Goal: Task Accomplishment & Management: Complete application form

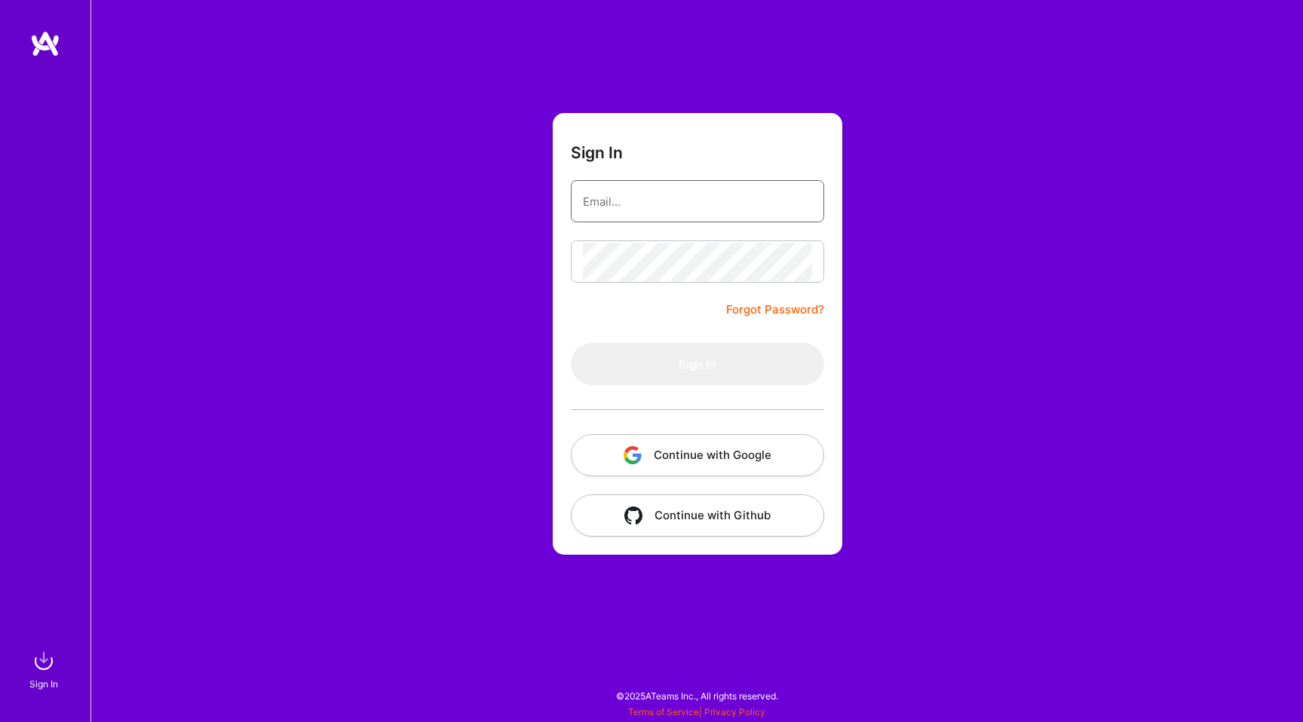
type input "[PERSON_NAME][EMAIL_ADDRESS][DOMAIN_NAME]"
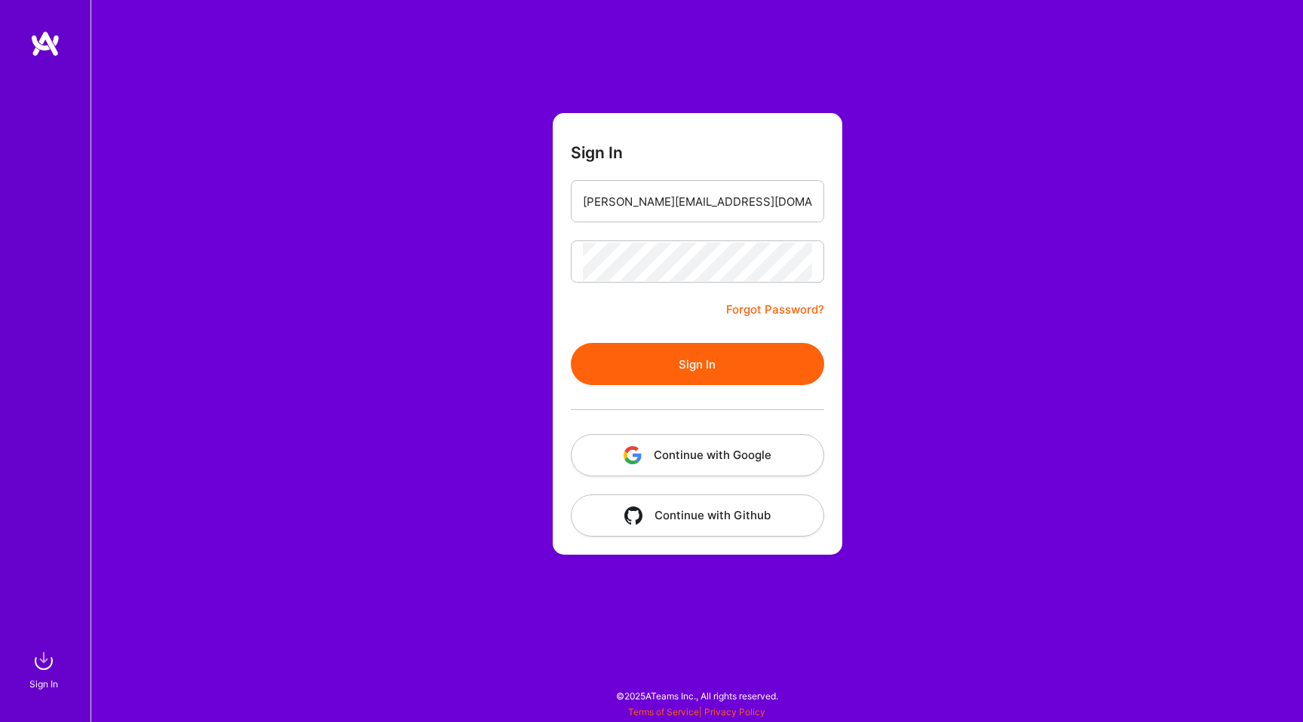
click at [612, 312] on form "Sign In [PERSON_NAME][EMAIL_ADDRESS][DOMAIN_NAME] Forgot Password? Sign In Cont…" at bounding box center [698, 334] width 290 height 442
click at [648, 362] on button "Sign In" at bounding box center [697, 364] width 253 height 42
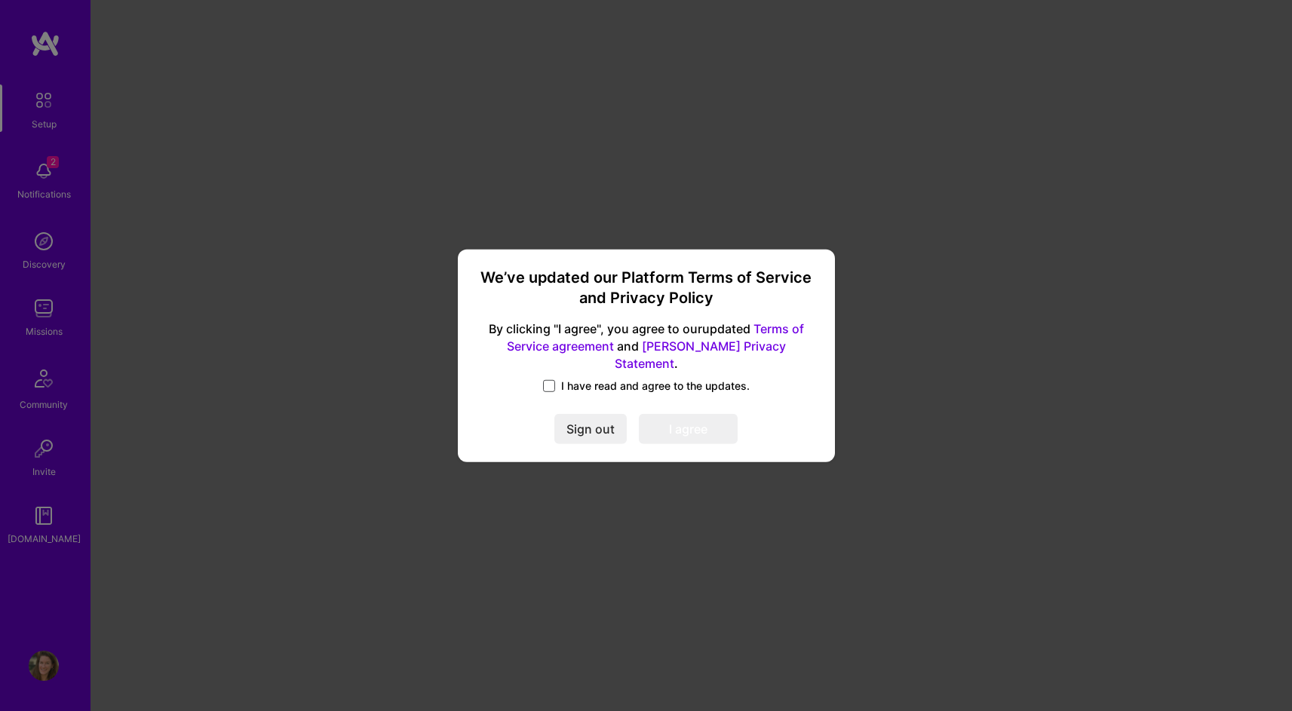
click at [550, 380] on span at bounding box center [549, 386] width 12 height 12
click at [0, 0] on input "I have read and agree to the updates." at bounding box center [0, 0] width 0 height 0
click at [677, 419] on button "I agree" at bounding box center [688, 429] width 99 height 30
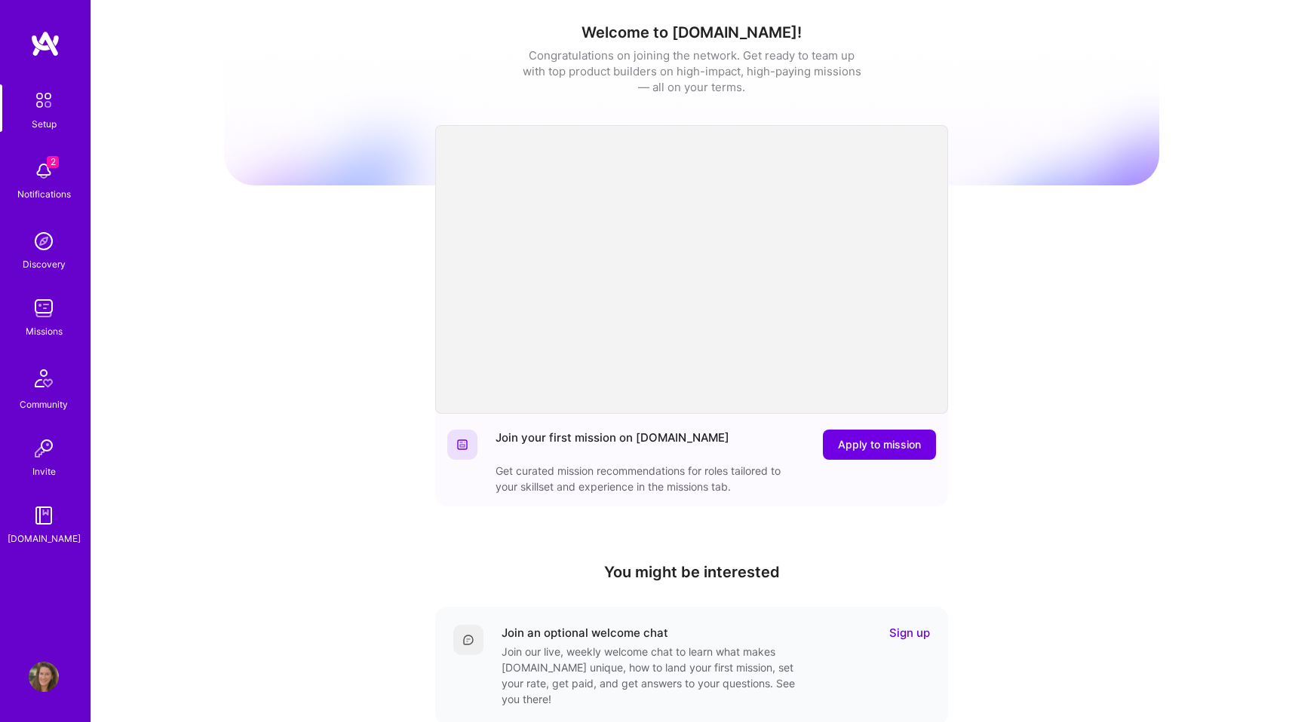
click at [50, 173] on img at bounding box center [44, 171] width 30 height 30
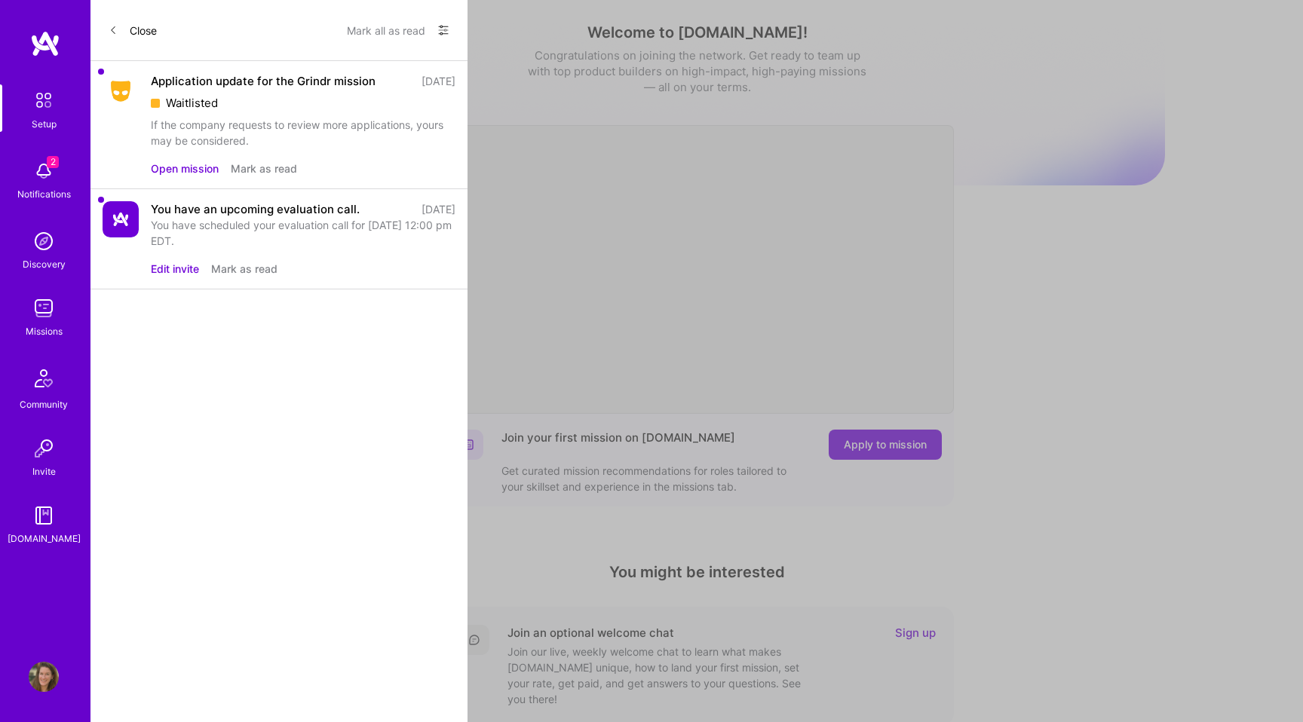
click at [129, 90] on img at bounding box center [121, 91] width 36 height 27
click at [173, 81] on div "Application update for the Grindr mission" at bounding box center [263, 81] width 225 height 16
click at [115, 81] on img at bounding box center [121, 91] width 36 height 27
click at [177, 164] on button "Open mission" at bounding box center [185, 169] width 68 height 16
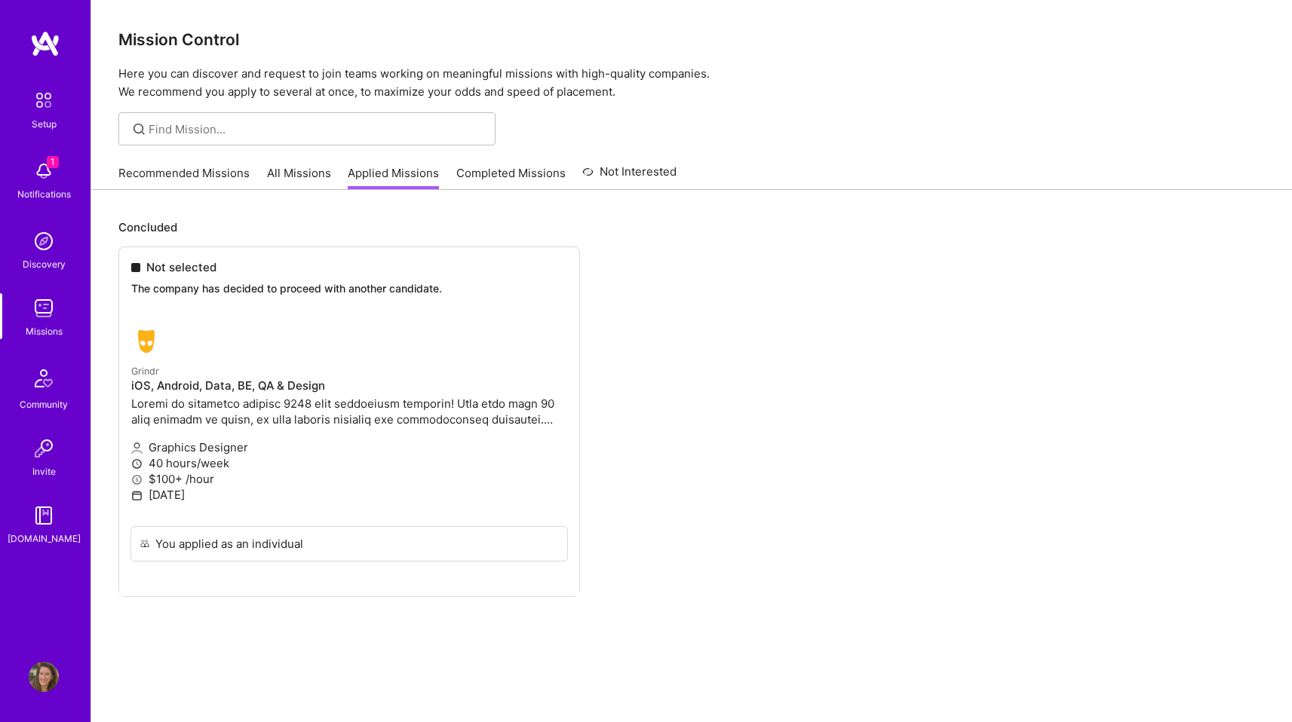
click at [52, 164] on span "1" at bounding box center [53, 162] width 12 height 12
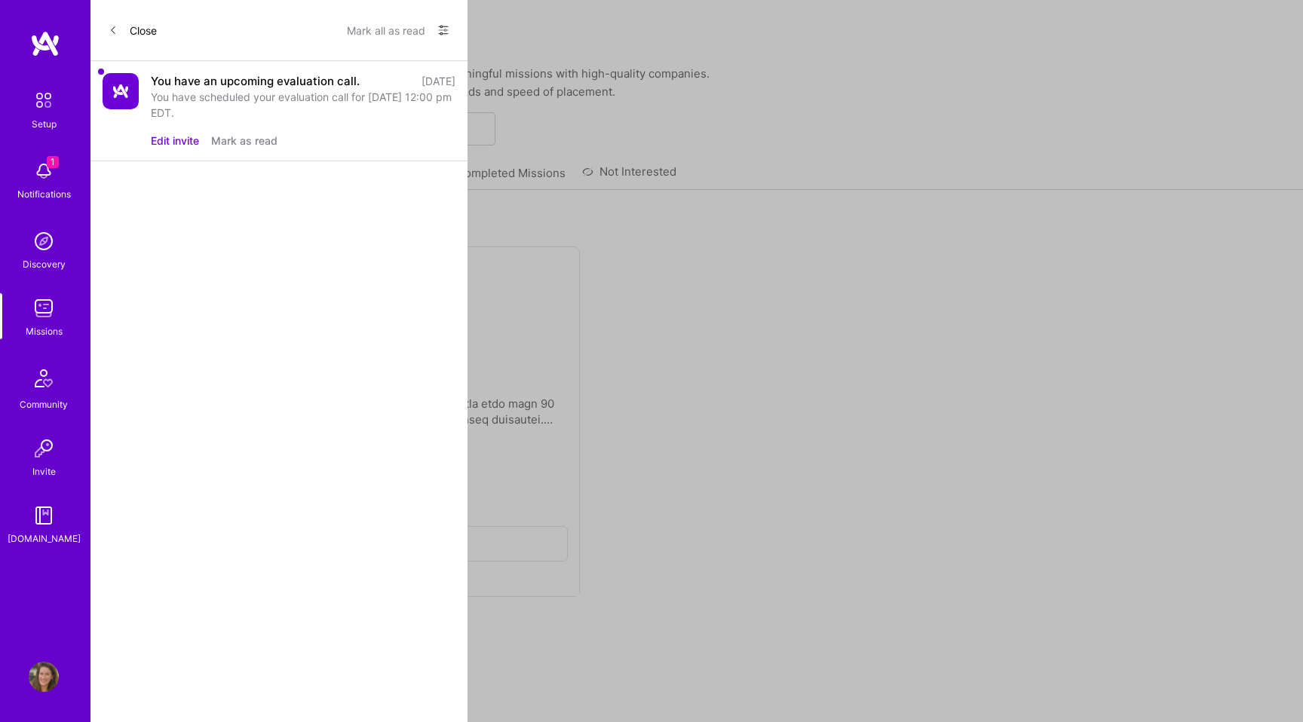
click at [185, 93] on div "You have scheduled your evaluation call for [DATE] 12:00 pm EDT." at bounding box center [303, 105] width 305 height 32
click at [192, 80] on div "You have an upcoming evaluation call." at bounding box center [255, 81] width 209 height 16
click at [232, 140] on button "Mark as read" at bounding box center [244, 141] width 66 height 16
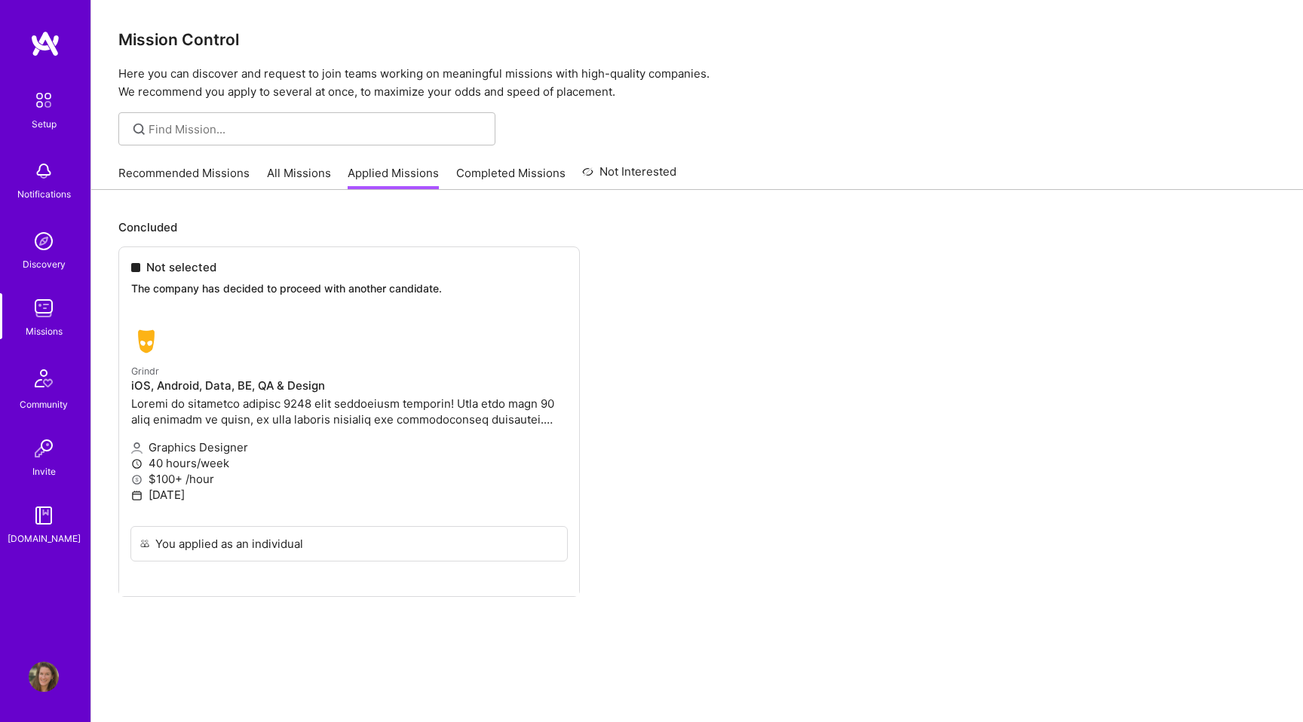
click at [48, 318] on img at bounding box center [44, 308] width 30 height 30
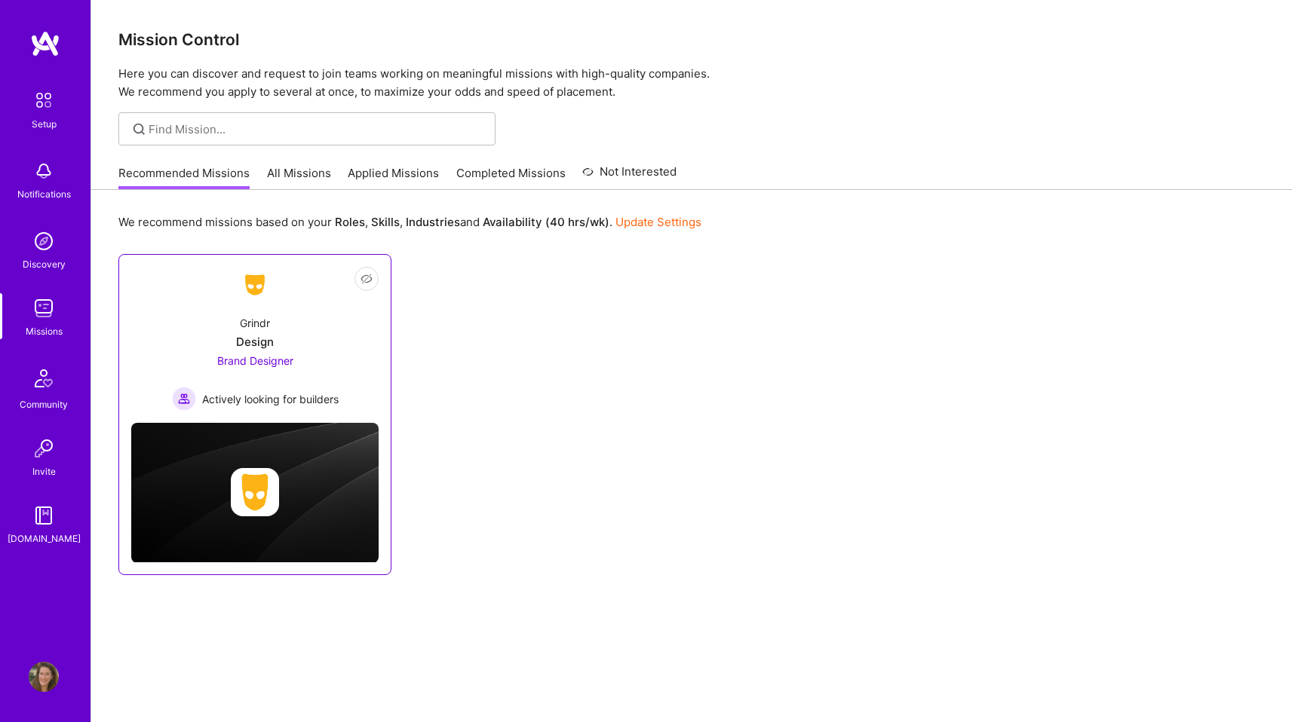
click at [189, 501] on div at bounding box center [254, 492] width 247 height 48
click at [250, 362] on span "Brand Designer" at bounding box center [255, 360] width 76 height 13
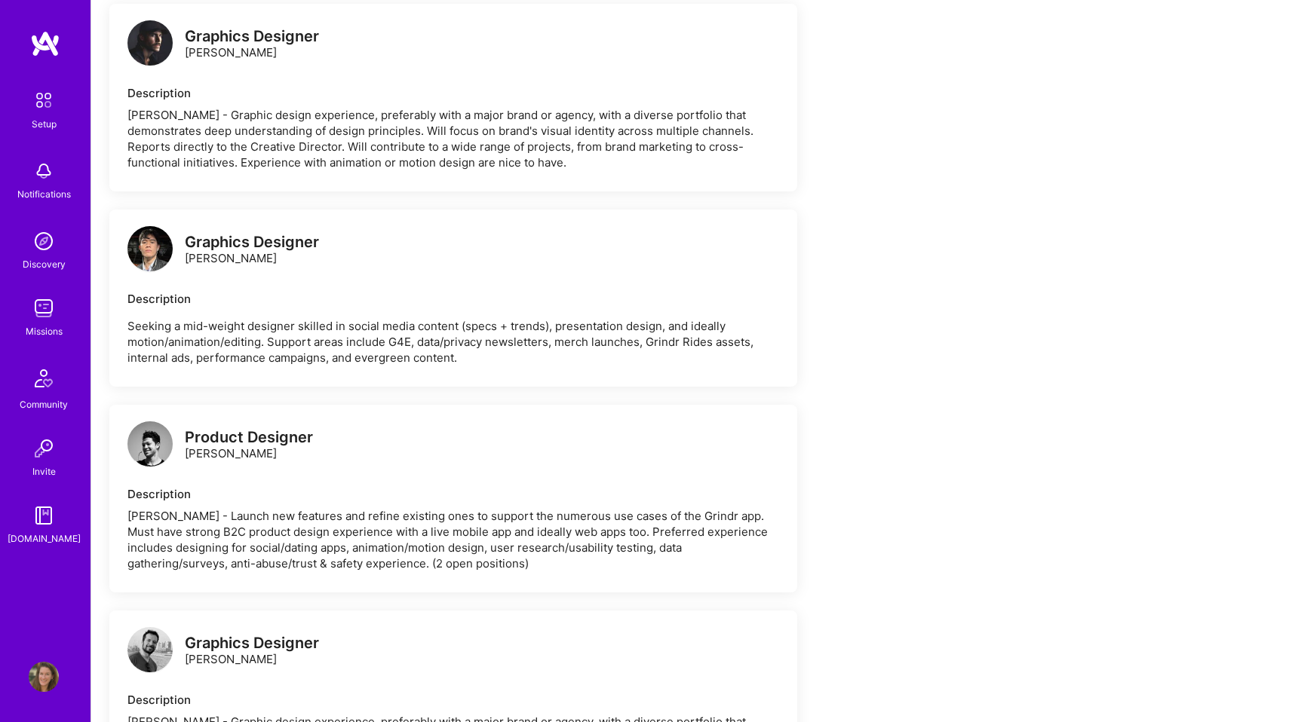
scroll to position [1237, 0]
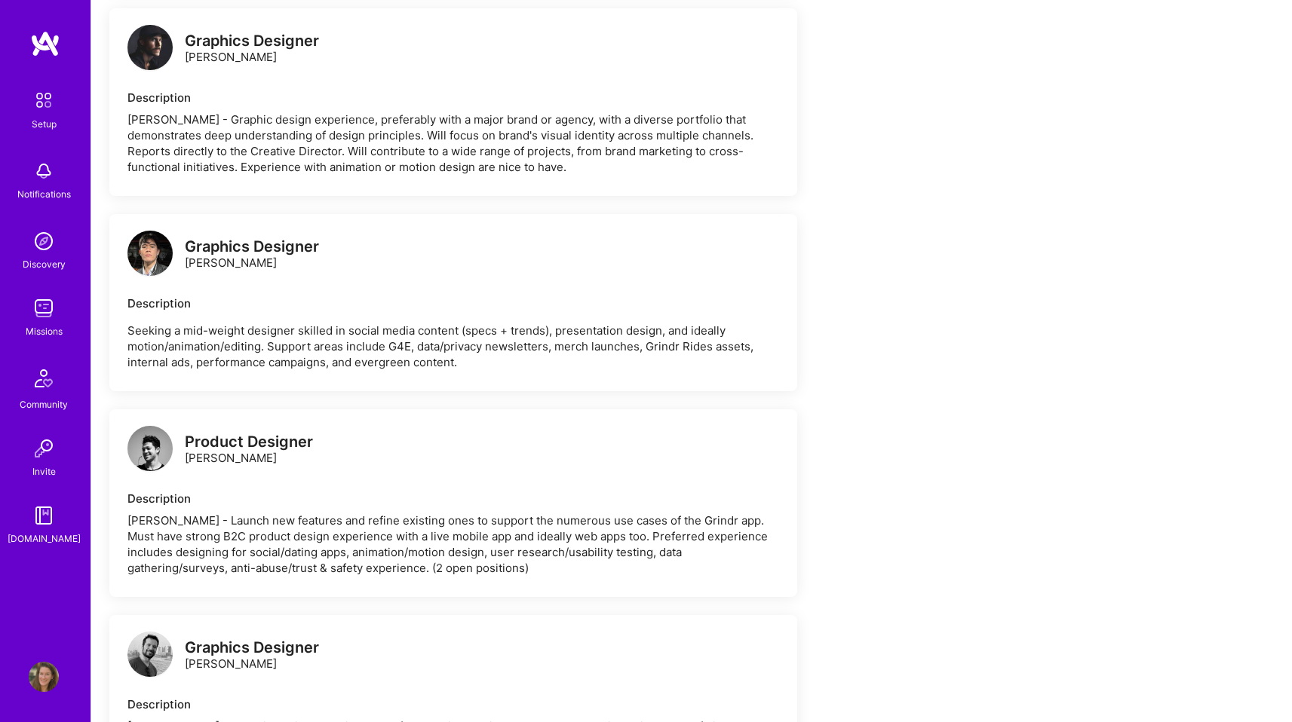
click at [518, 345] on p "Seeking a mid-weight designer skilled in social media content (specs + trends),…" at bounding box center [453, 347] width 652 height 48
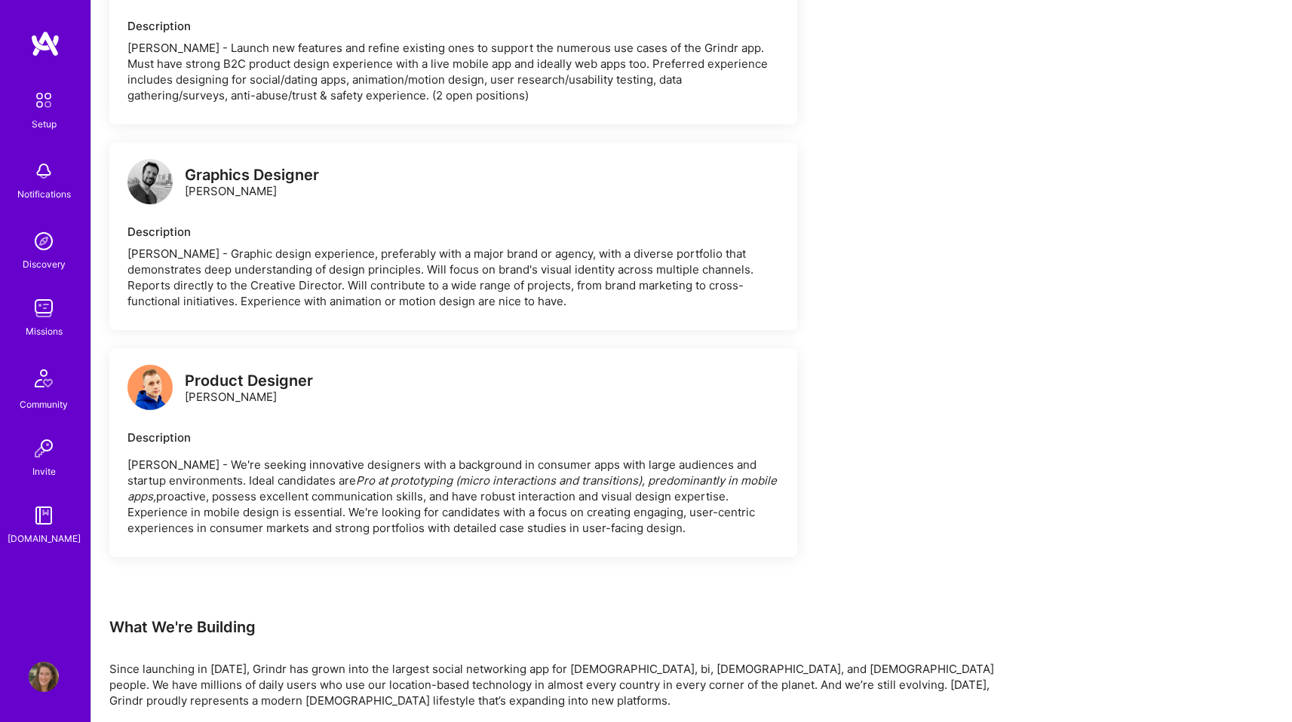
scroll to position [1707, 0]
click at [315, 492] on p "[PERSON_NAME] - We're seeking innovative designers with a background in consume…" at bounding box center [453, 498] width 652 height 79
click at [265, 403] on div "Product Designer [PERSON_NAME]" at bounding box center [249, 392] width 128 height 32
click at [265, 387] on div "Product Designer" at bounding box center [249, 384] width 128 height 16
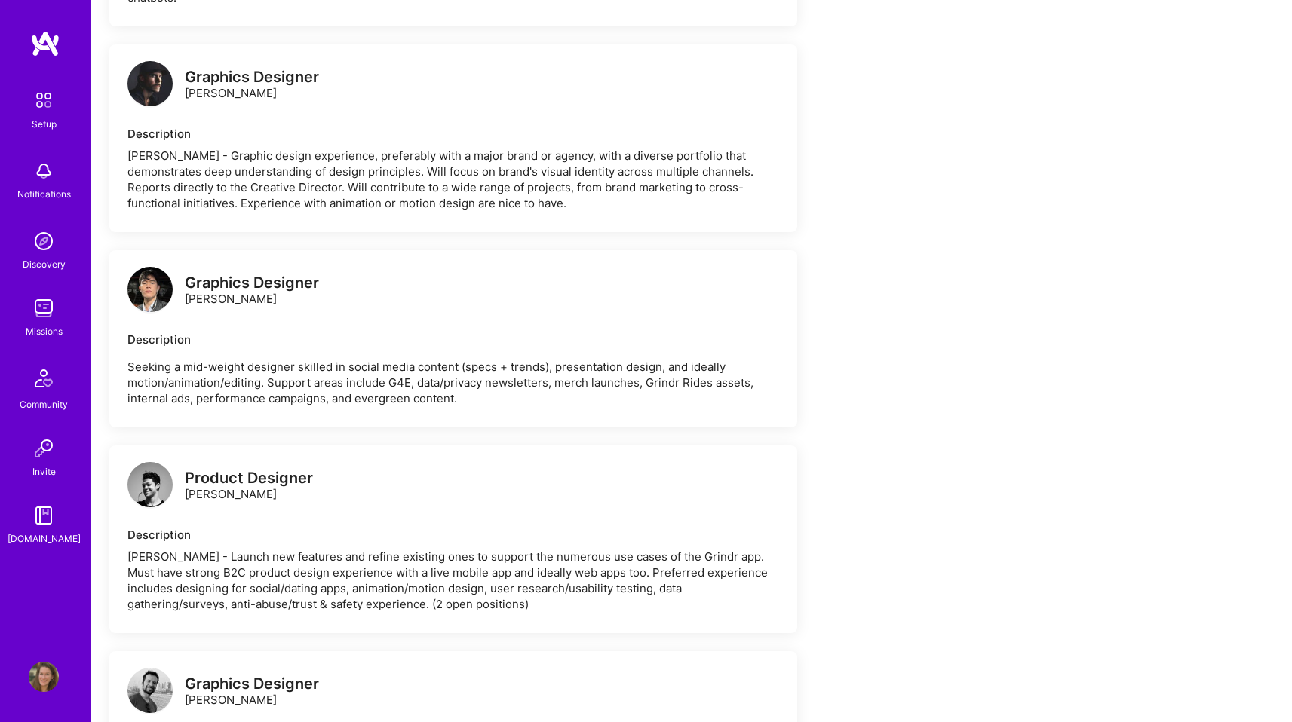
scroll to position [1200, 0]
click at [225, 265] on div "Graphics Designer [PERSON_NAME] Description Seeking a mid-weight designer skill…" at bounding box center [453, 339] width 688 height 177
click at [176, 368] on p "Seeking a mid-weight designer skilled in social media content (specs + trends),…" at bounding box center [453, 384] width 652 height 48
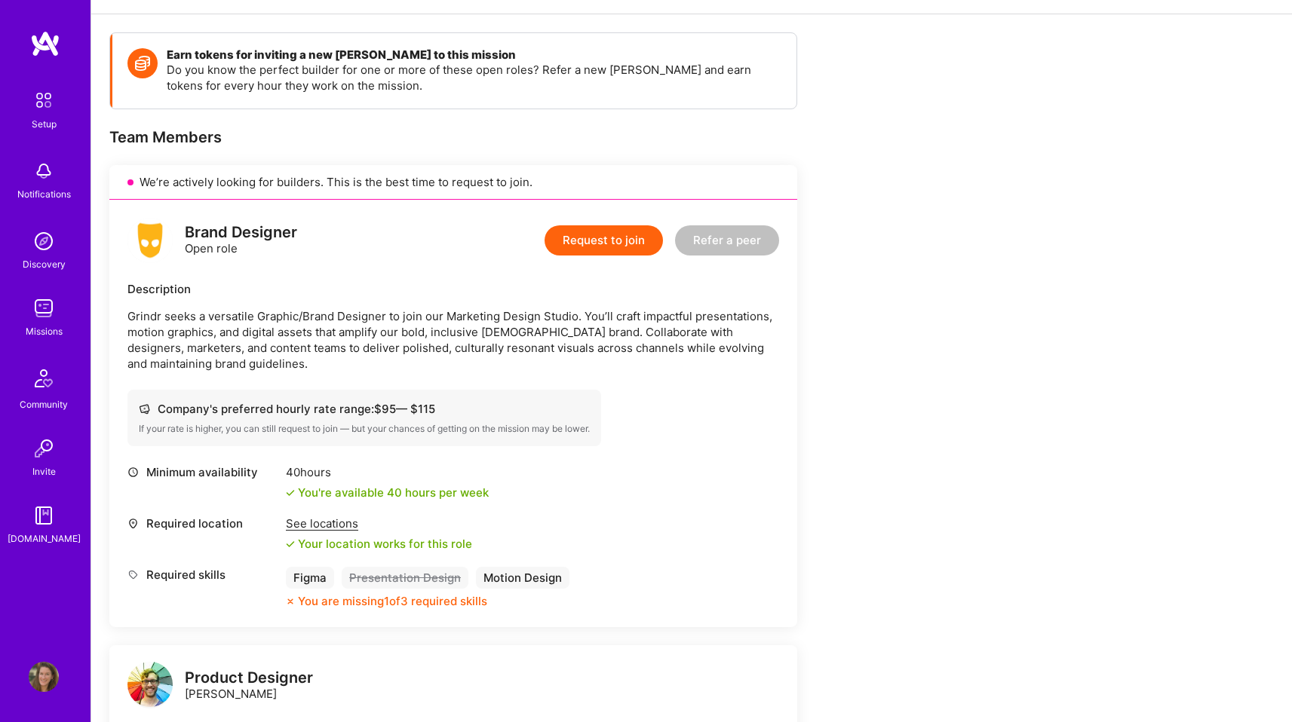
scroll to position [195, 0]
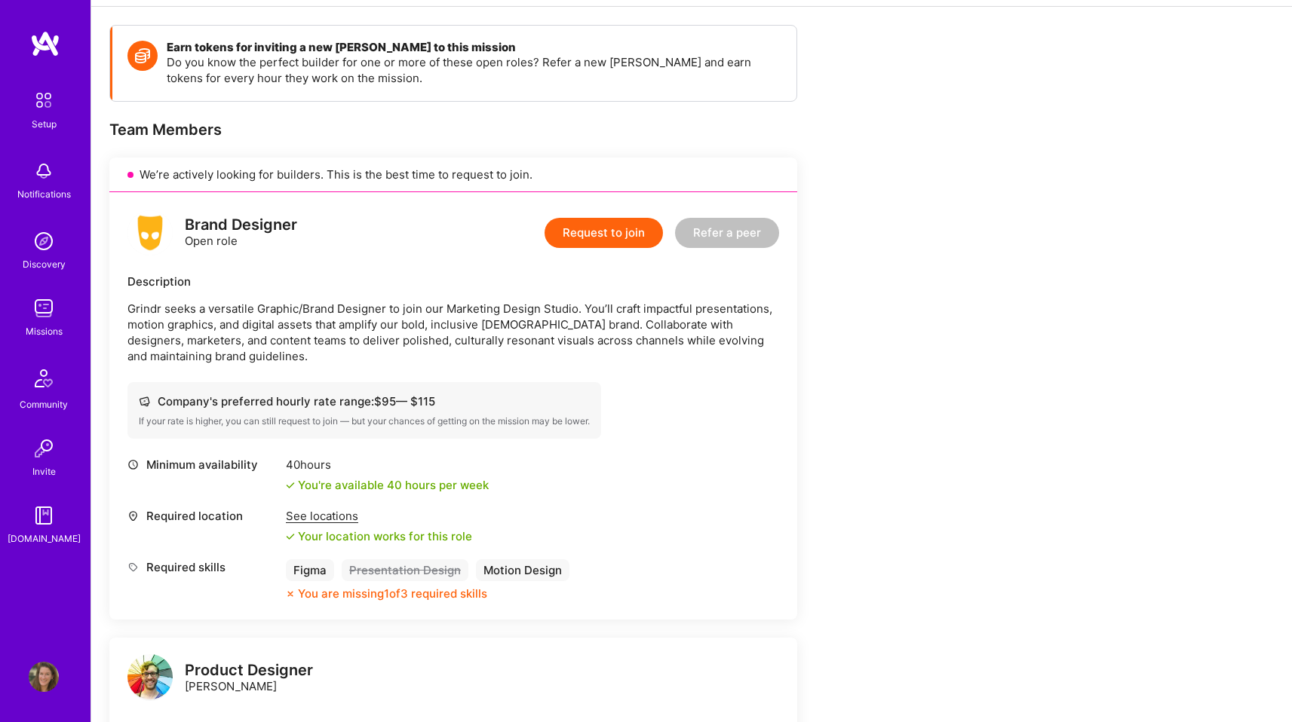
click at [44, 678] on img at bounding box center [44, 677] width 30 height 30
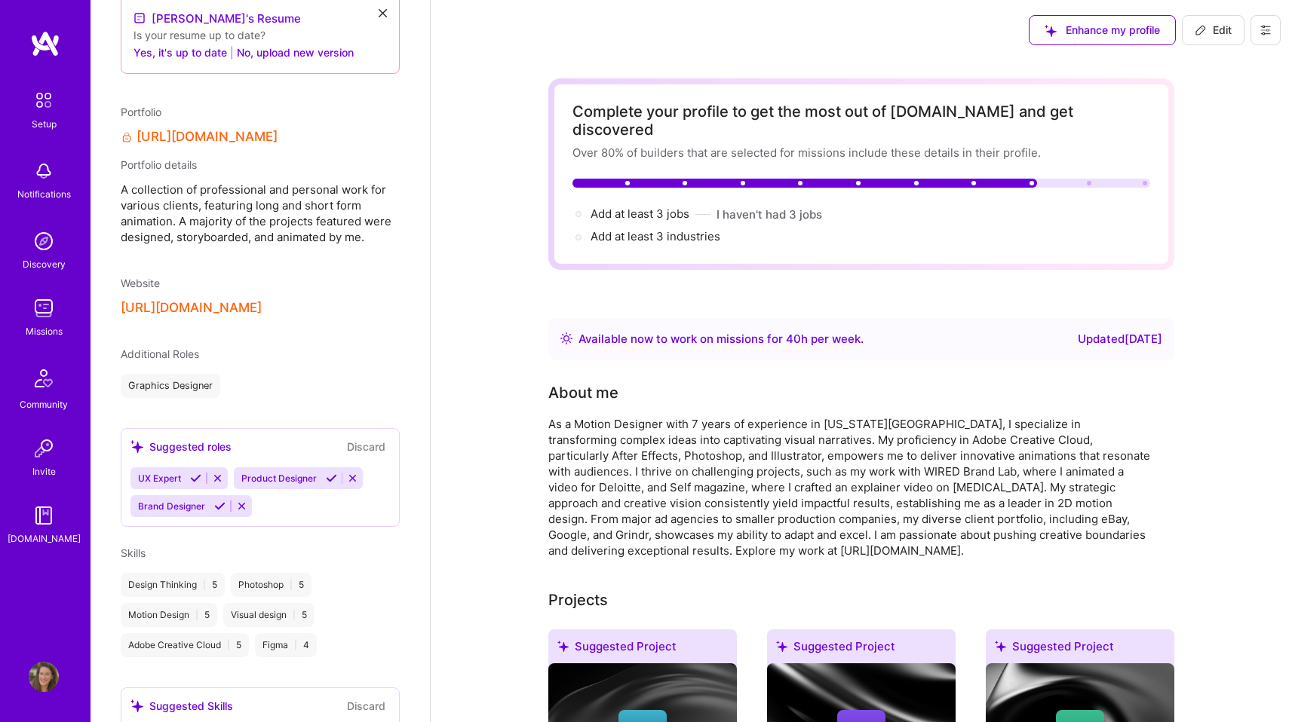
click at [1205, 30] on icon at bounding box center [1200, 30] width 12 height 12
select select "US"
select select "Right Now"
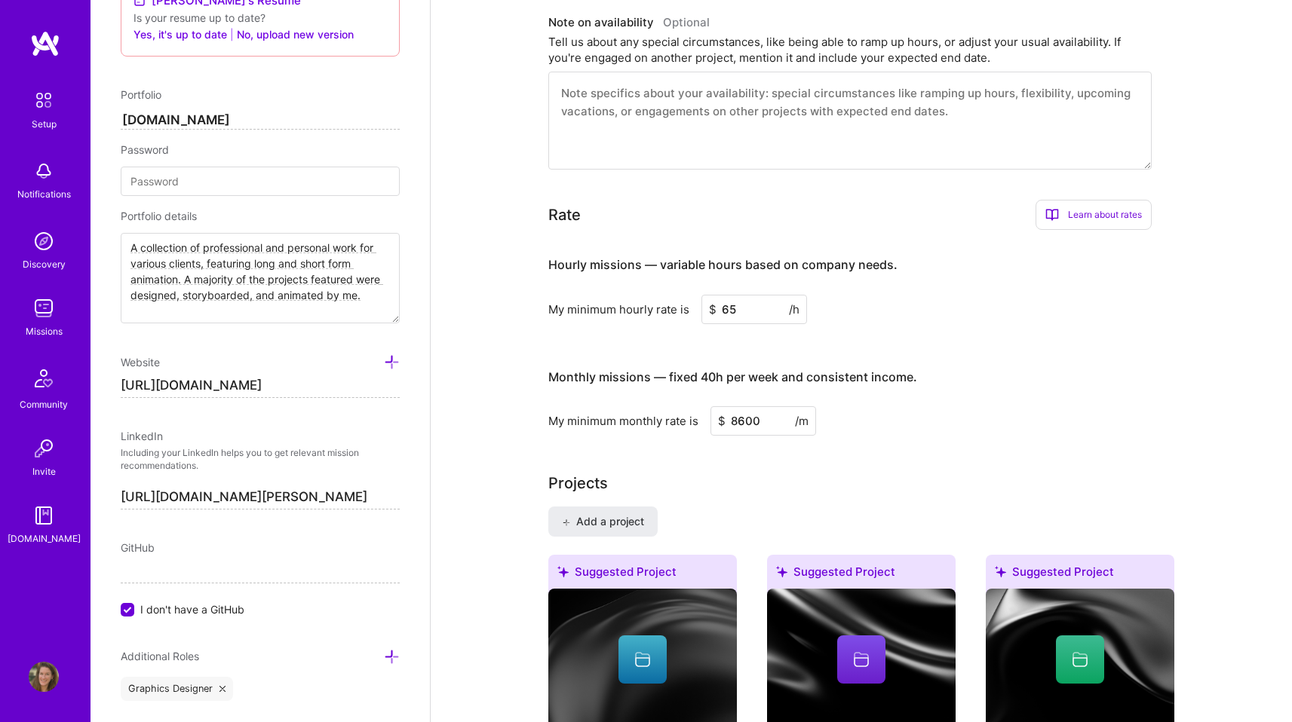
scroll to position [771, 0]
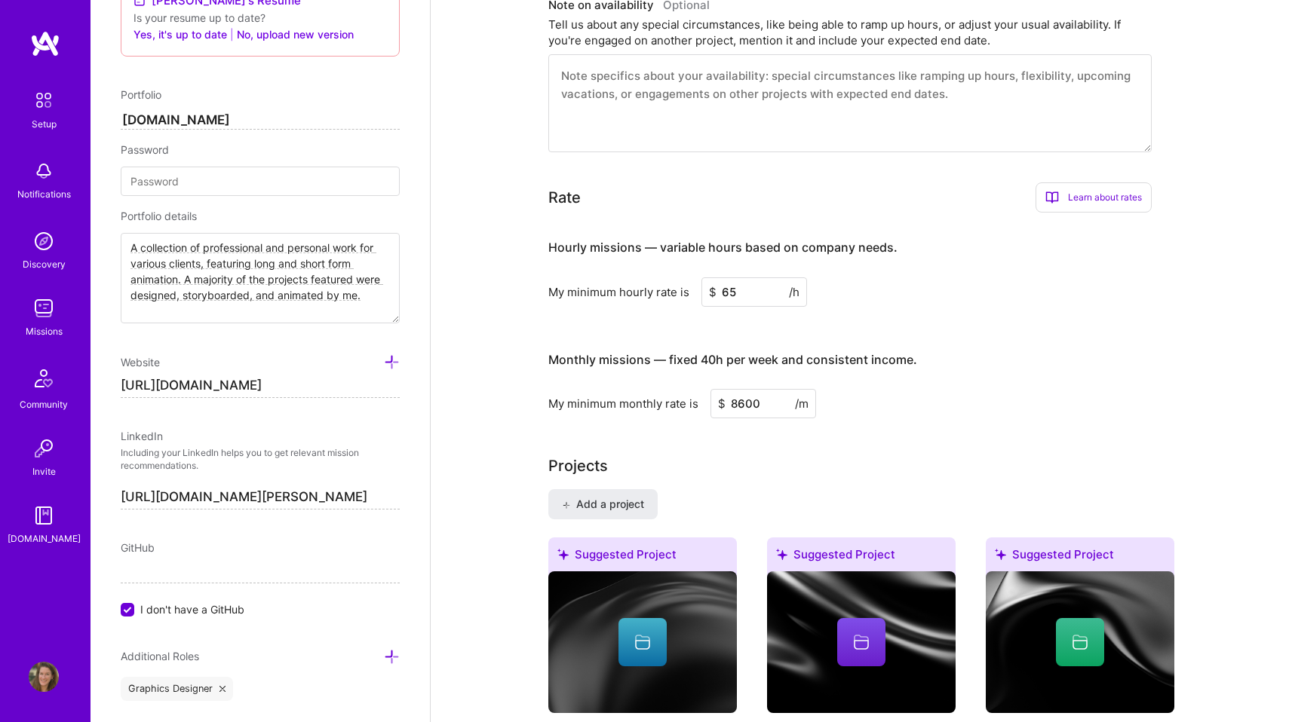
drag, startPoint x: 750, startPoint y: 268, endPoint x: 719, endPoint y: 268, distance: 30.9
click at [719, 277] on input "65" at bounding box center [754, 291] width 106 height 29
type input "70"
click at [1090, 337] on h3 "Monthly missions — fixed 40h per week and consistent income." at bounding box center [849, 360] width 603 height 47
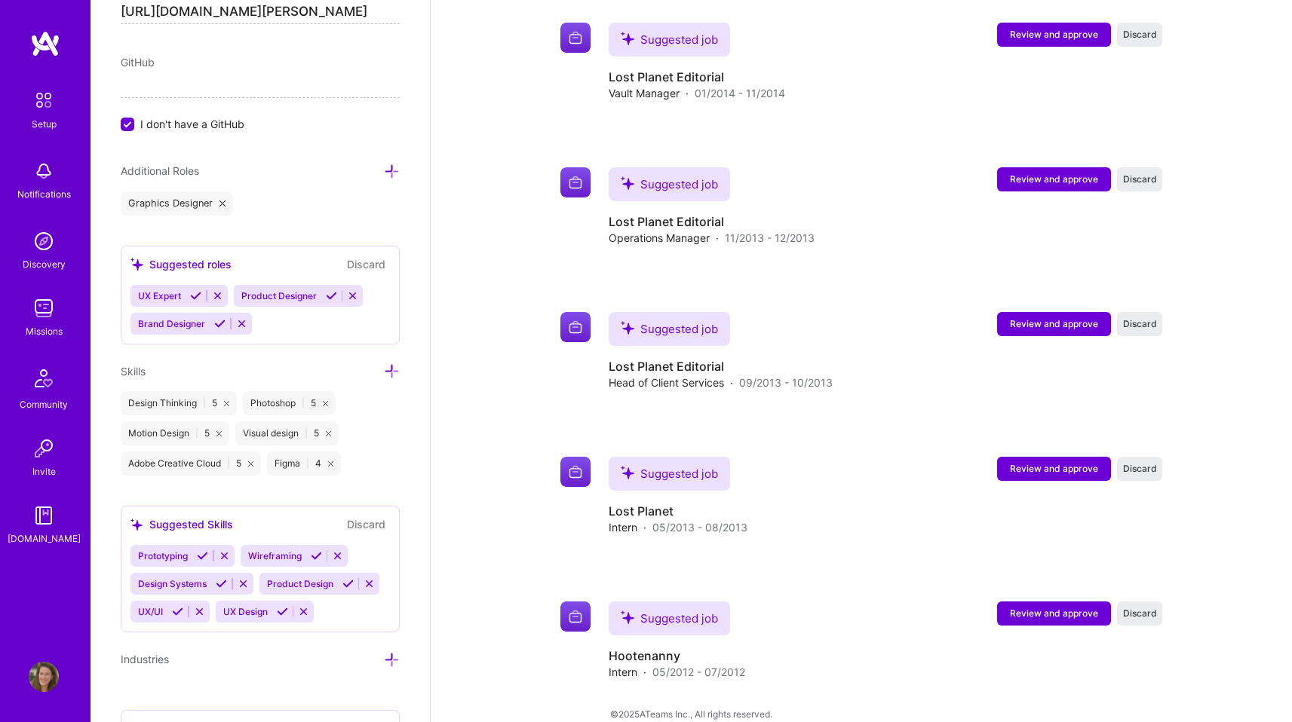
scroll to position [1226, 0]
click at [384, 367] on icon at bounding box center [392, 371] width 16 height 16
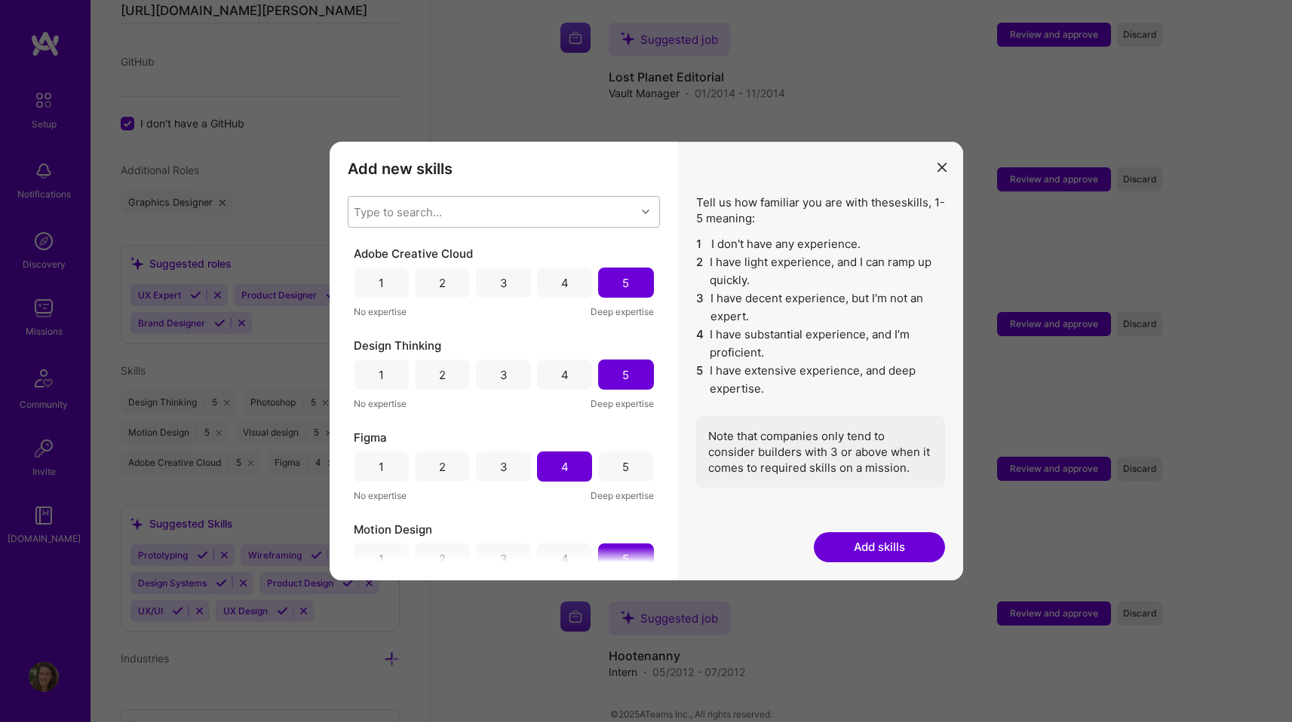
click at [484, 209] on div "Type to search..." at bounding box center [491, 212] width 287 height 30
type input "present"
click at [369, 246] on div "Presentation Design" at bounding box center [504, 251] width 294 height 16
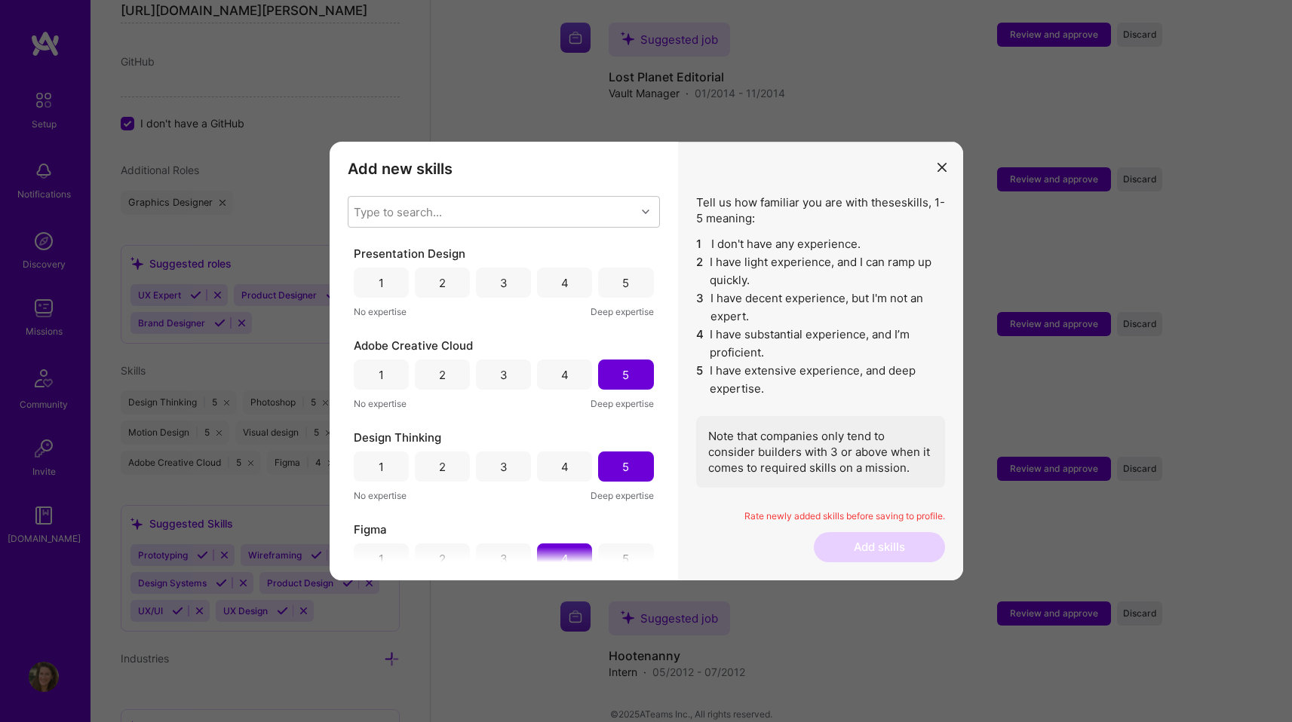
click at [647, 518] on div "Presentation Design 1 2 3 4 5 No expertise Deep expertise Adobe Creative Cloud …" at bounding box center [504, 404] width 312 height 317
click at [440, 284] on div "2" at bounding box center [442, 283] width 7 height 16
click at [482, 282] on div "3" at bounding box center [503, 283] width 55 height 30
click at [895, 546] on button "Add skills" at bounding box center [879, 547] width 131 height 30
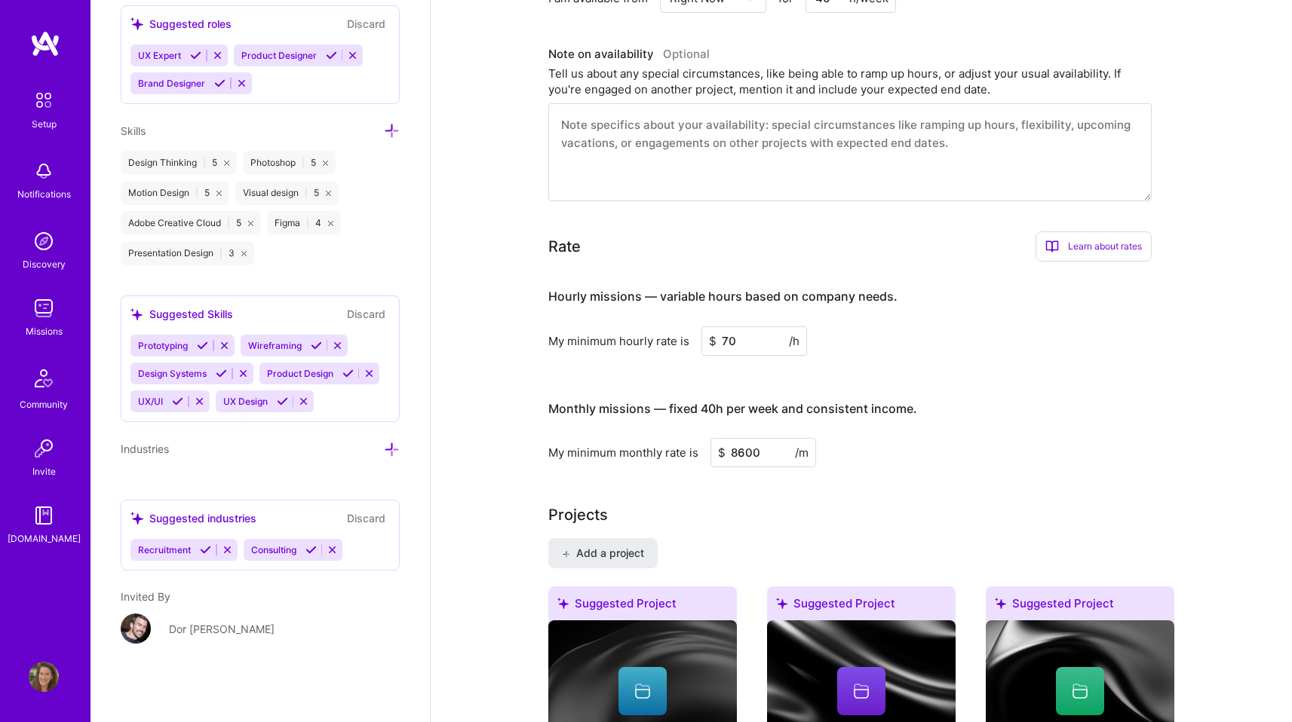
scroll to position [0, 0]
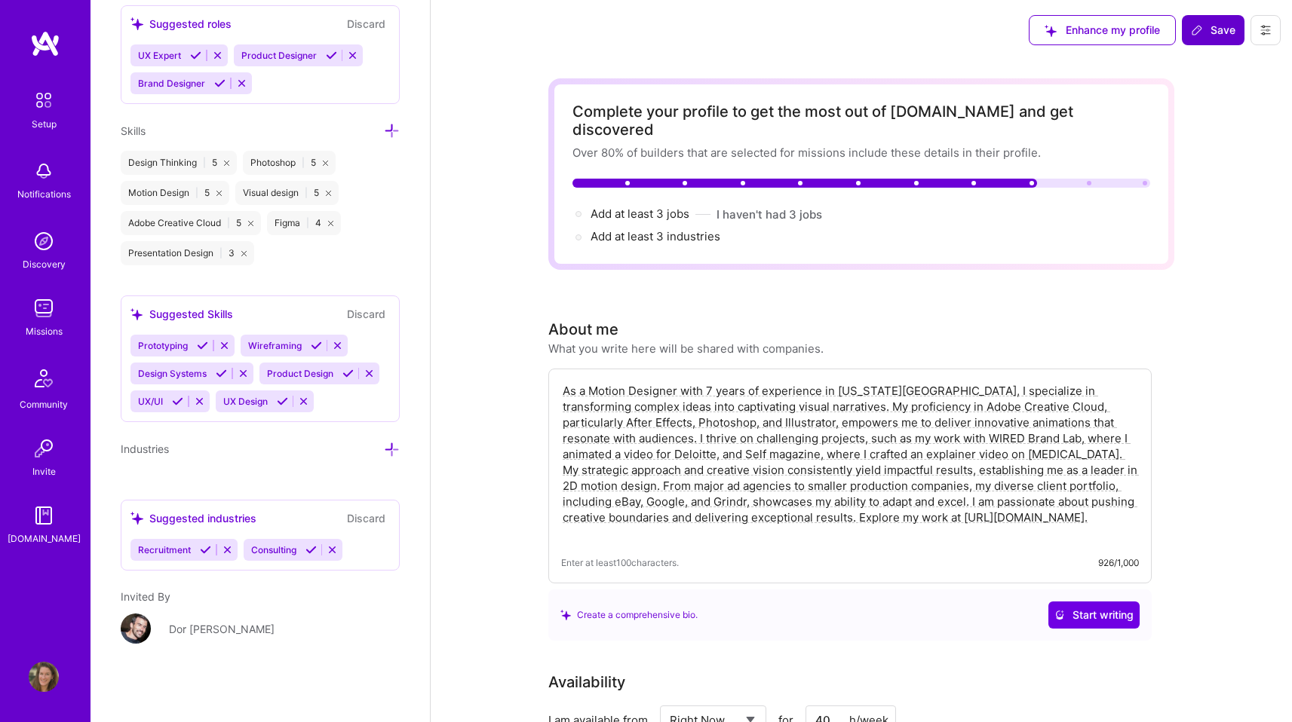
click at [1207, 33] on span "Save" at bounding box center [1213, 30] width 44 height 15
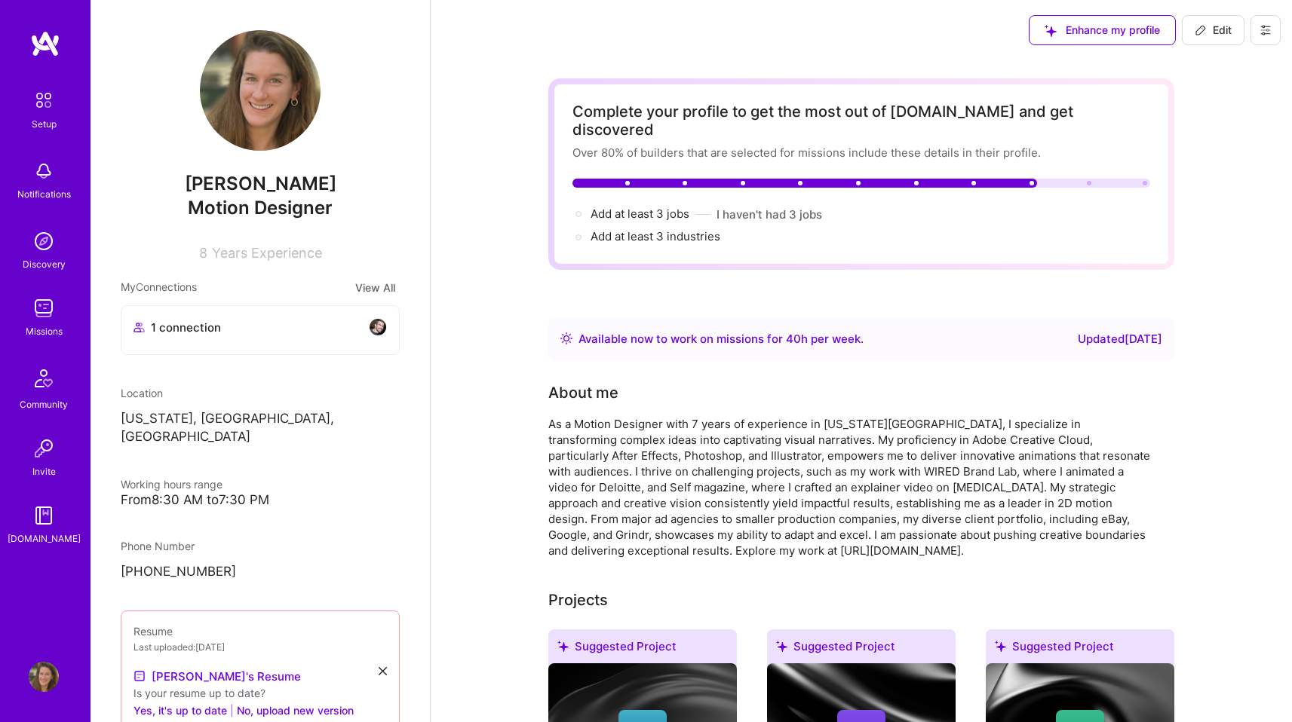
click at [38, 255] on img at bounding box center [44, 241] width 30 height 30
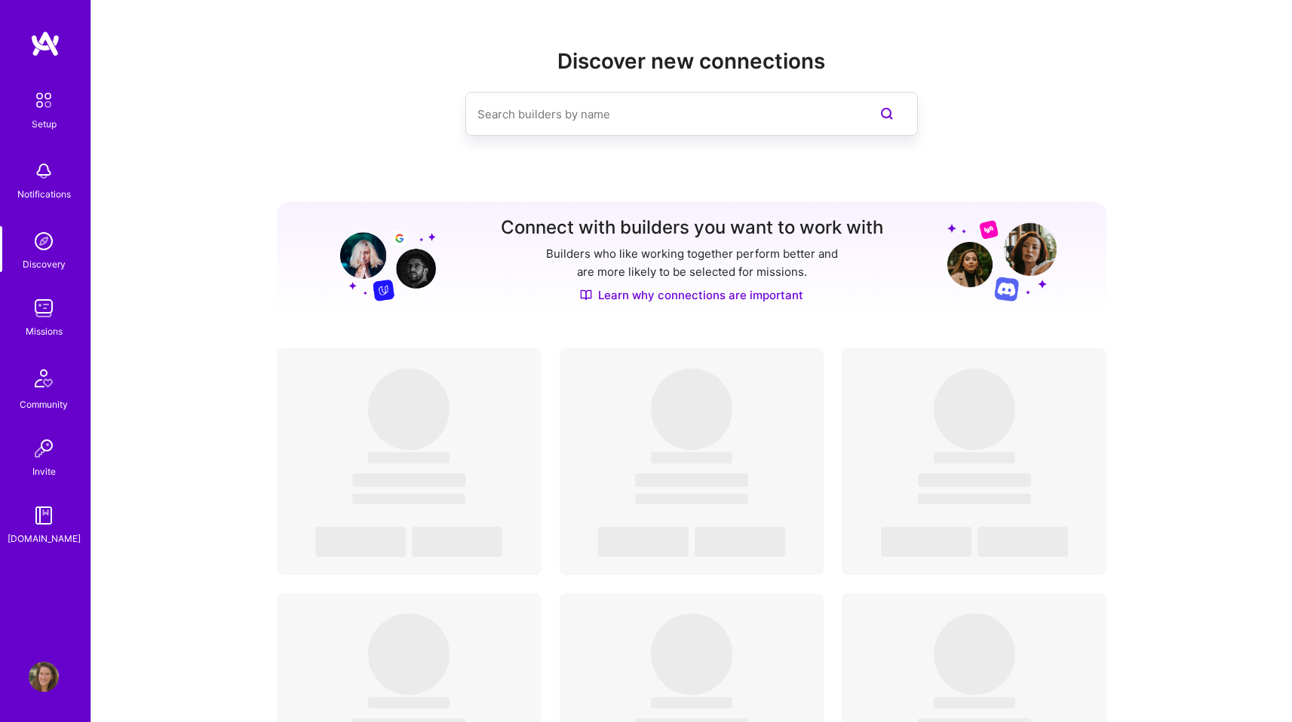
click at [41, 314] on img at bounding box center [44, 308] width 30 height 30
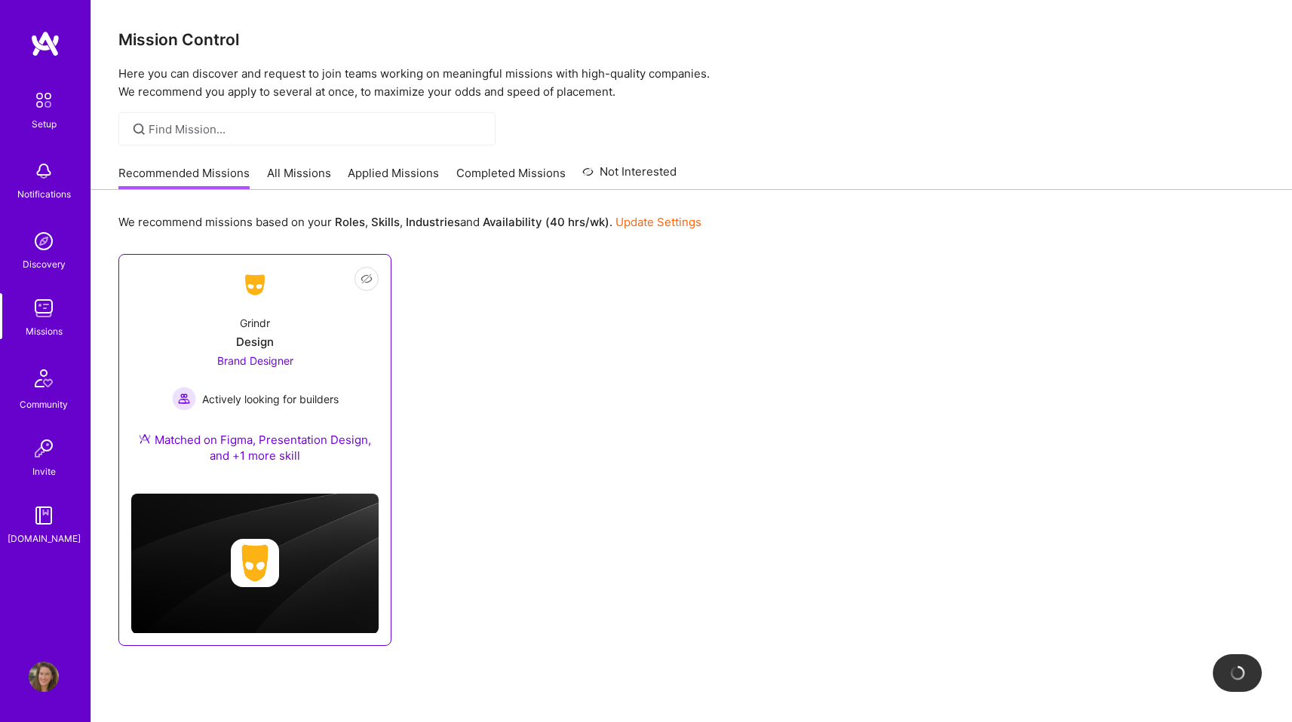
click at [213, 406] on span "Actively looking for builders" at bounding box center [270, 399] width 136 height 16
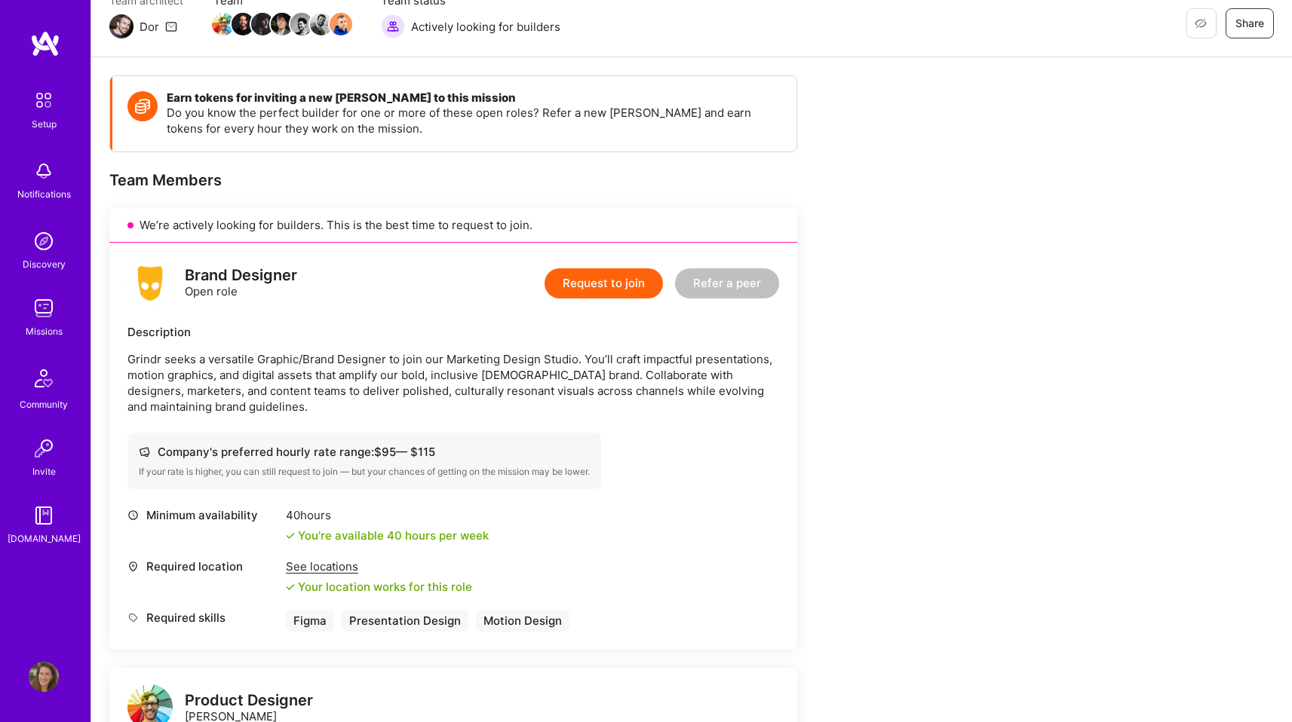
scroll to position [155, 0]
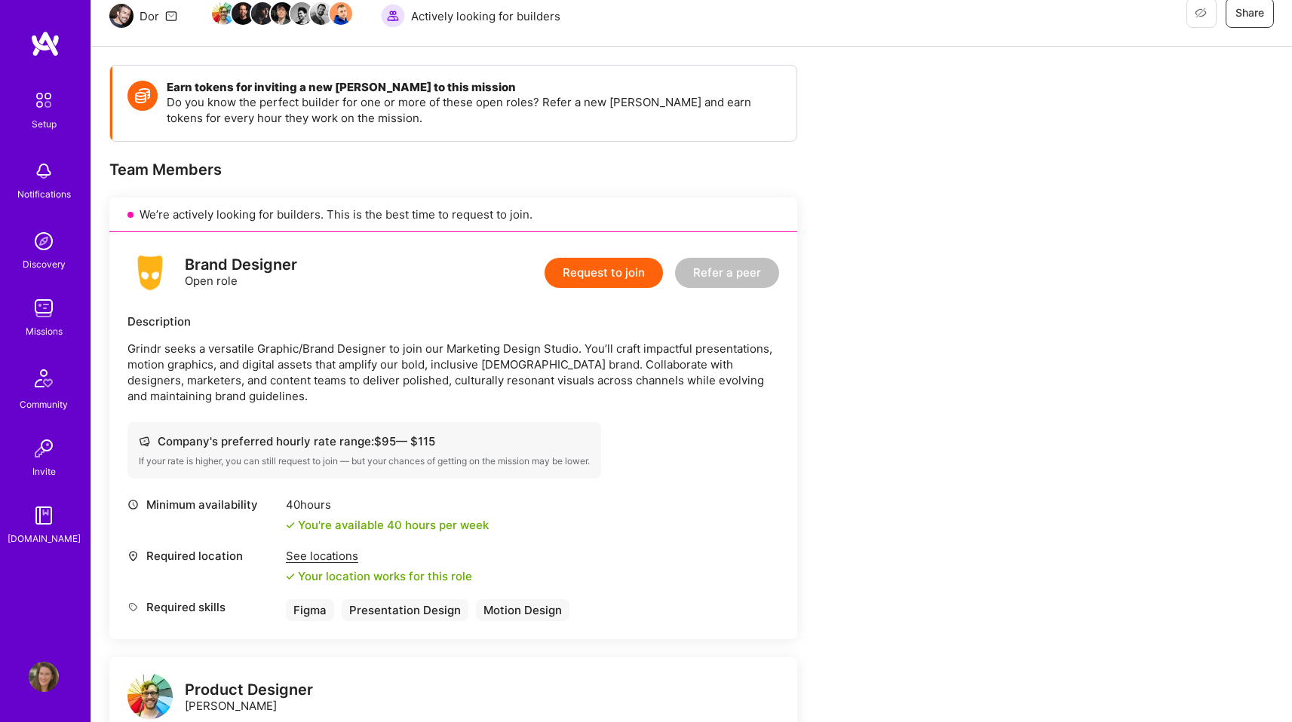
click at [336, 553] on div "See locations" at bounding box center [379, 556] width 186 height 16
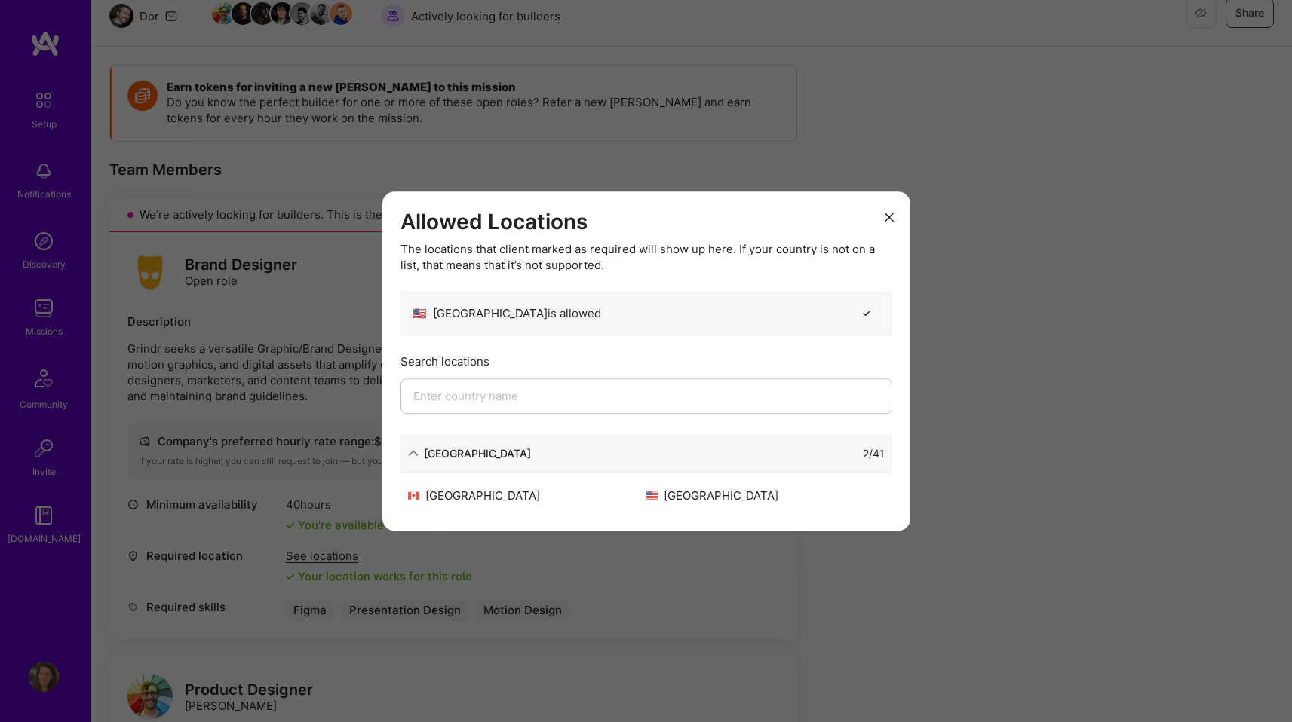
click at [890, 219] on icon "modal" at bounding box center [889, 217] width 9 height 9
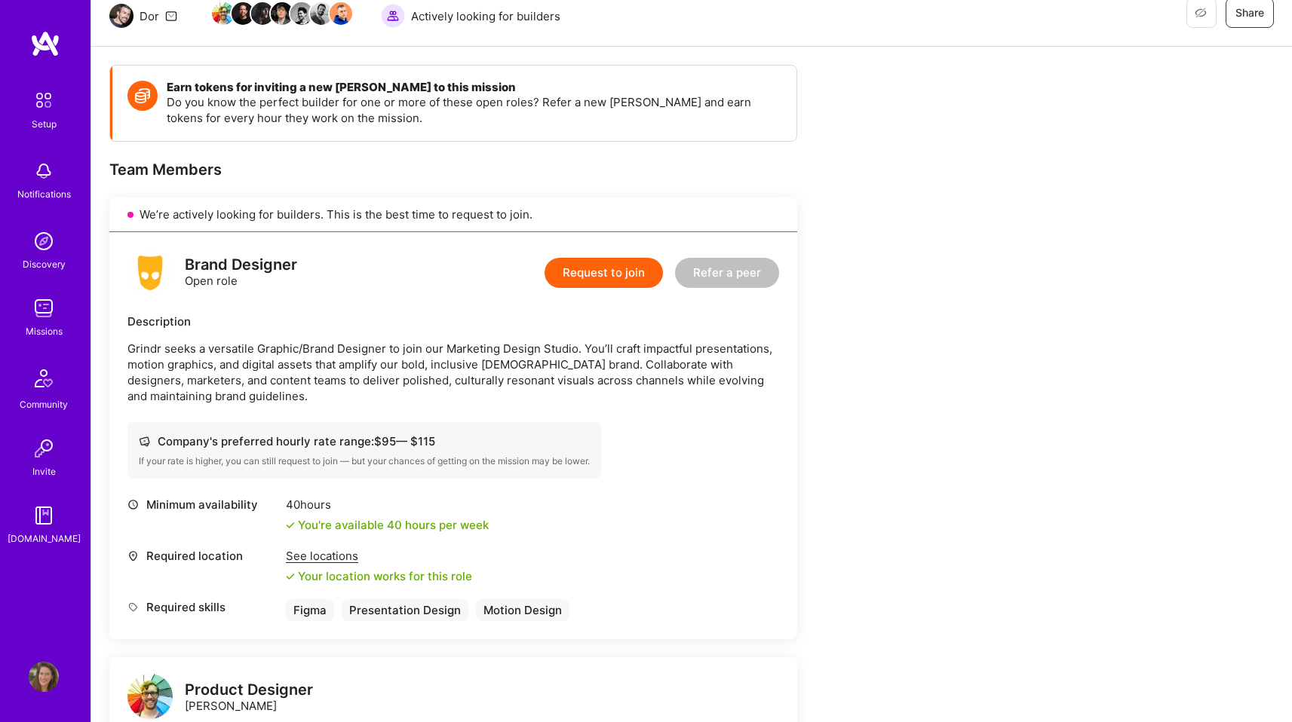
click at [450, 351] on p "Grindr seeks a versatile Graphic/Brand Designer to join our Marketing Design St…" at bounding box center [453, 372] width 652 height 63
click at [212, 265] on div "Brand Designer" at bounding box center [241, 265] width 112 height 16
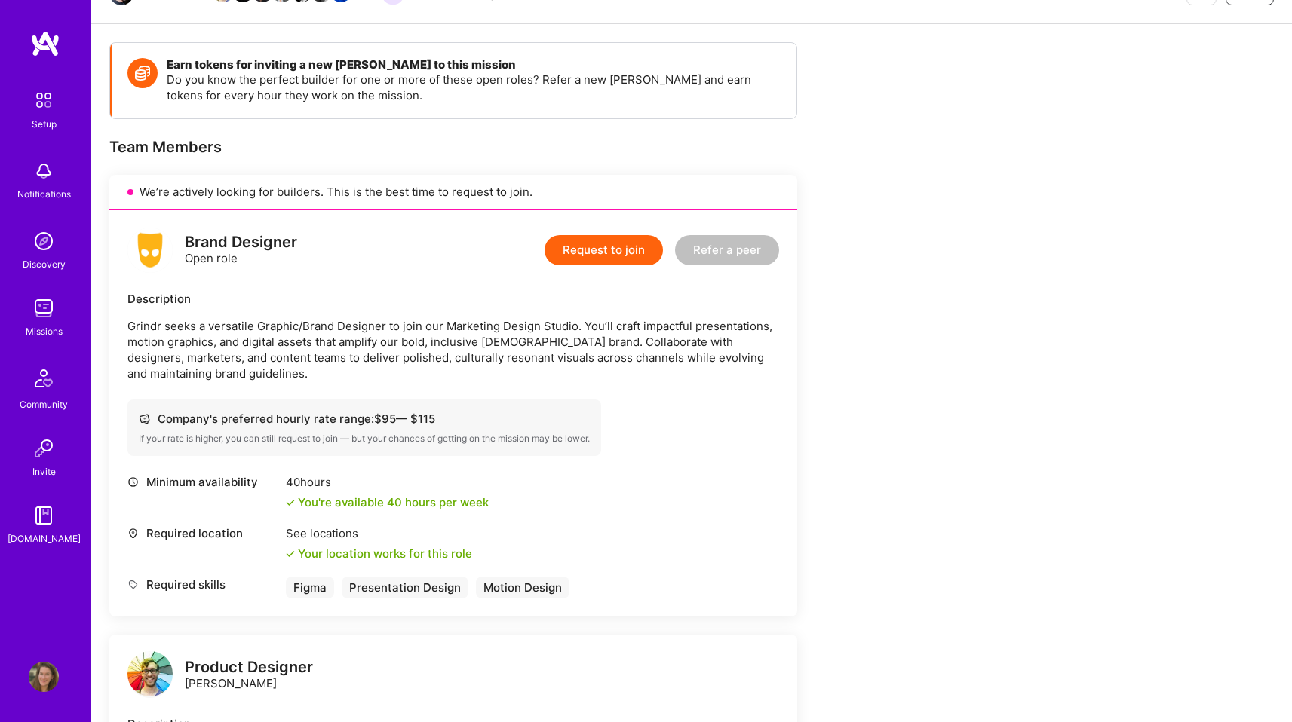
scroll to position [153, 0]
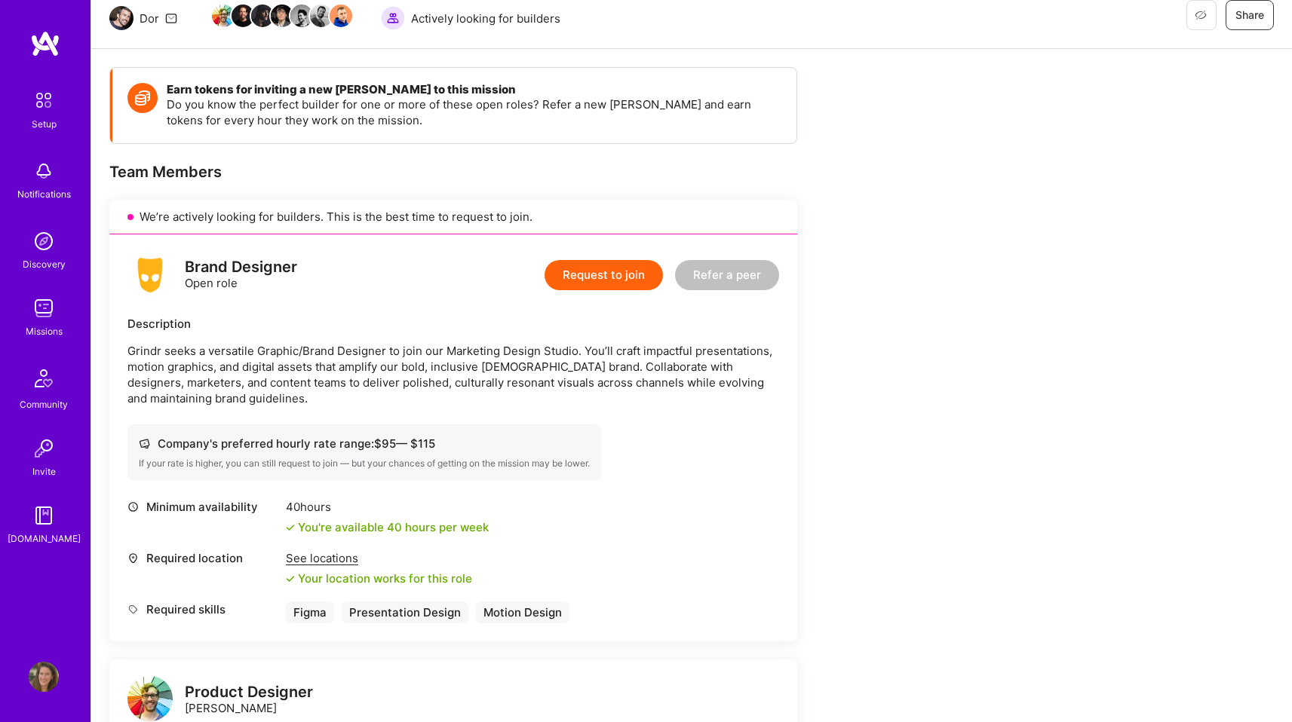
click at [597, 277] on button "Request to join" at bounding box center [603, 275] width 118 height 30
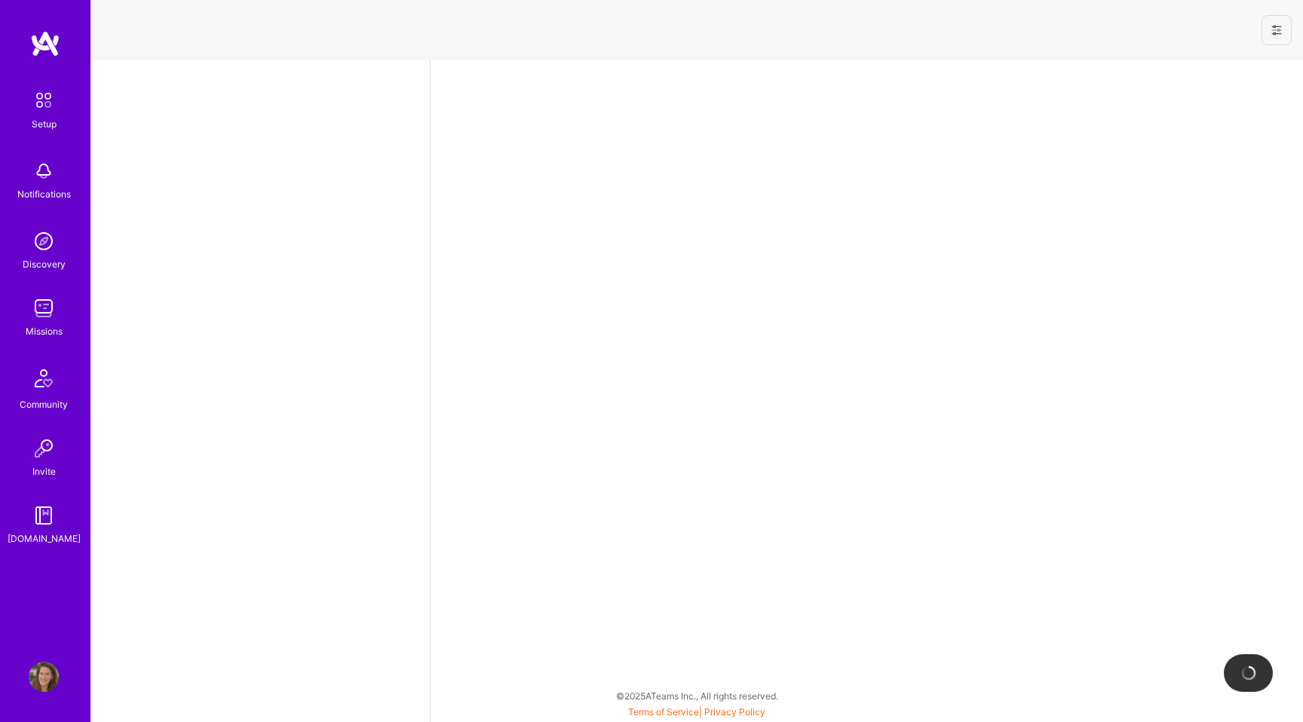
select select "US"
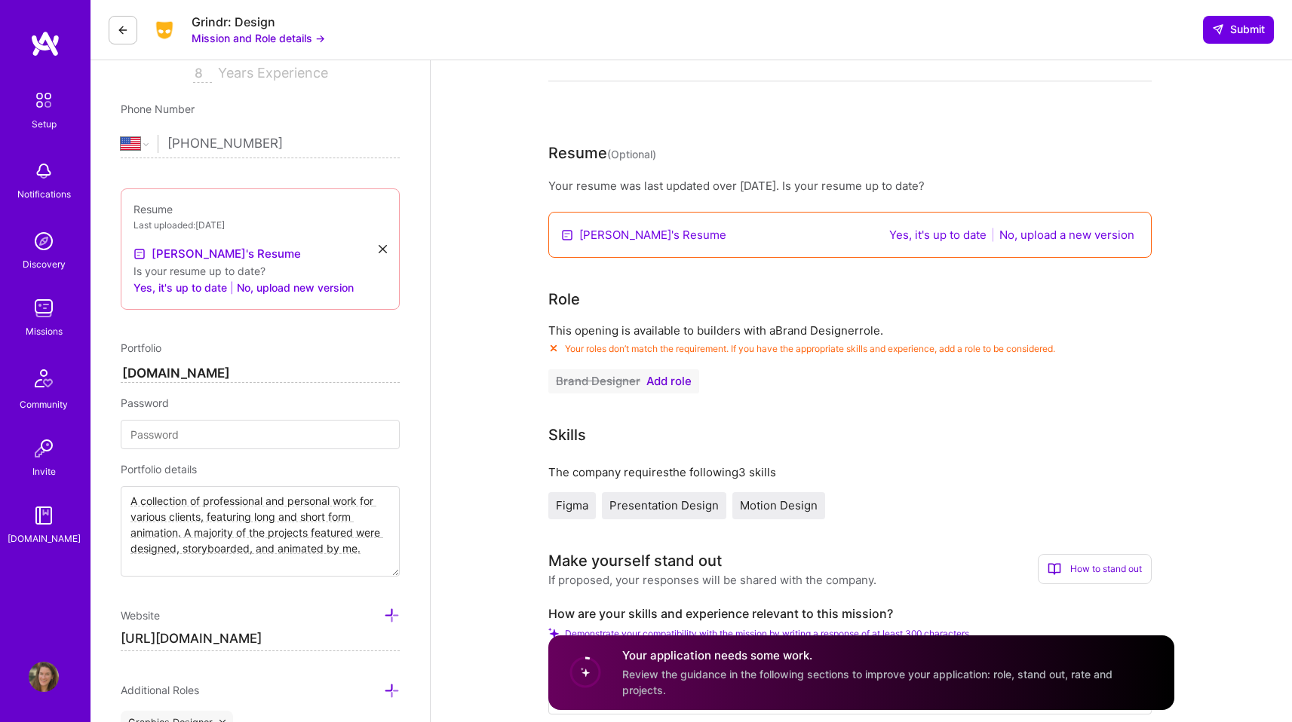
scroll to position [268, 0]
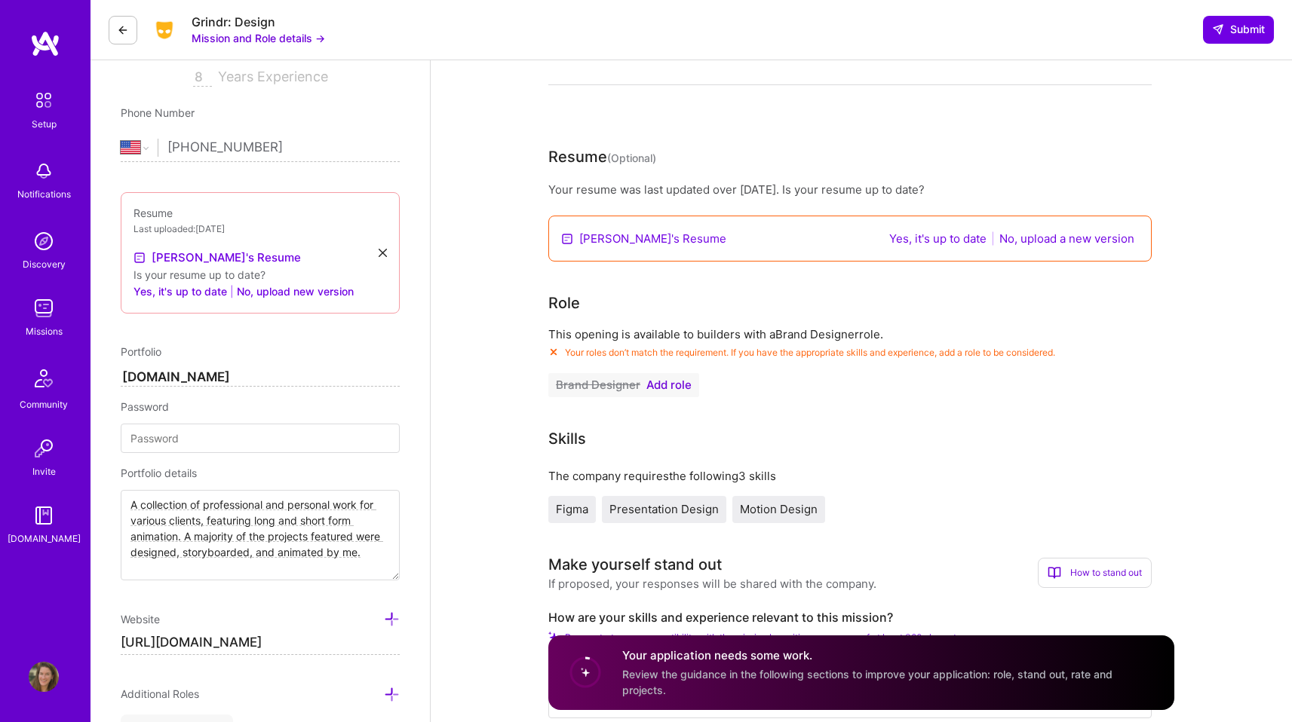
click at [627, 240] on link "[PERSON_NAME]'s Resume" at bounding box center [652, 239] width 147 height 16
click at [1046, 239] on button "No, upload a new version" at bounding box center [1067, 238] width 144 height 17
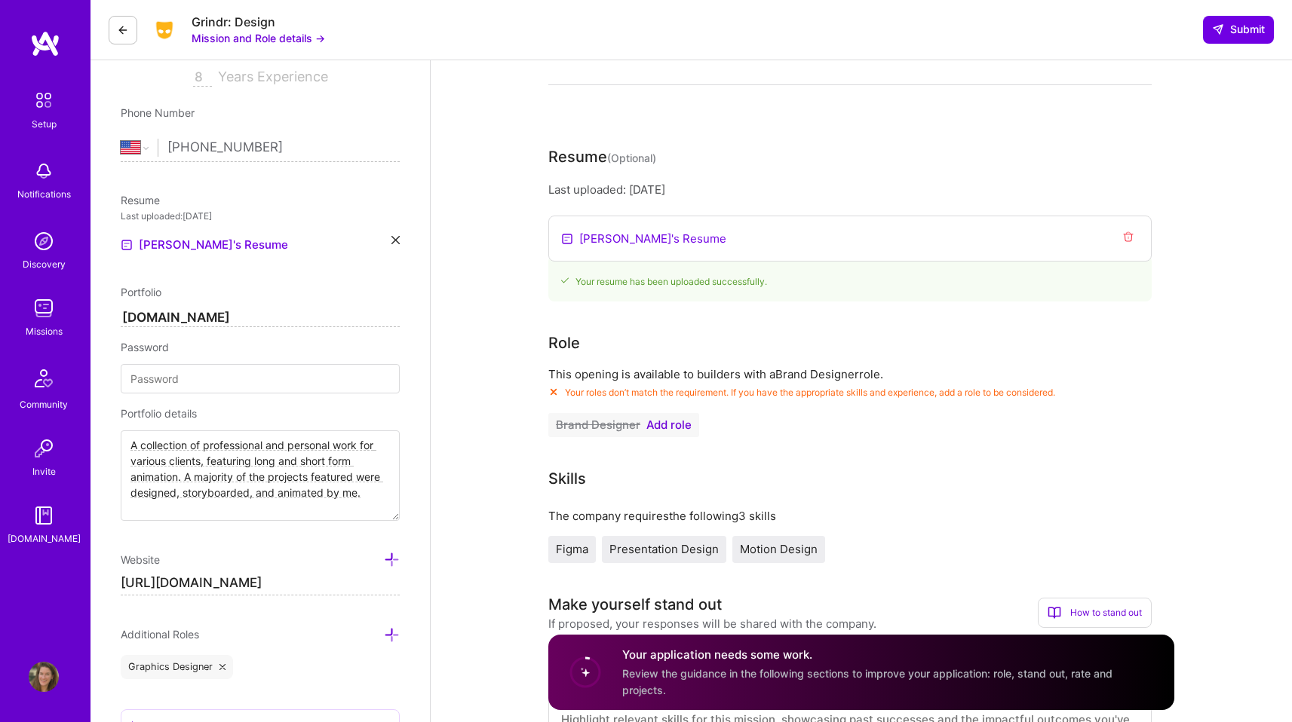
click at [660, 426] on span "Add role" at bounding box center [668, 425] width 45 height 12
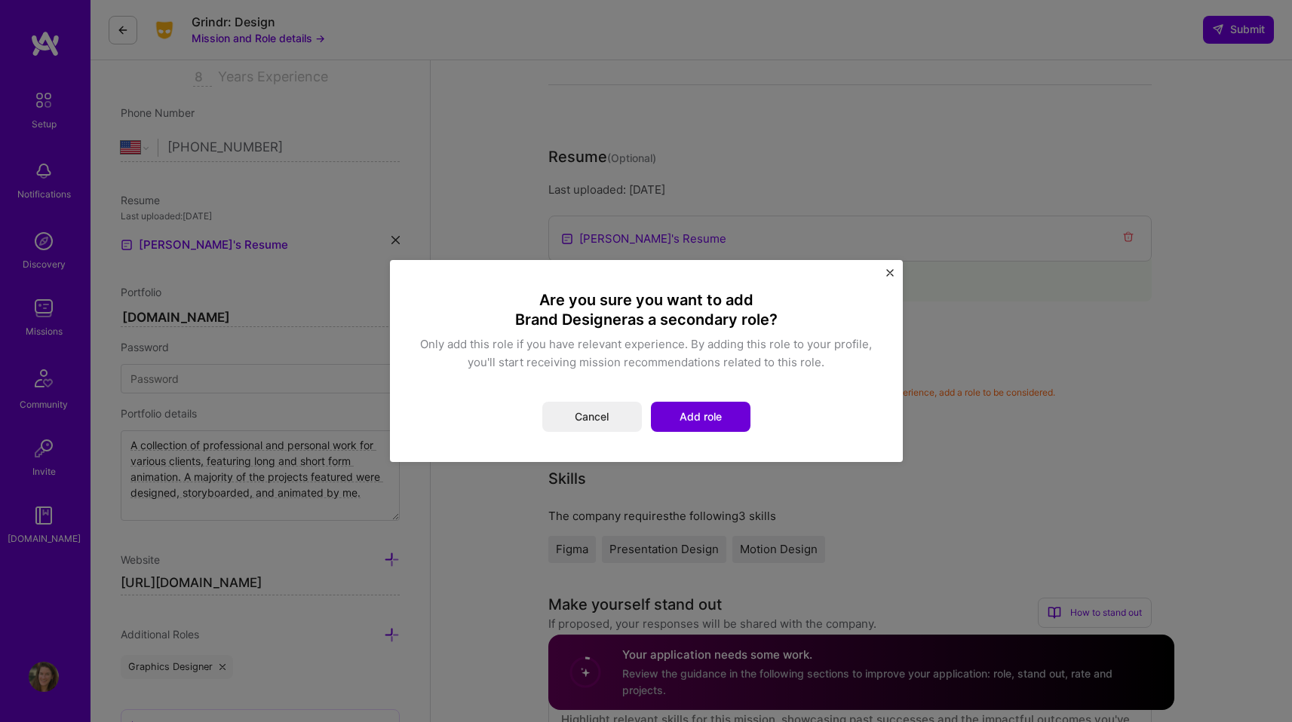
click at [893, 272] on img "Close" at bounding box center [890, 273] width 8 height 8
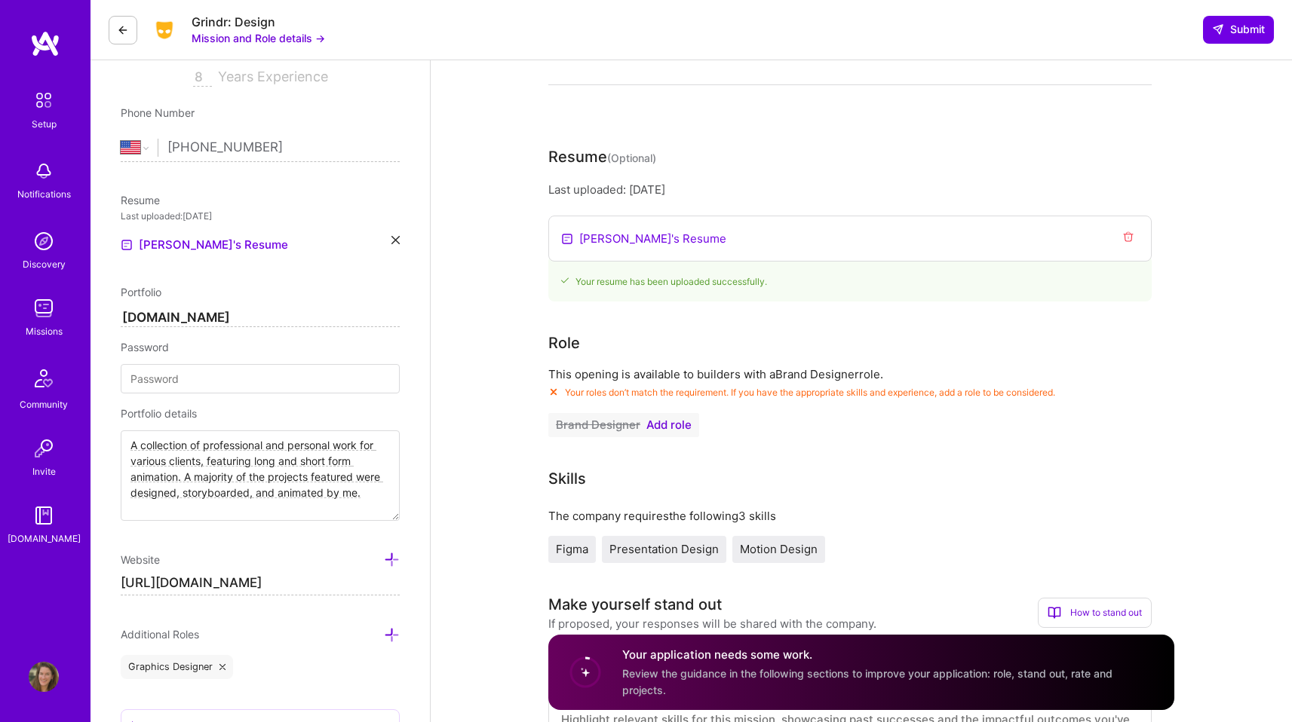
click at [661, 425] on span "Add role" at bounding box center [668, 425] width 45 height 12
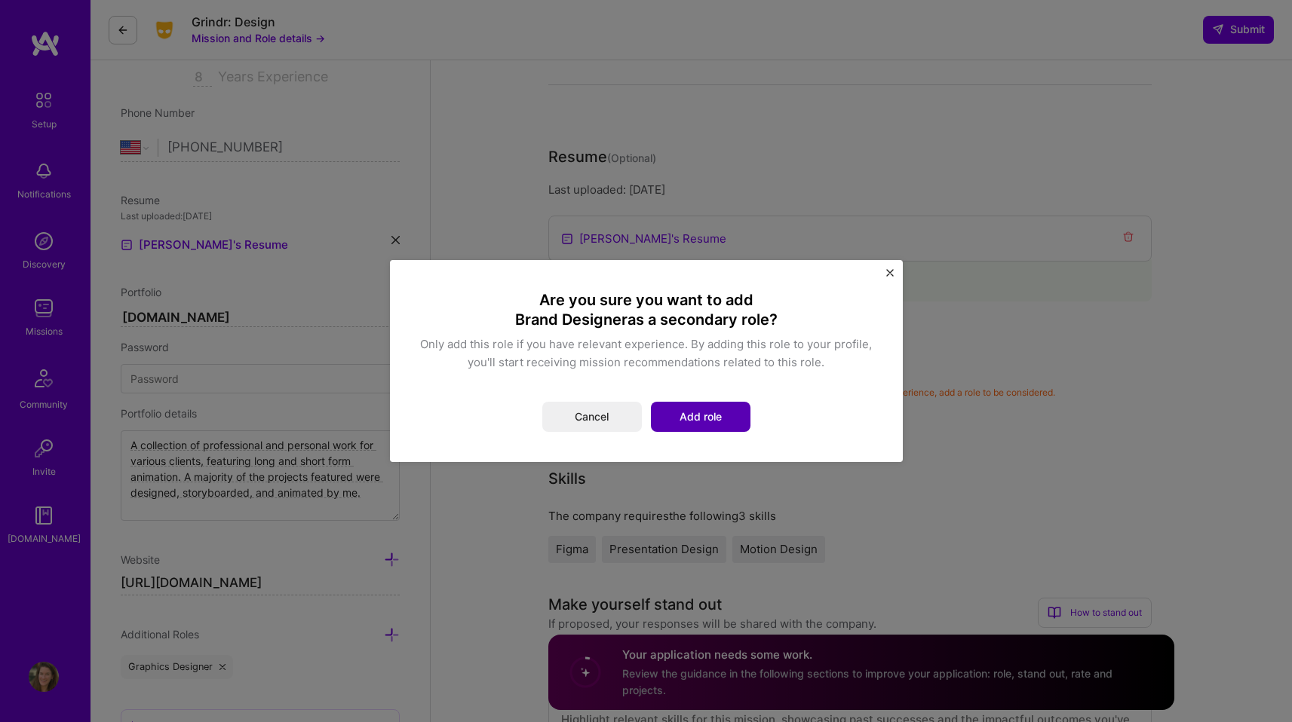
click at [672, 425] on button "Add role" at bounding box center [701, 417] width 100 height 30
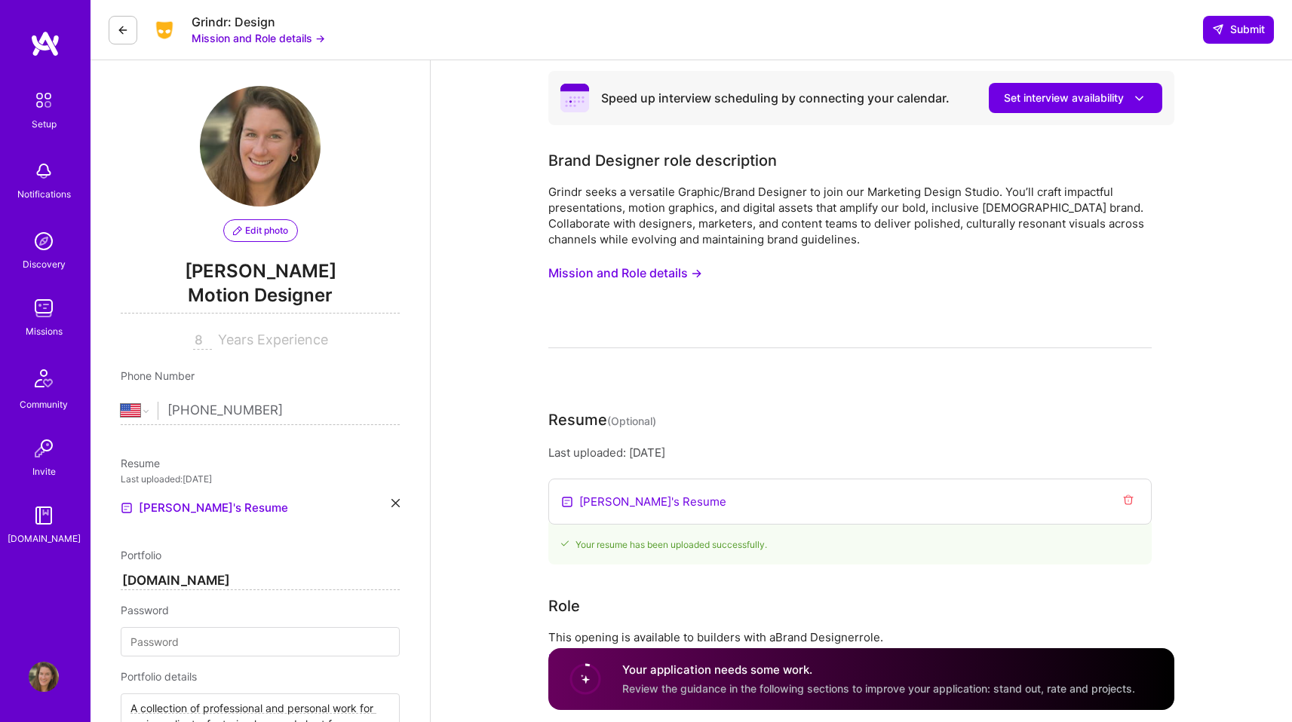
scroll to position [0, 0]
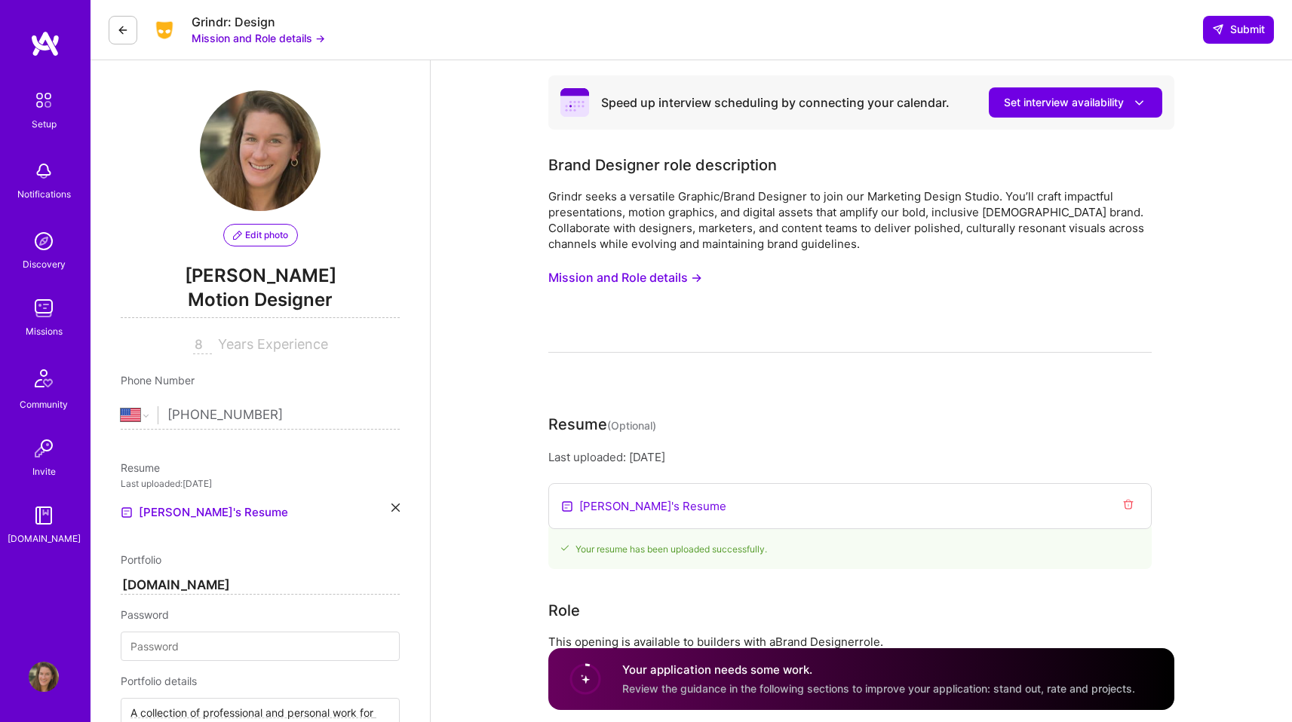
click at [666, 277] on button "Mission and Role details →" at bounding box center [625, 278] width 154 height 28
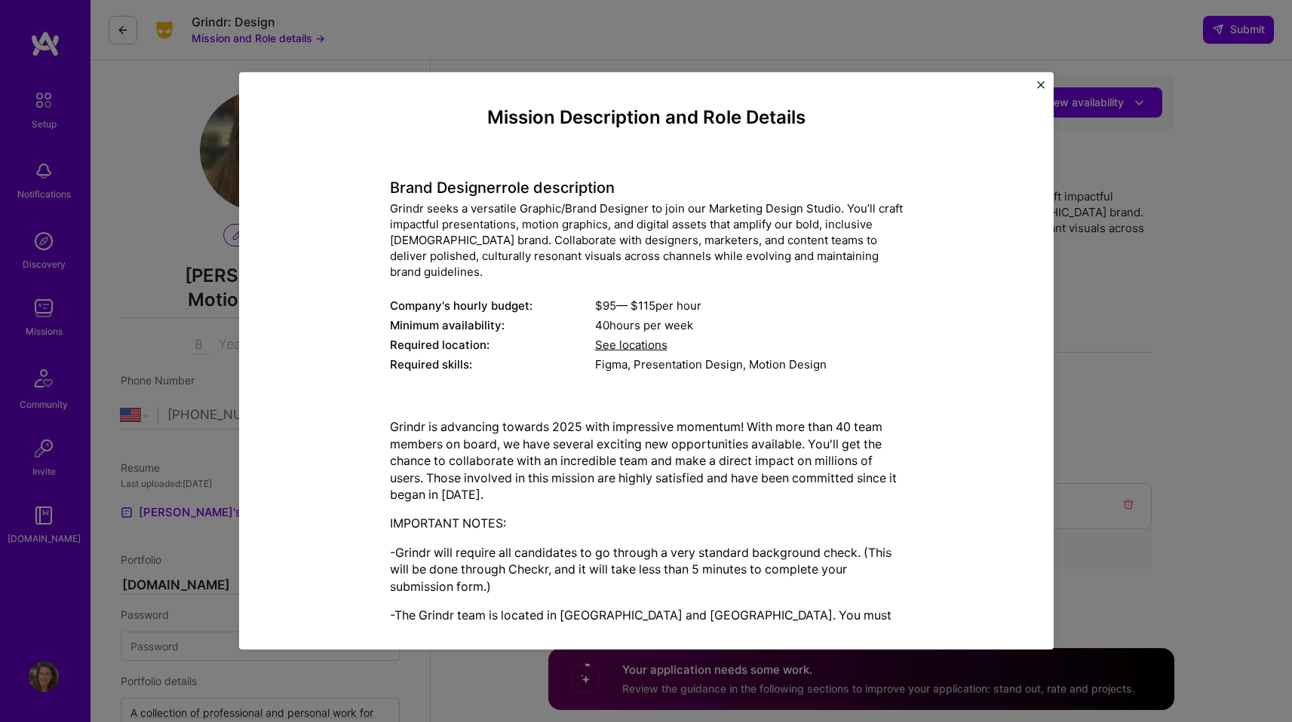
click at [1041, 83] on img "Close" at bounding box center [1041, 85] width 8 height 8
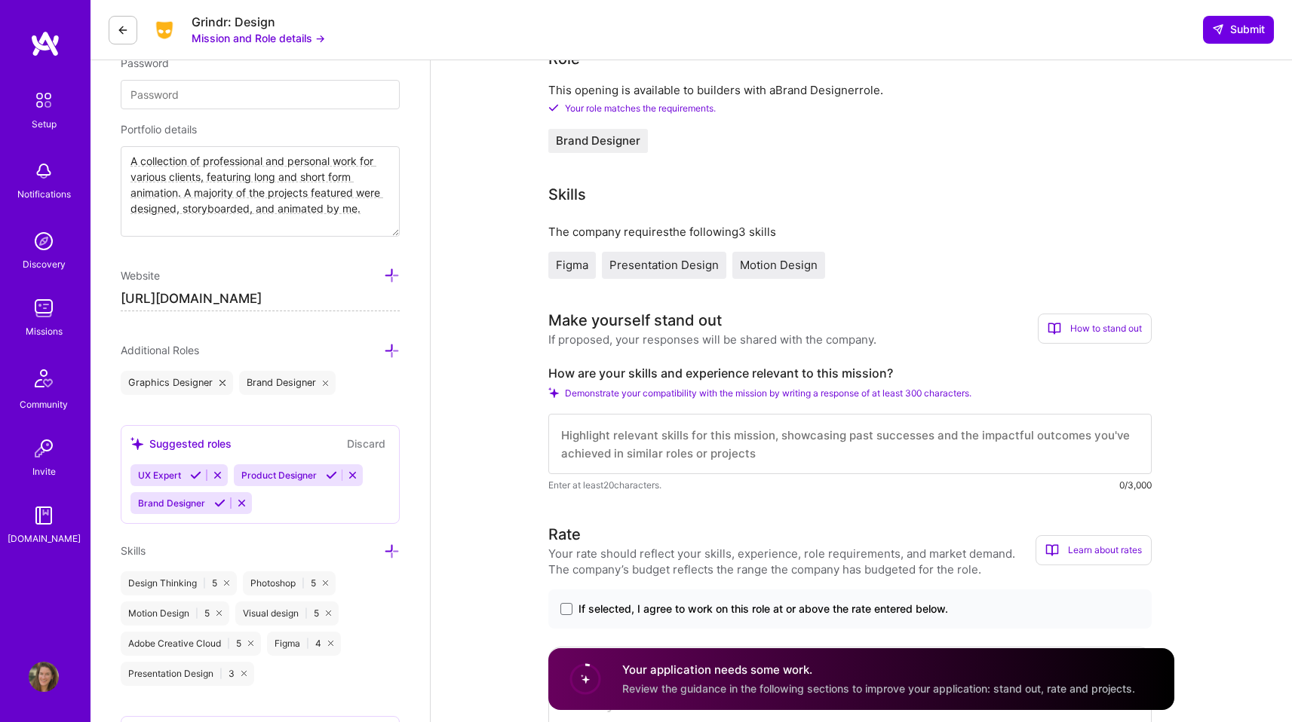
scroll to position [561, 0]
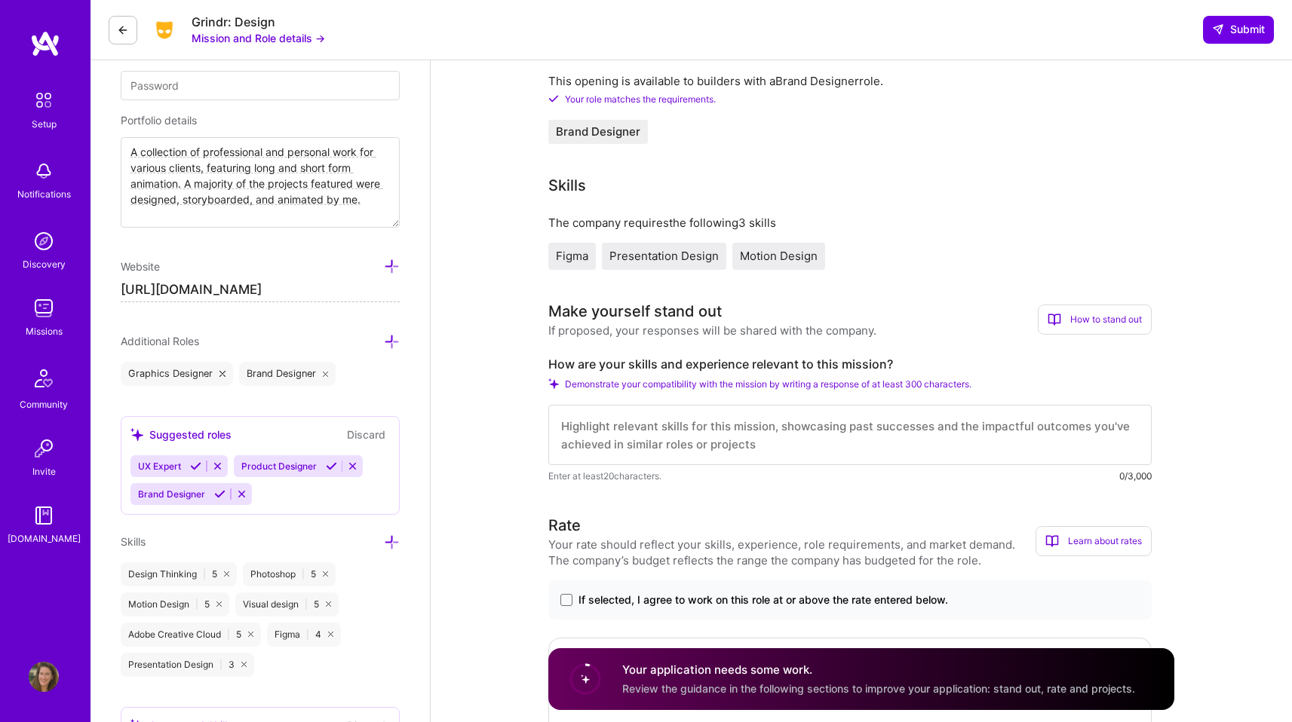
click at [1130, 313] on div "How to stand out" at bounding box center [1095, 320] width 114 height 30
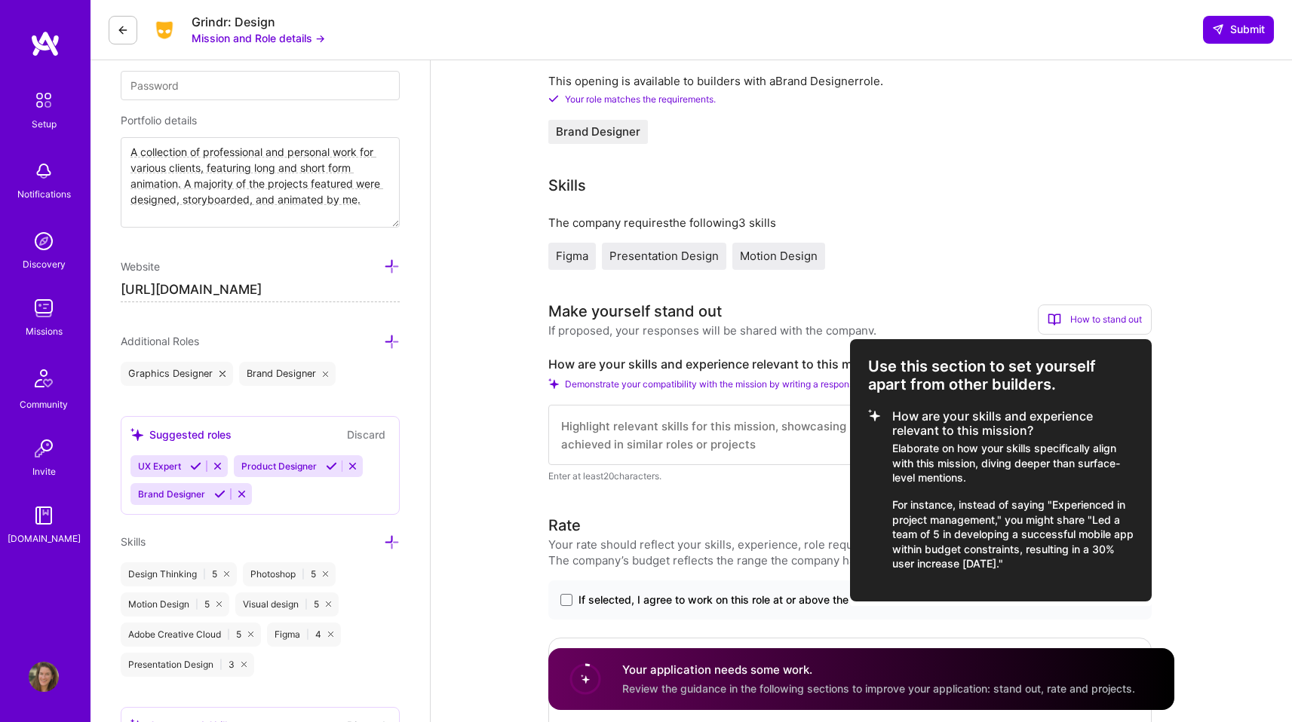
click at [1179, 303] on div at bounding box center [646, 361] width 1292 height 722
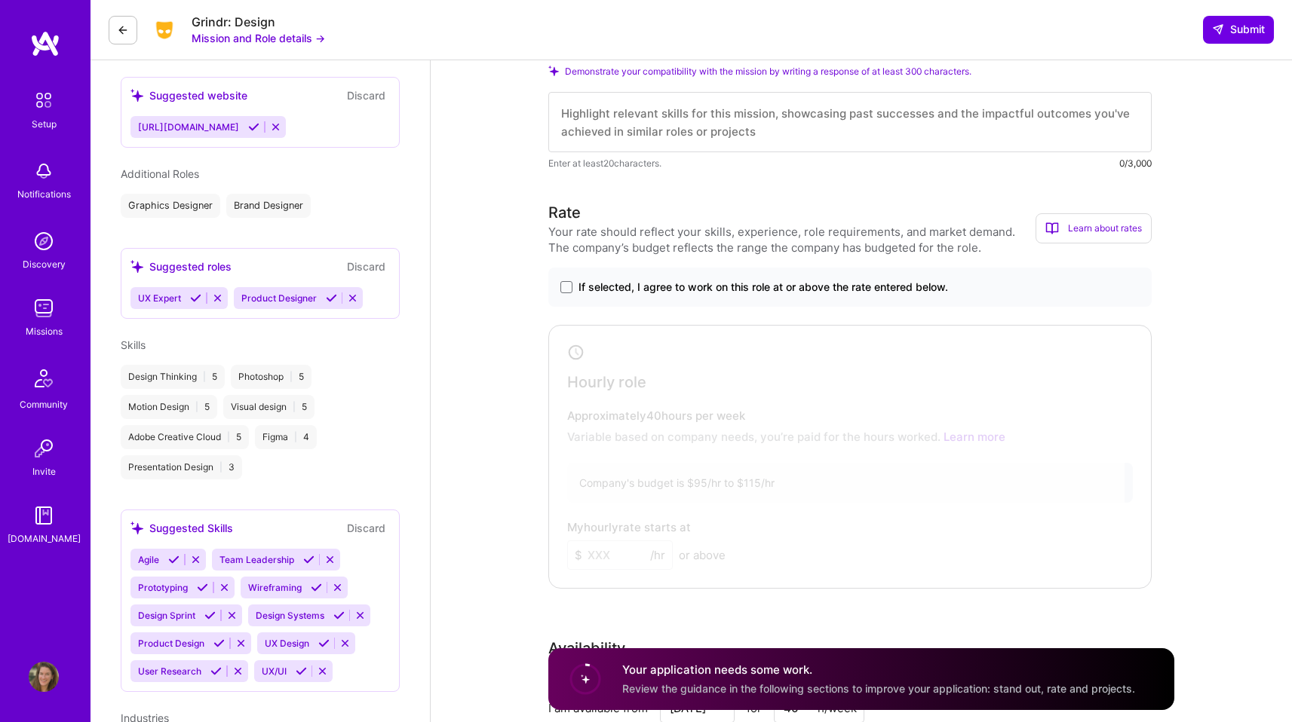
scroll to position [672, 0]
click at [1061, 205] on div "Rate Your rate should reflect your skills, experience, role requirements, and m…" at bounding box center [849, 226] width 603 height 54
click at [1053, 226] on icon at bounding box center [1052, 226] width 14 height 14
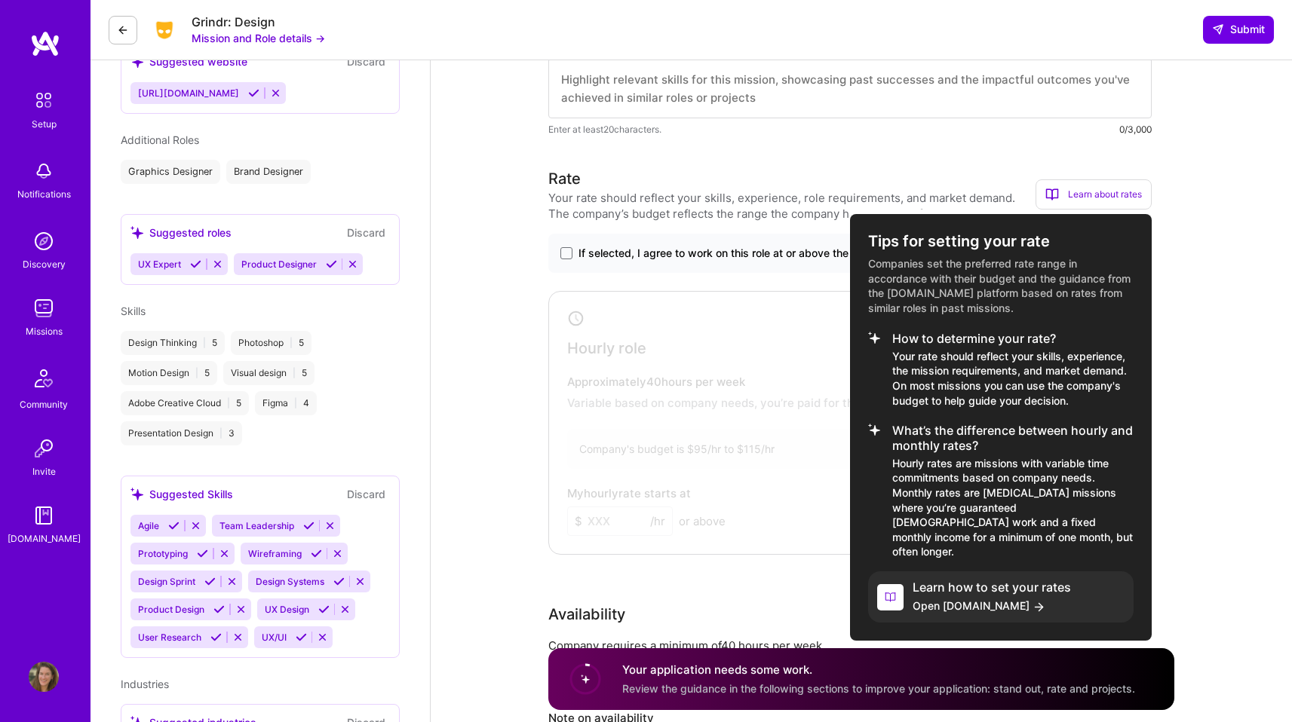
scroll to position [702, 0]
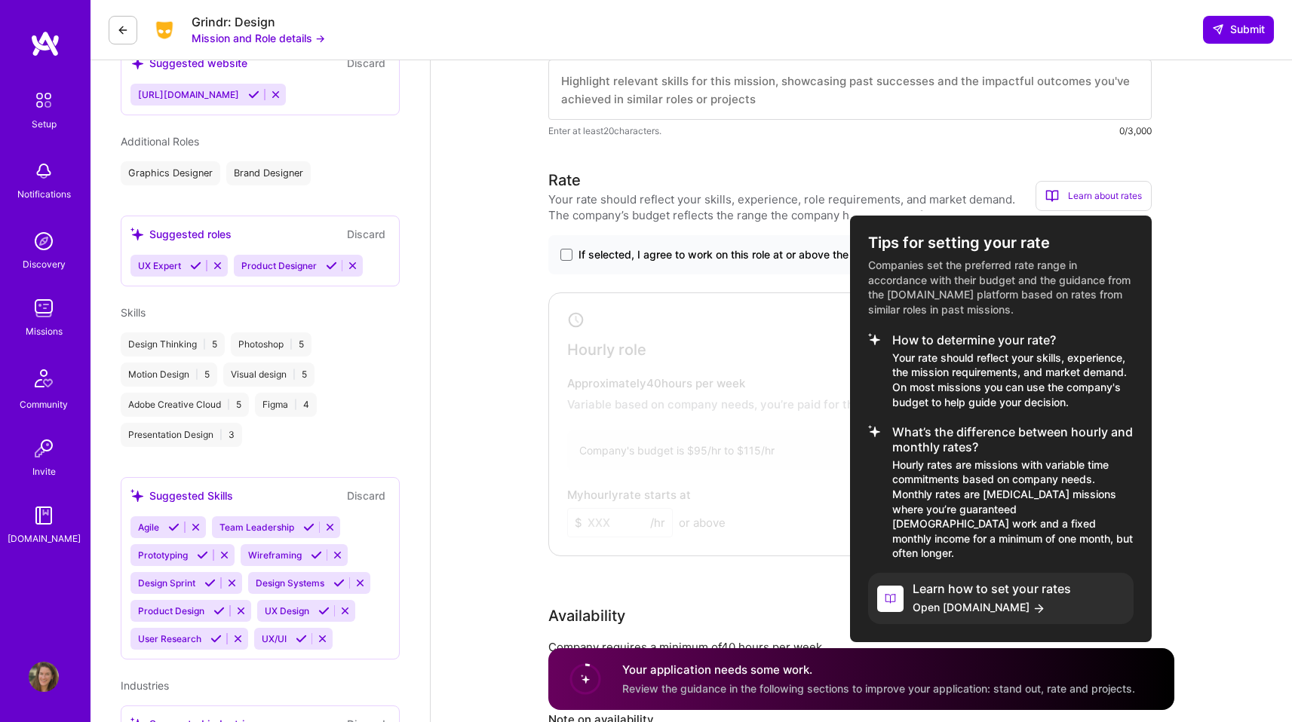
click at [1196, 351] on div at bounding box center [646, 361] width 1292 height 722
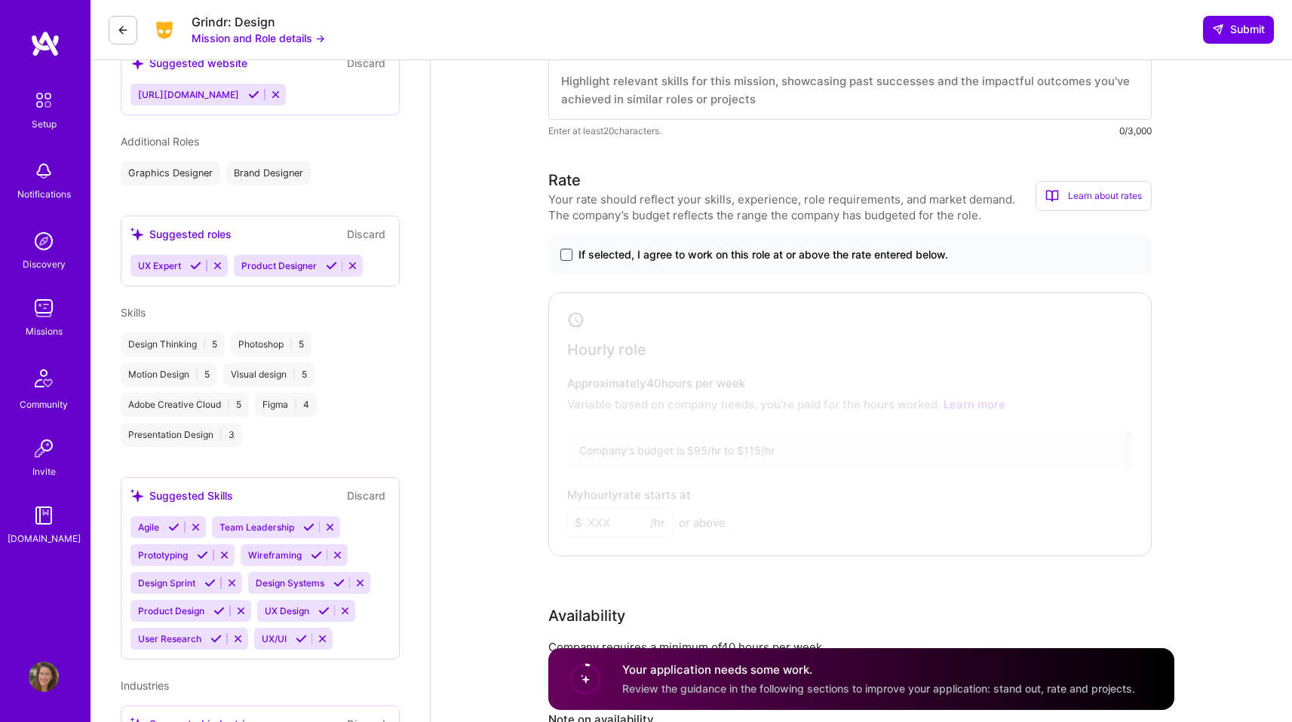
click at [569, 253] on span at bounding box center [566, 255] width 12 height 12
click at [0, 0] on input "If selected, I agree to work on this role at or above the rate entered below." at bounding box center [0, 0] width 0 height 0
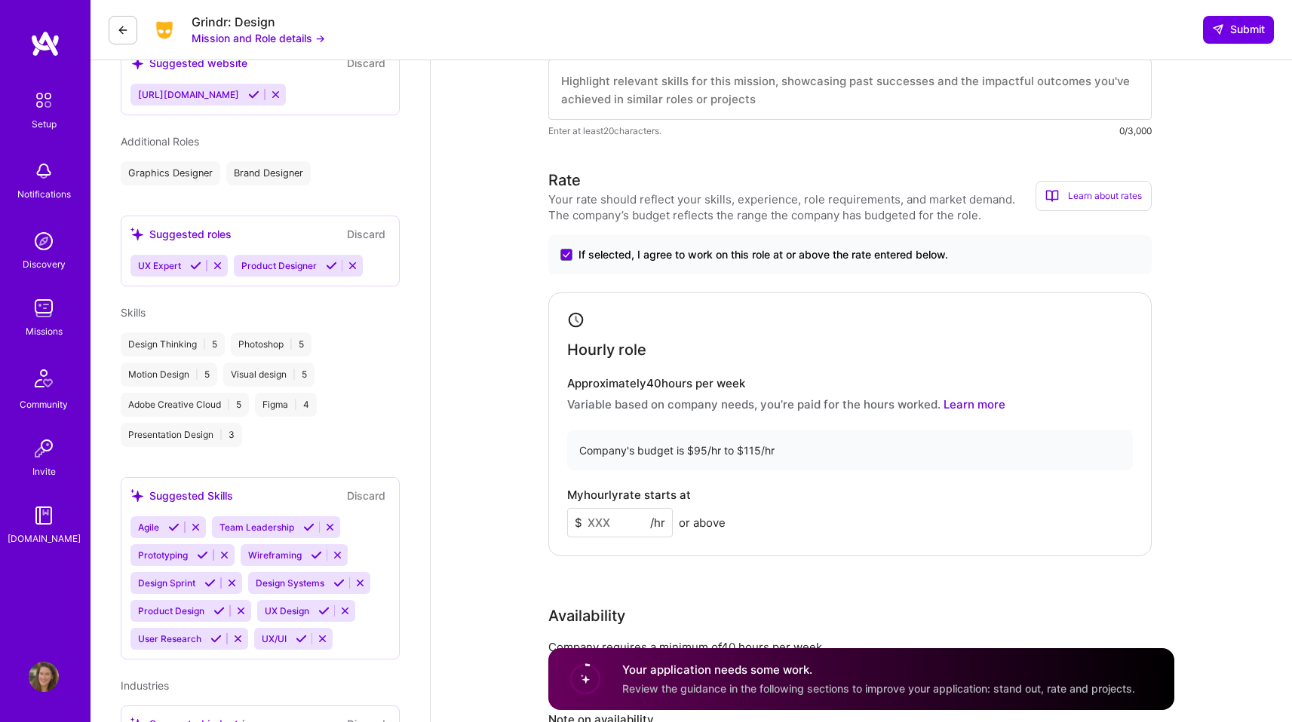
drag, startPoint x: 627, startPoint y: 523, endPoint x: 570, endPoint y: 523, distance: 56.6
click at [570, 523] on input at bounding box center [620, 522] width 106 height 29
type input "95"
click at [985, 501] on div "My hourly rate starts at $ 95 /hr or above" at bounding box center [850, 513] width 566 height 49
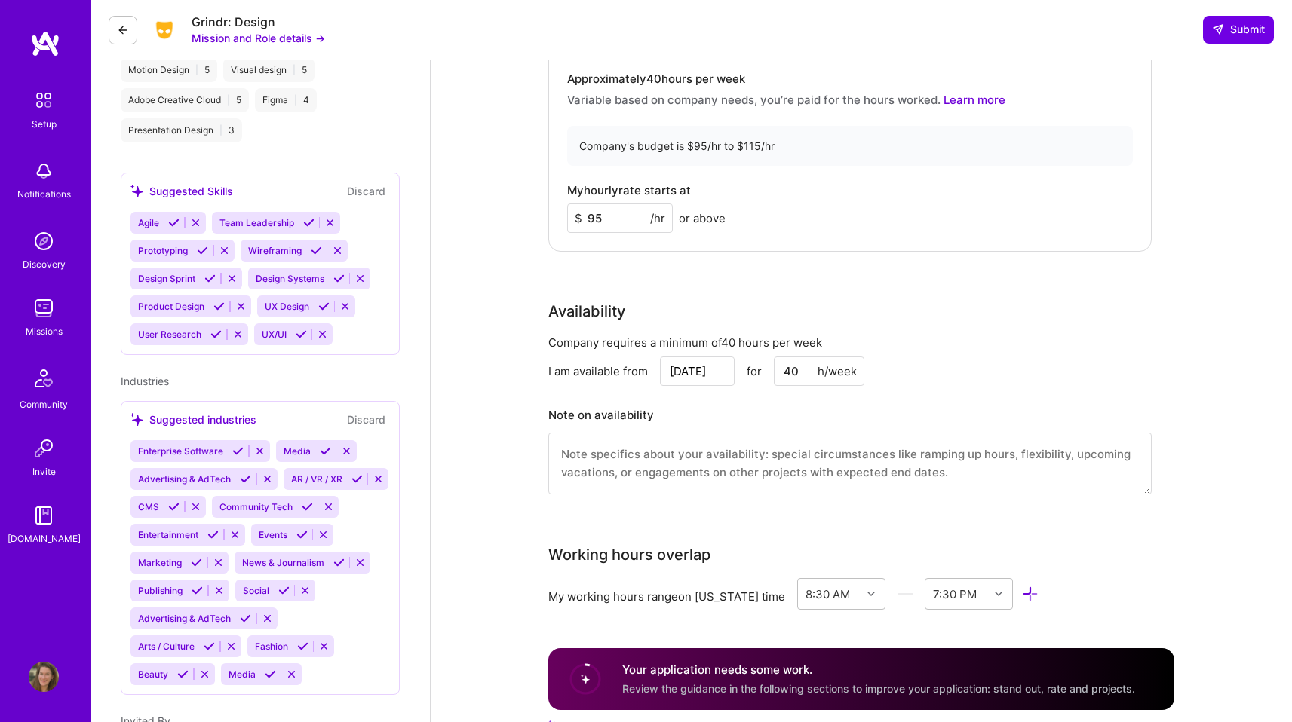
scroll to position [1010, 0]
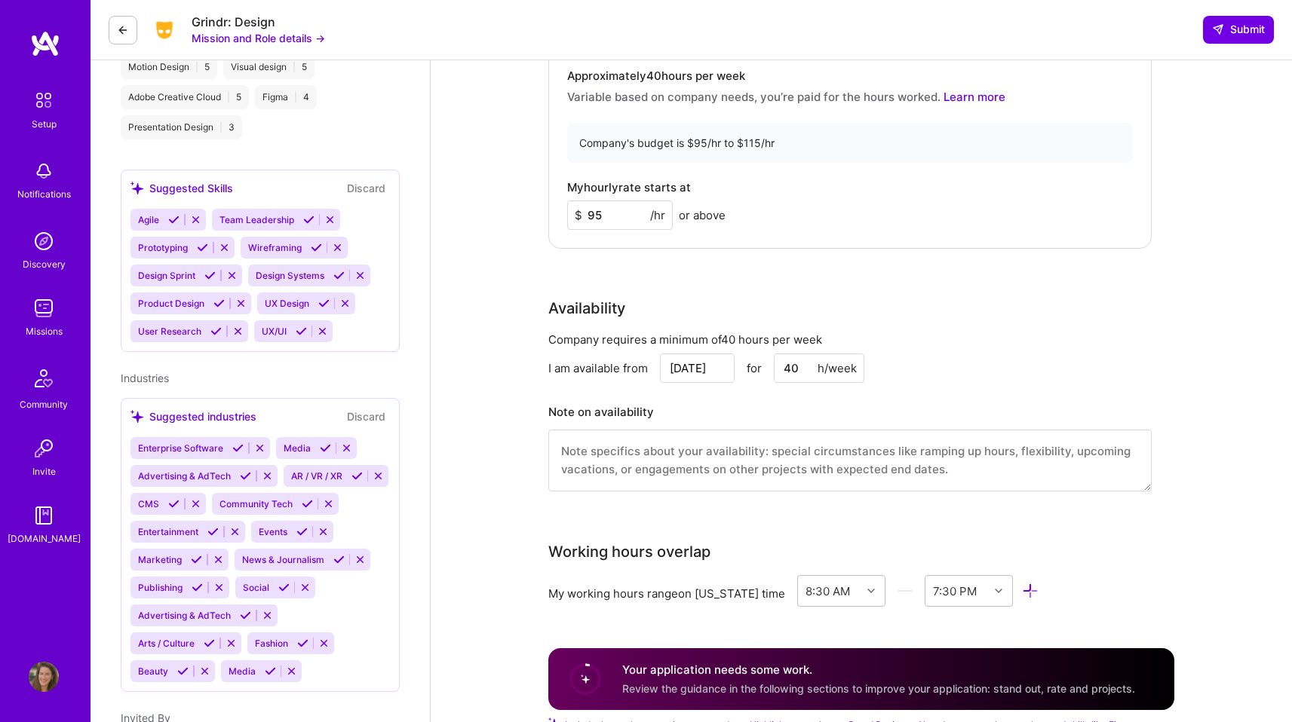
click at [708, 366] on input "[DATE]" at bounding box center [697, 368] width 75 height 29
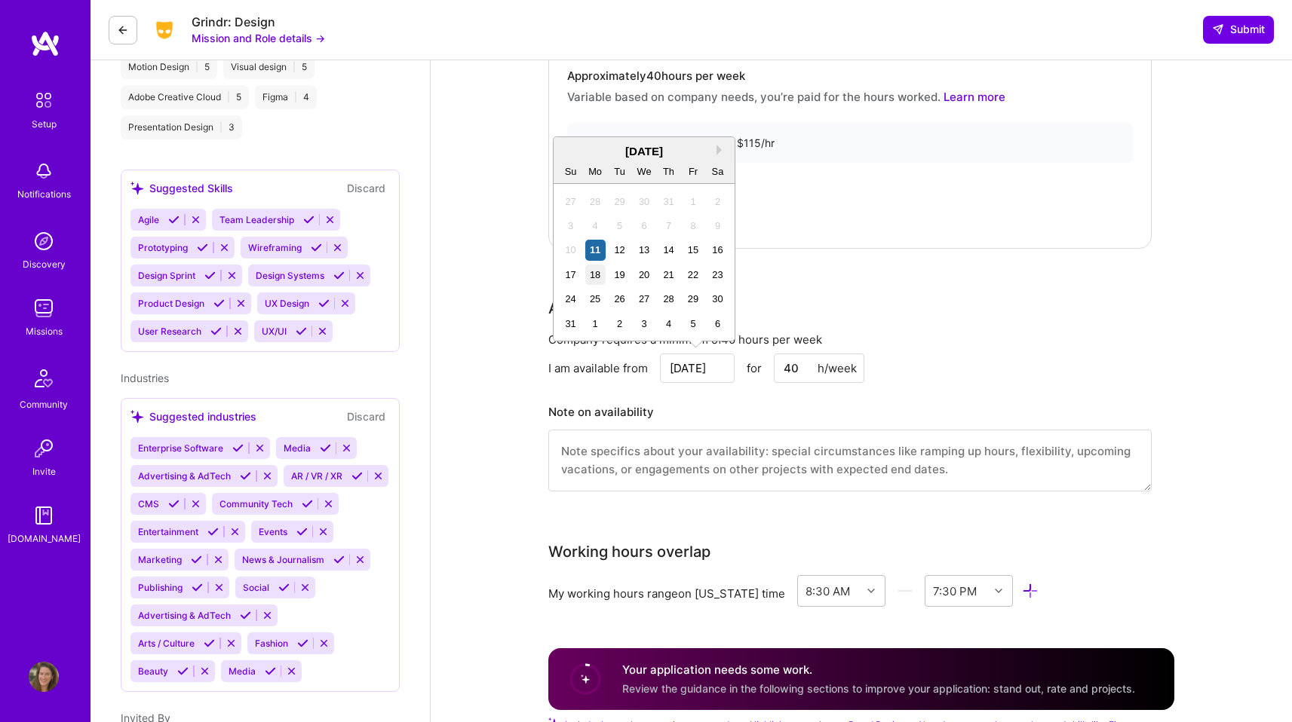
click at [599, 277] on div "18" at bounding box center [595, 275] width 20 height 20
type input "[DATE]"
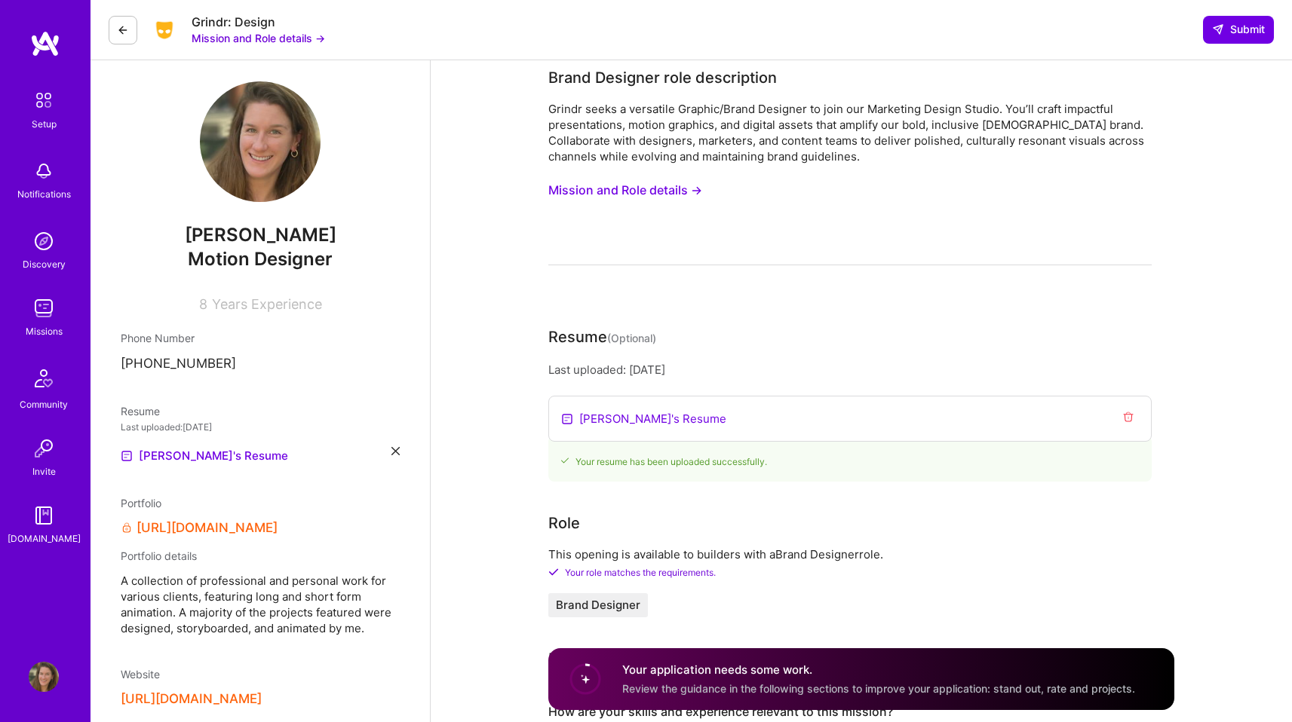
scroll to position [0, 0]
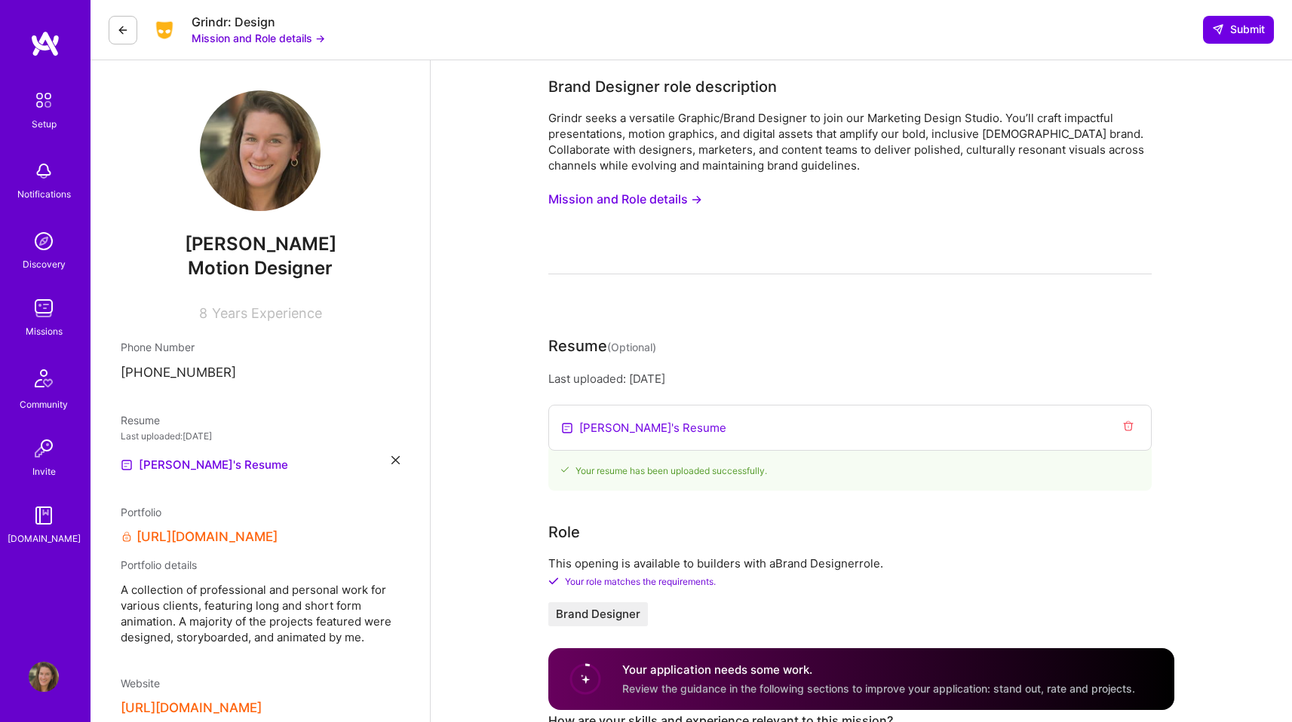
click at [683, 201] on button "Mission and Role details →" at bounding box center [625, 199] width 154 height 28
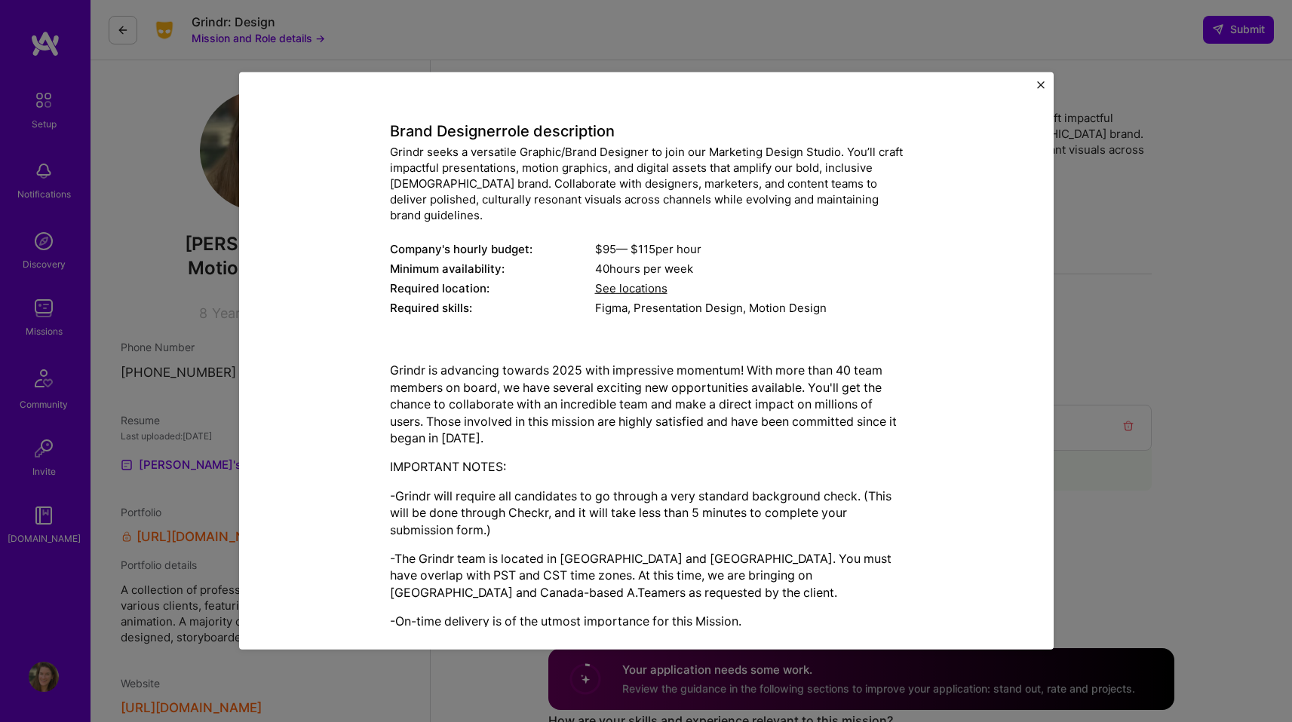
scroll to position [44, 0]
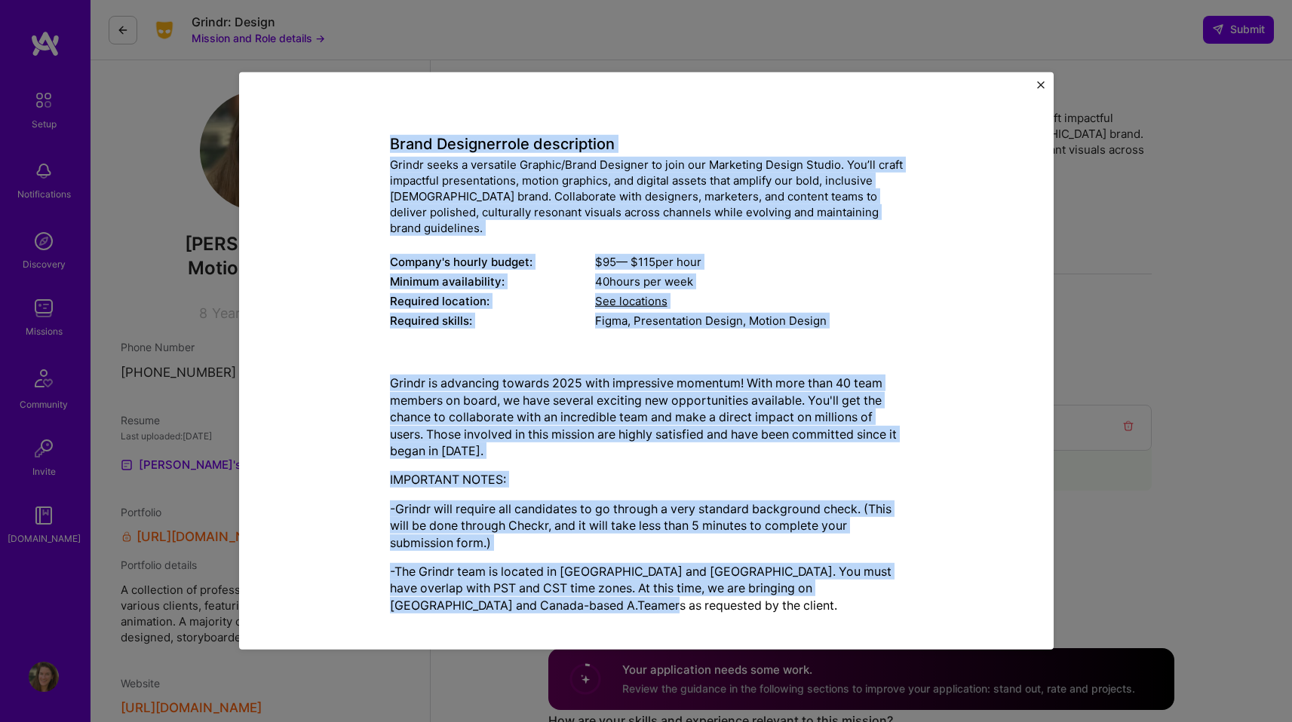
drag, startPoint x: 382, startPoint y: 144, endPoint x: 875, endPoint y: 584, distance: 661.7
click at [875, 585] on div "Mission Description and Role Details Brand Designer role description Grindr see…" at bounding box center [646, 381] width 745 height 637
copy div "Lorem Ipsumdol sita consectetur Adipis elits d eiusmodte Incidid/Utlab Etdolore…"
click at [1039, 85] on img "Close" at bounding box center [1041, 85] width 8 height 8
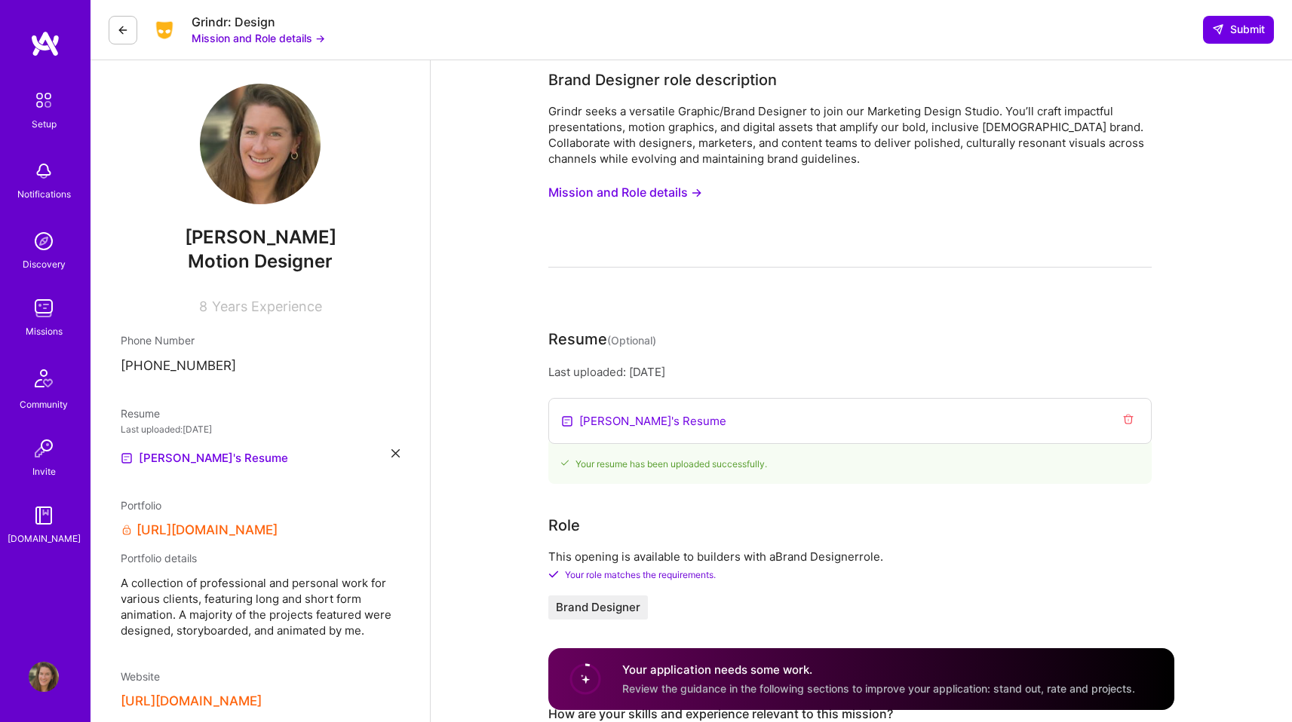
scroll to position [0, 0]
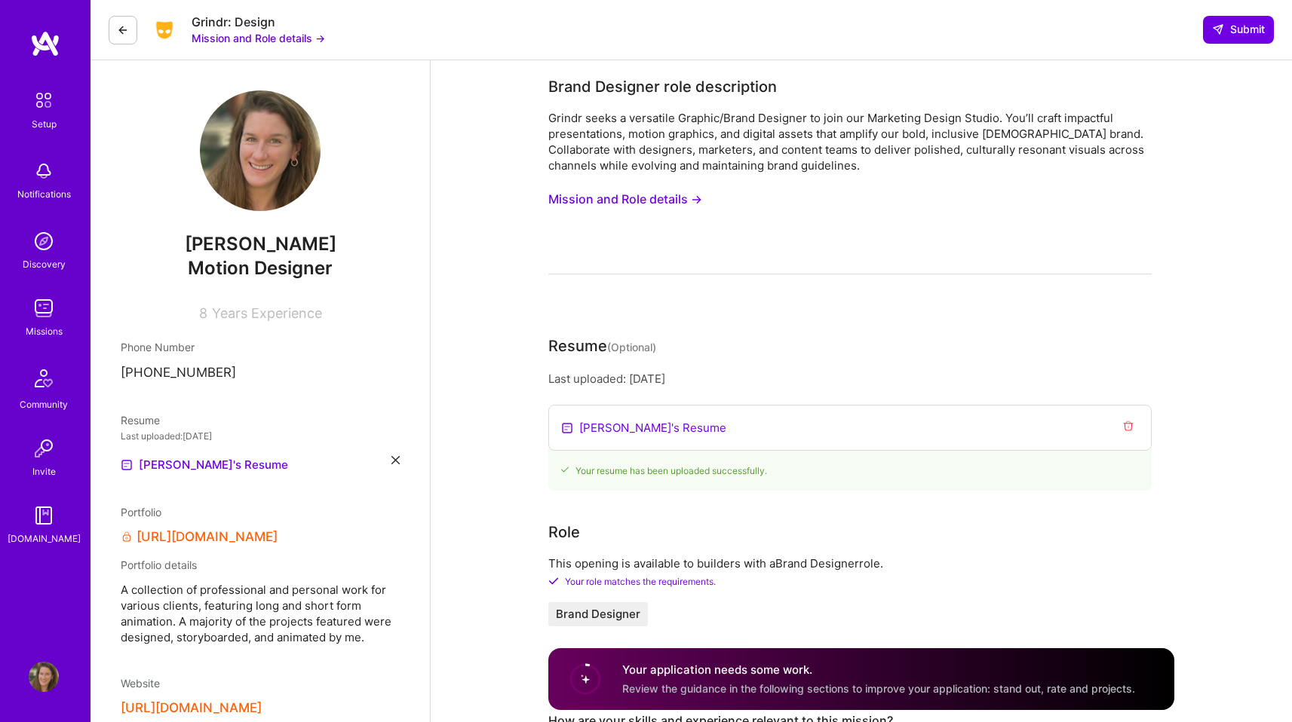
click at [603, 431] on link "[PERSON_NAME]'s Resume" at bounding box center [652, 428] width 147 height 16
click at [1128, 425] on icon "Remove resume" at bounding box center [1128, 426] width 12 height 12
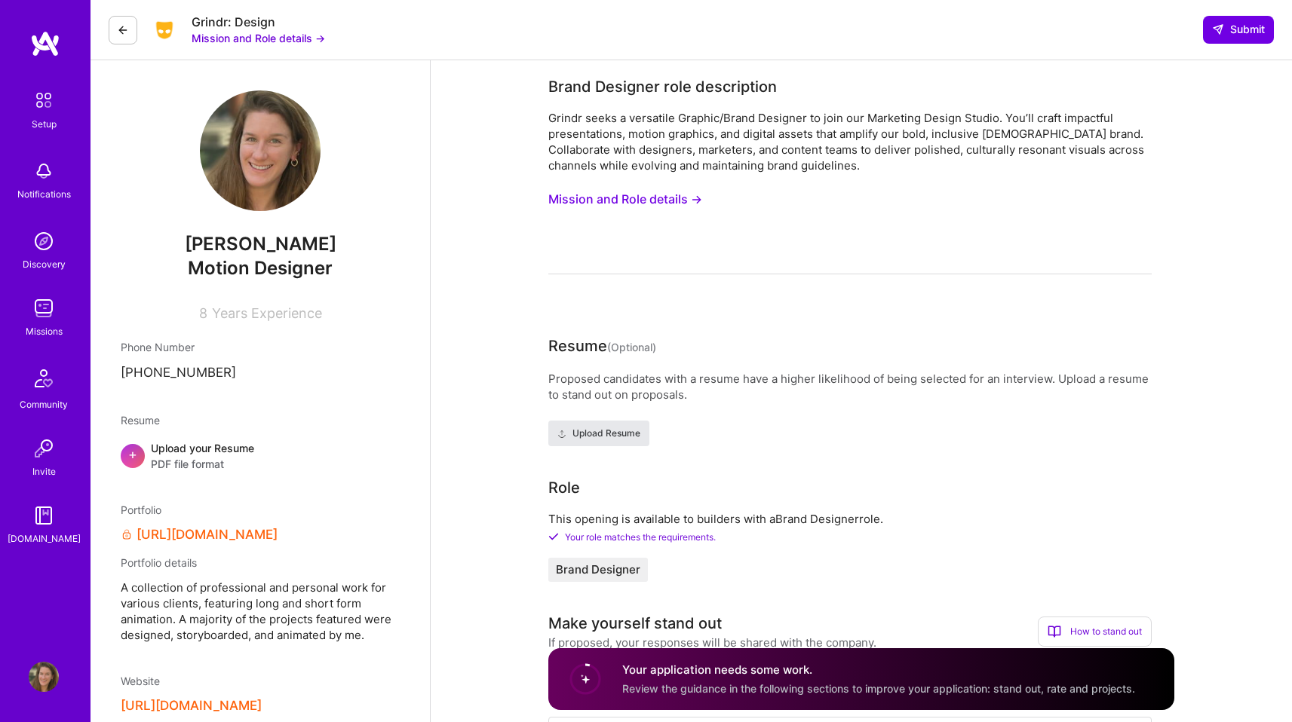
click at [589, 436] on span "Upload Resume" at bounding box center [598, 434] width 83 height 14
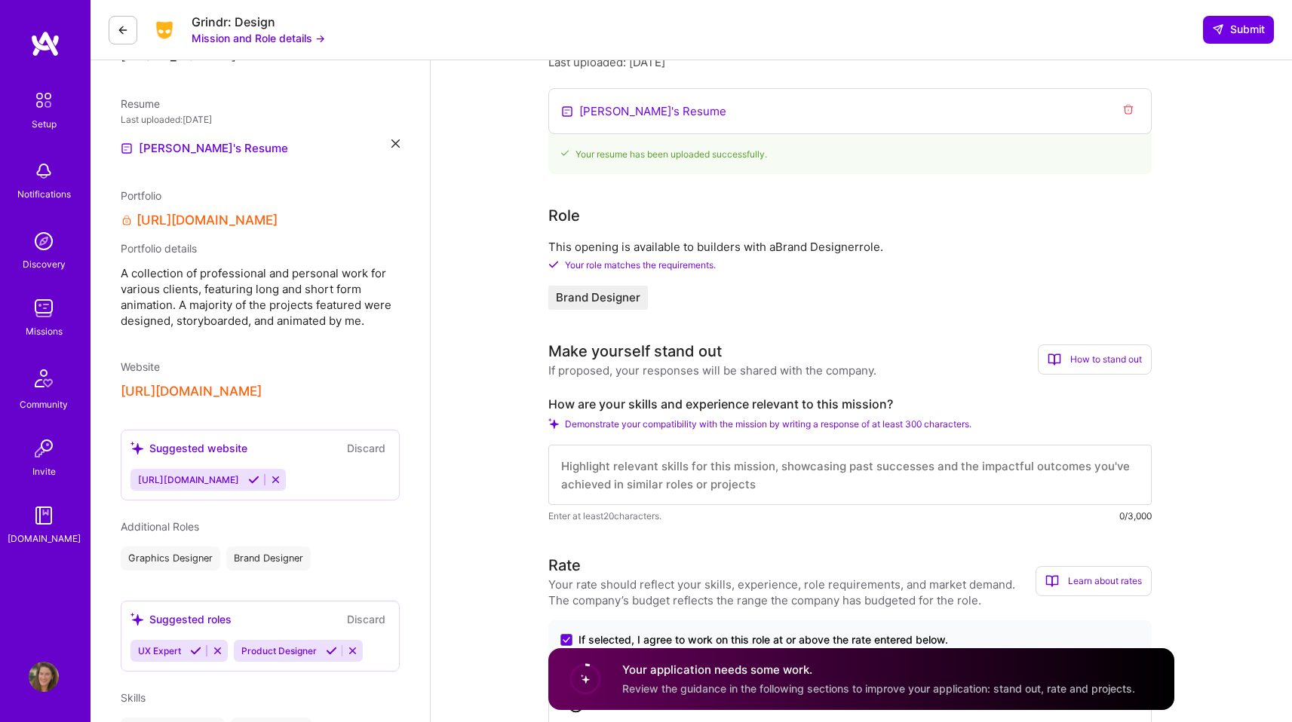
scroll to position [317, 0]
click at [815, 489] on textarea at bounding box center [849, 474] width 603 height 60
paste textarea "L’i d sitametc adip elits doeiu te incididunt utlabore etdo, magn-aliqua enimad…"
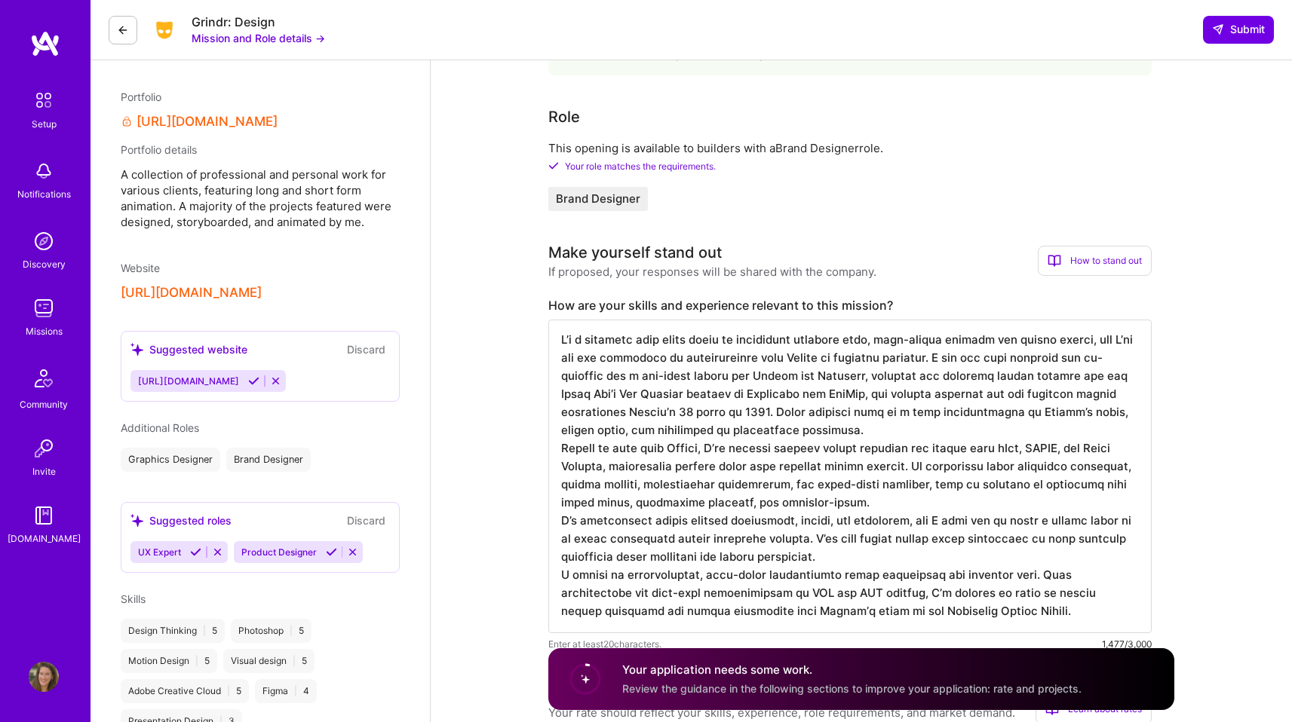
scroll to position [416, 0]
click at [842, 376] on textarea at bounding box center [849, 476] width 603 height 314
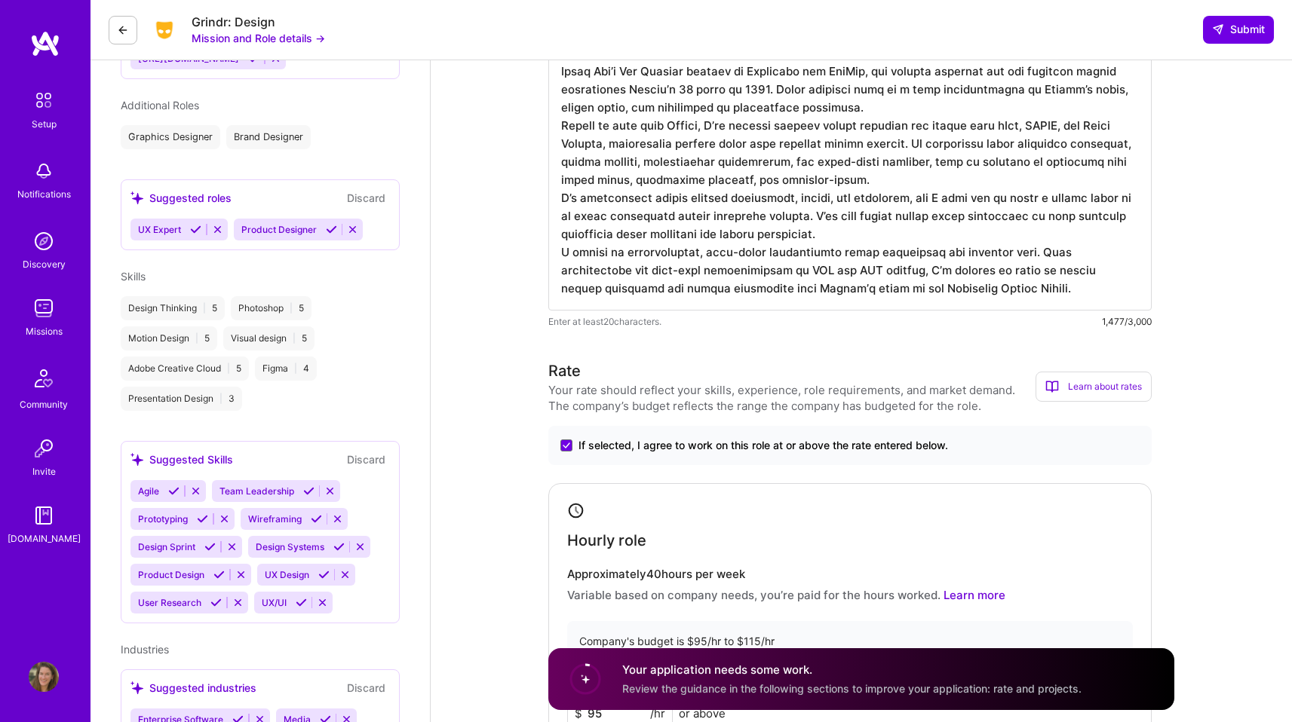
scroll to position [758, 0]
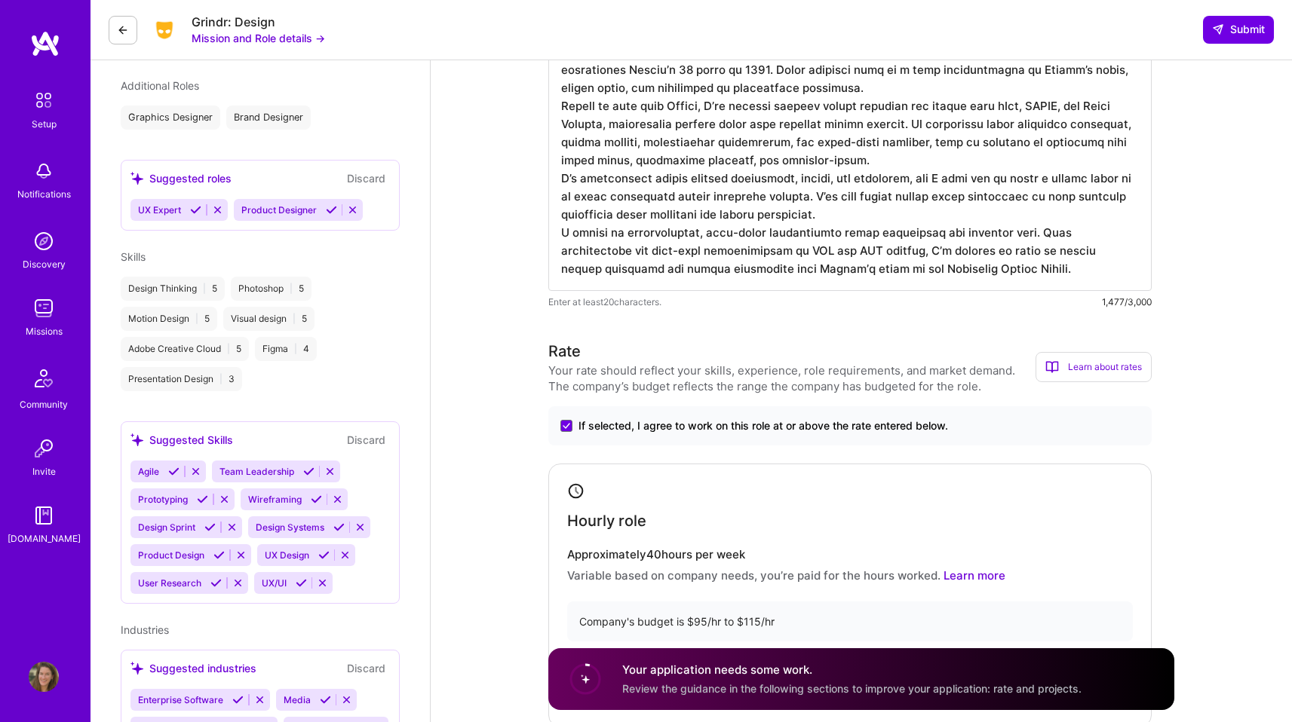
drag, startPoint x: 814, startPoint y: 252, endPoint x: 1026, endPoint y: 228, distance: 214.0
click at [1026, 228] on textarea at bounding box center [849, 134] width 603 height 314
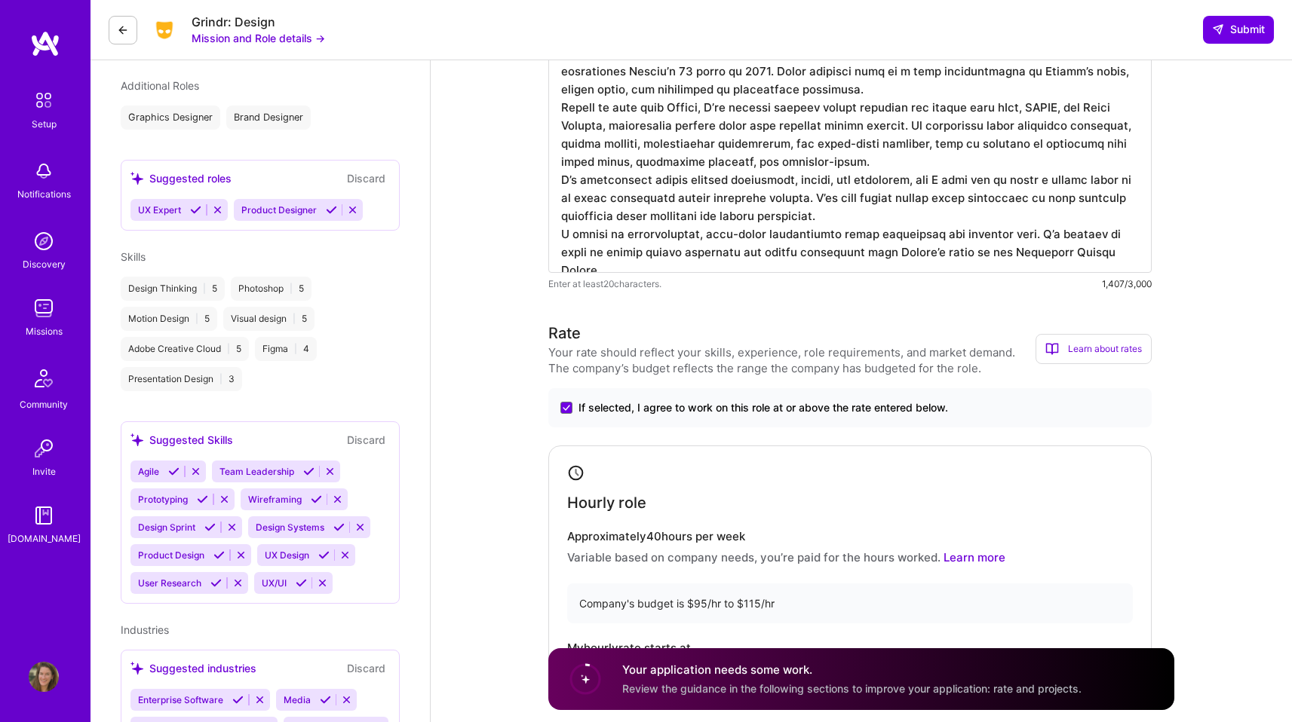
scroll to position [2, 0]
type textarea "L’i d sitametc adip elits doeiu te incididunt utlabore etdo, magn-aliqua enimad…"
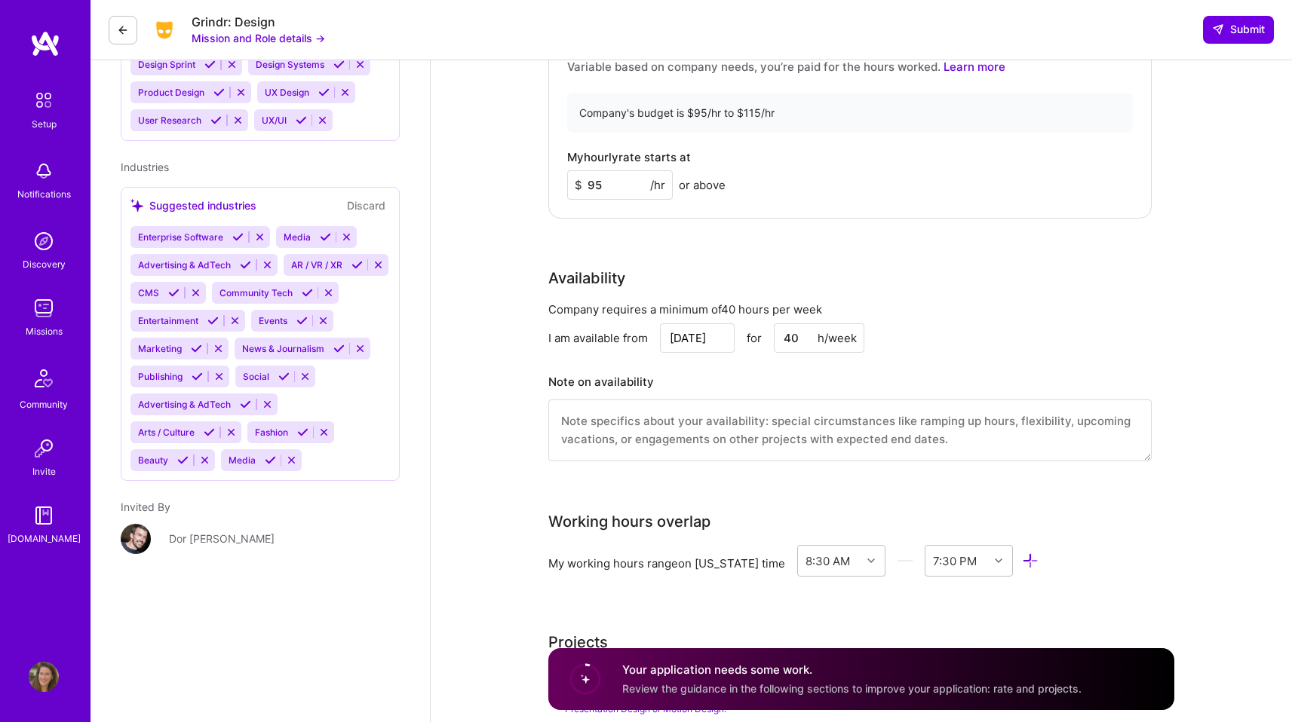
scroll to position [1277, 0]
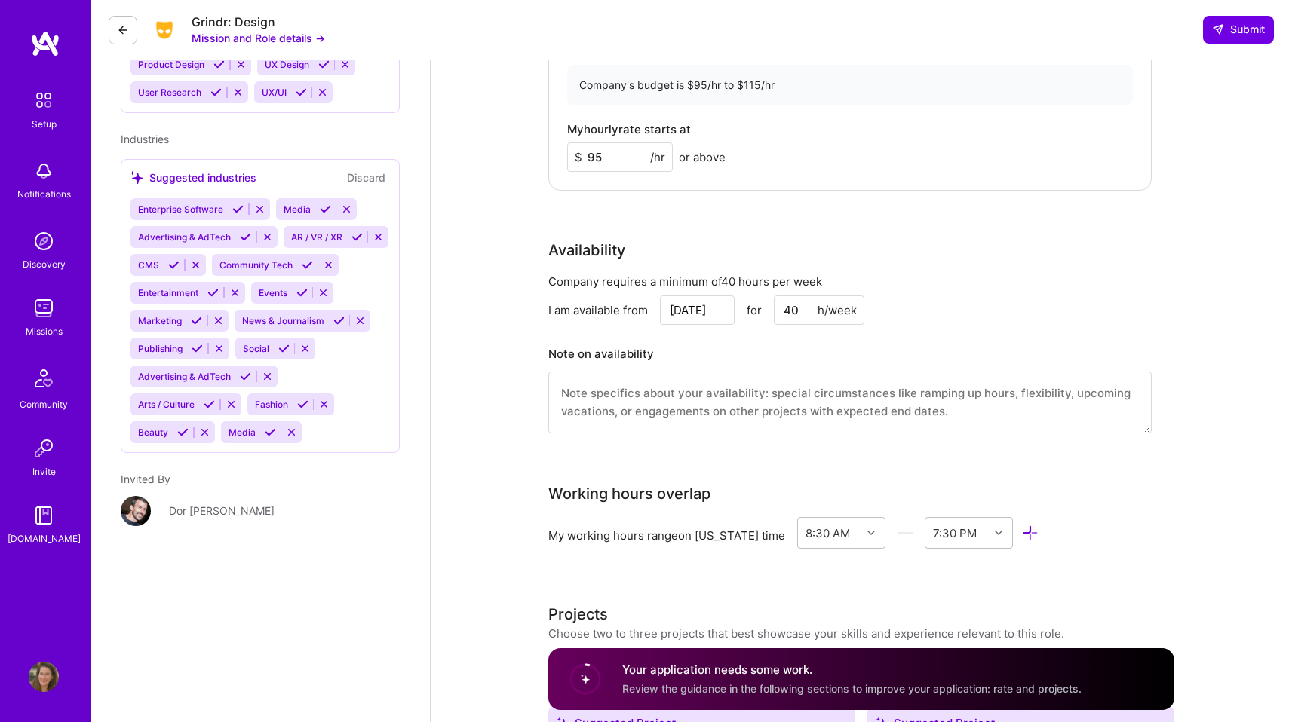
click at [835, 401] on textarea at bounding box center [849, 403] width 603 height 62
type textarea "Unavailable on [DATE] and [DATE] ([DATE]). Scheduled surgery for [DATE] so I wi…"
click at [1228, 501] on div "Brand Designer role description Grindr seeks a versatile Graphic/Brand Designer…" at bounding box center [861, 184] width 861 height 2801
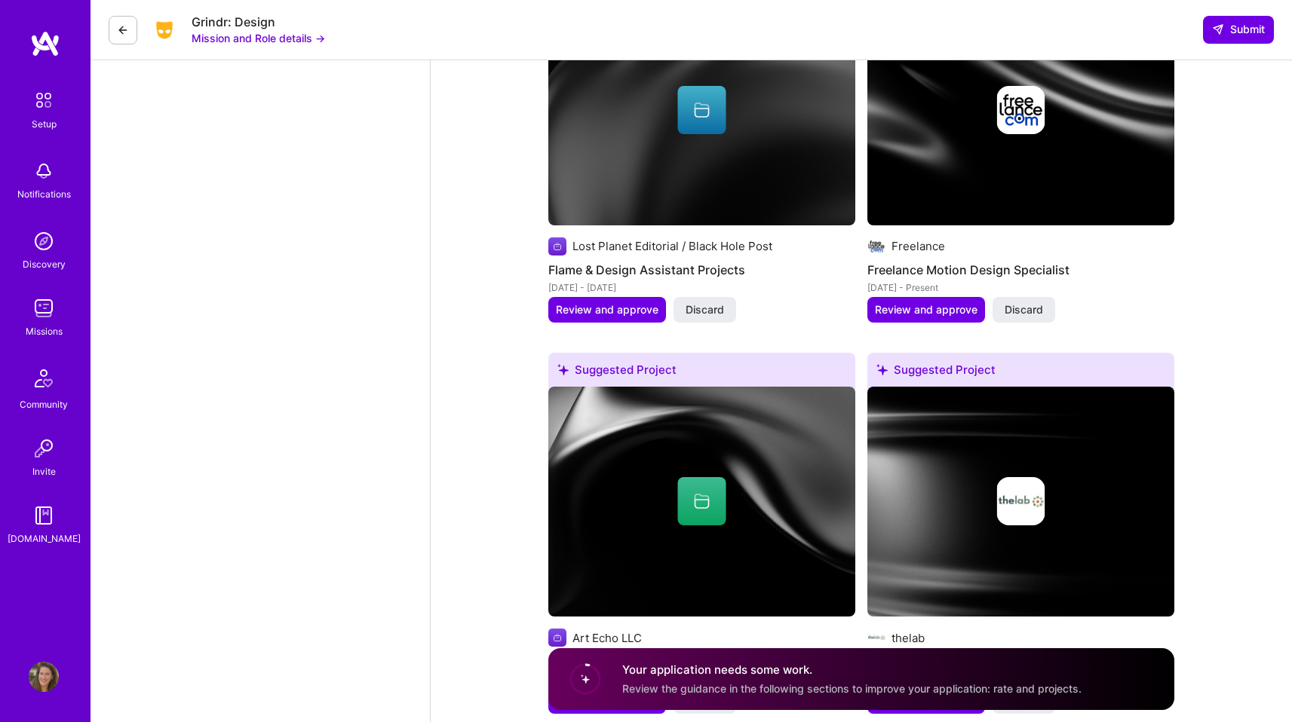
scroll to position [2139, 0]
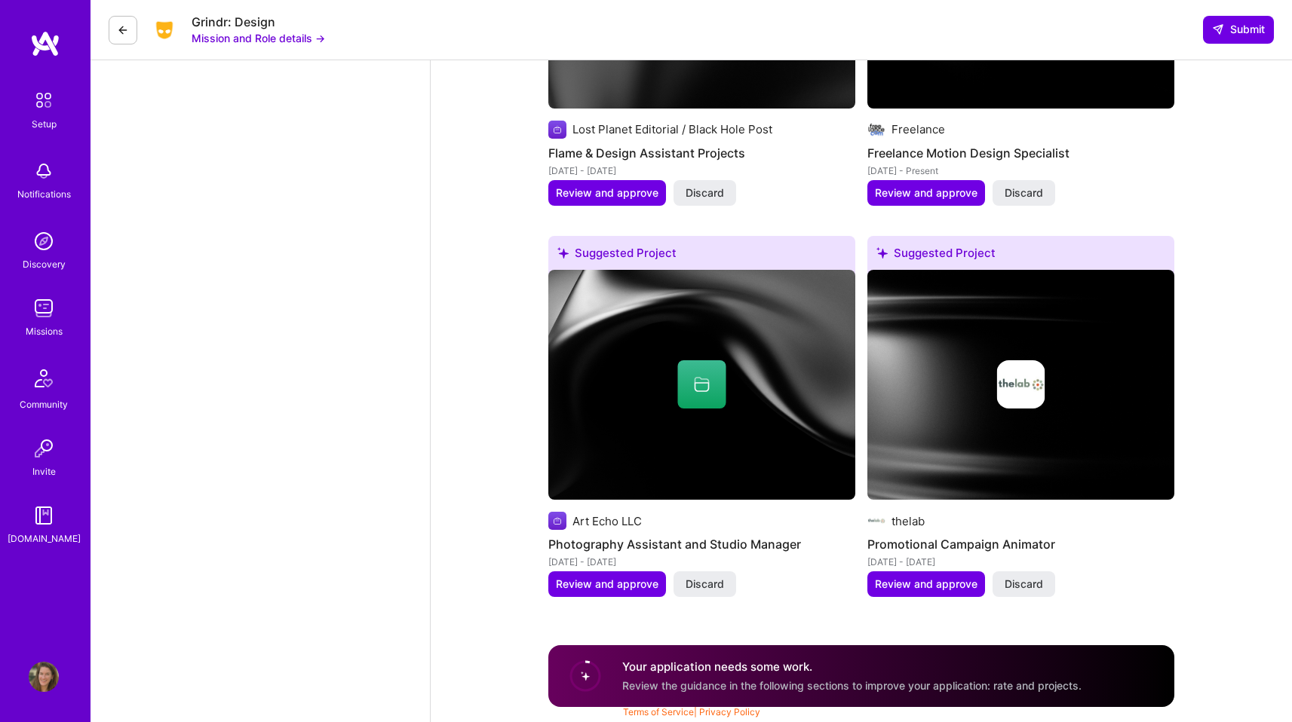
click at [730, 582] on button "Discard" at bounding box center [704, 585] width 63 height 26
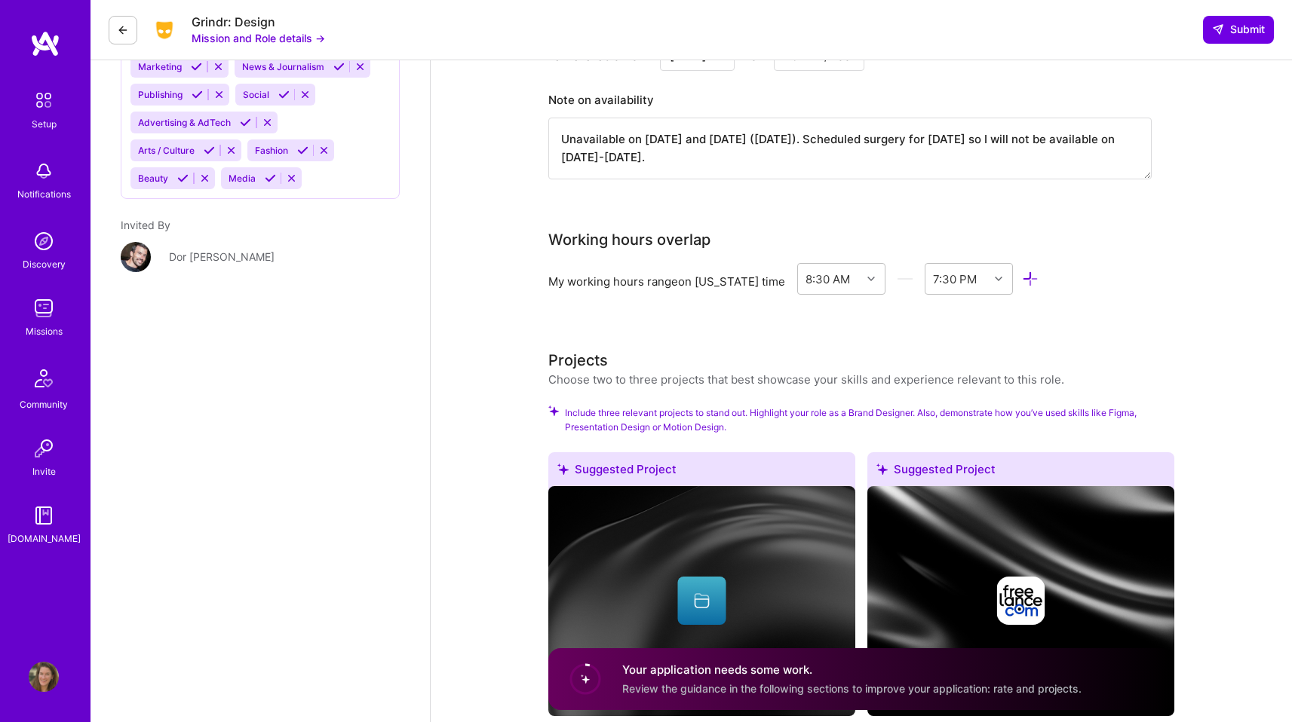
scroll to position [1529, 0]
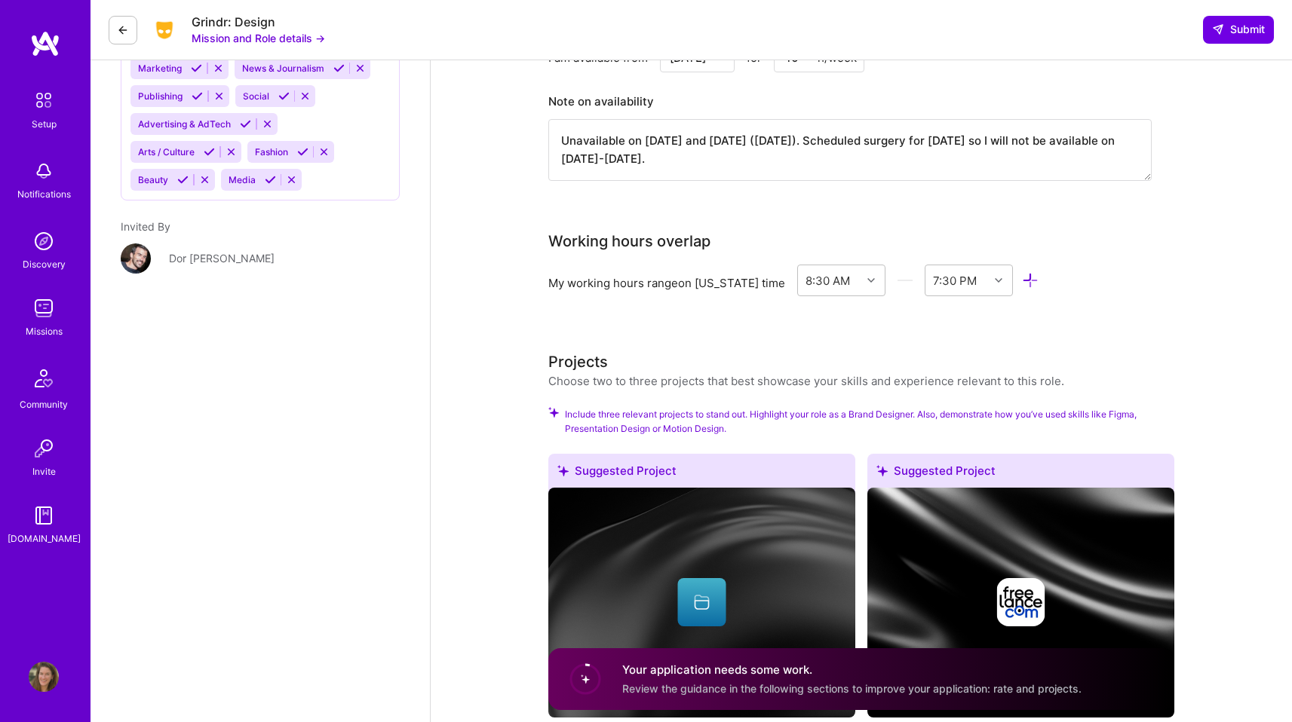
click at [665, 427] on span "Include three relevant projects to stand out. Highlight your role as a Brand De…" at bounding box center [869, 421] width 609 height 29
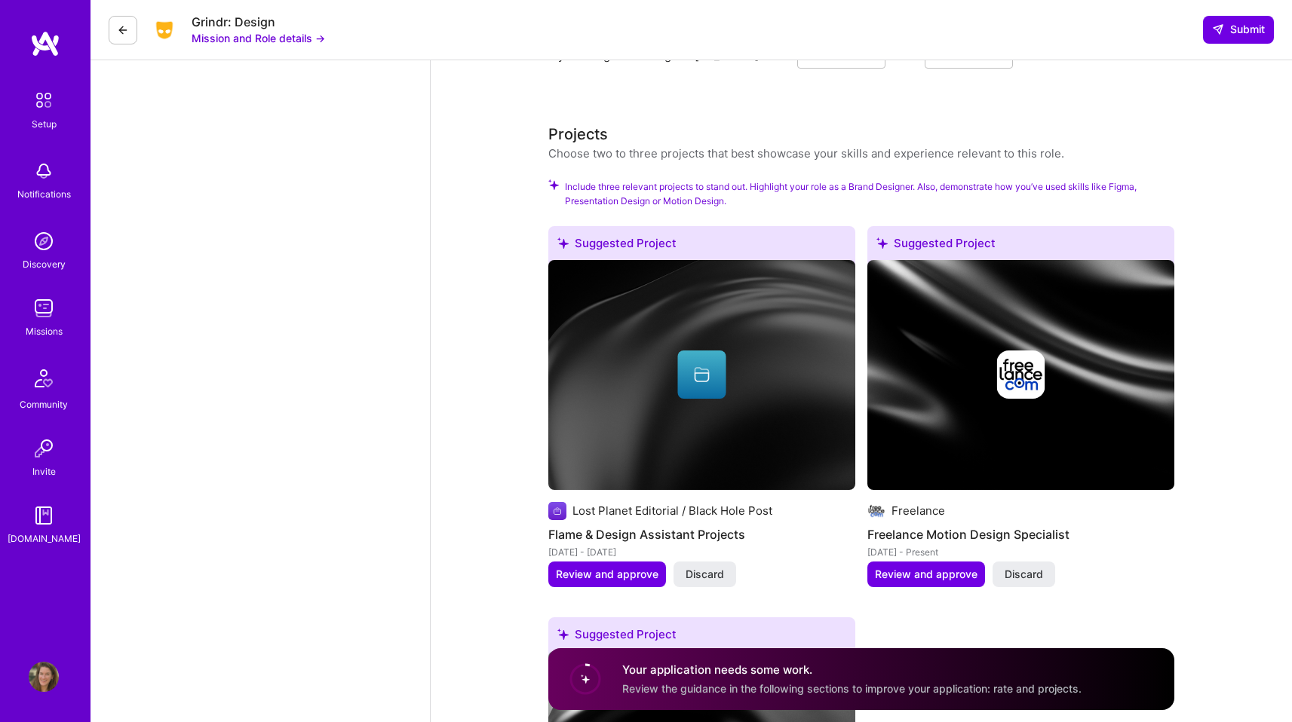
scroll to position [1939, 0]
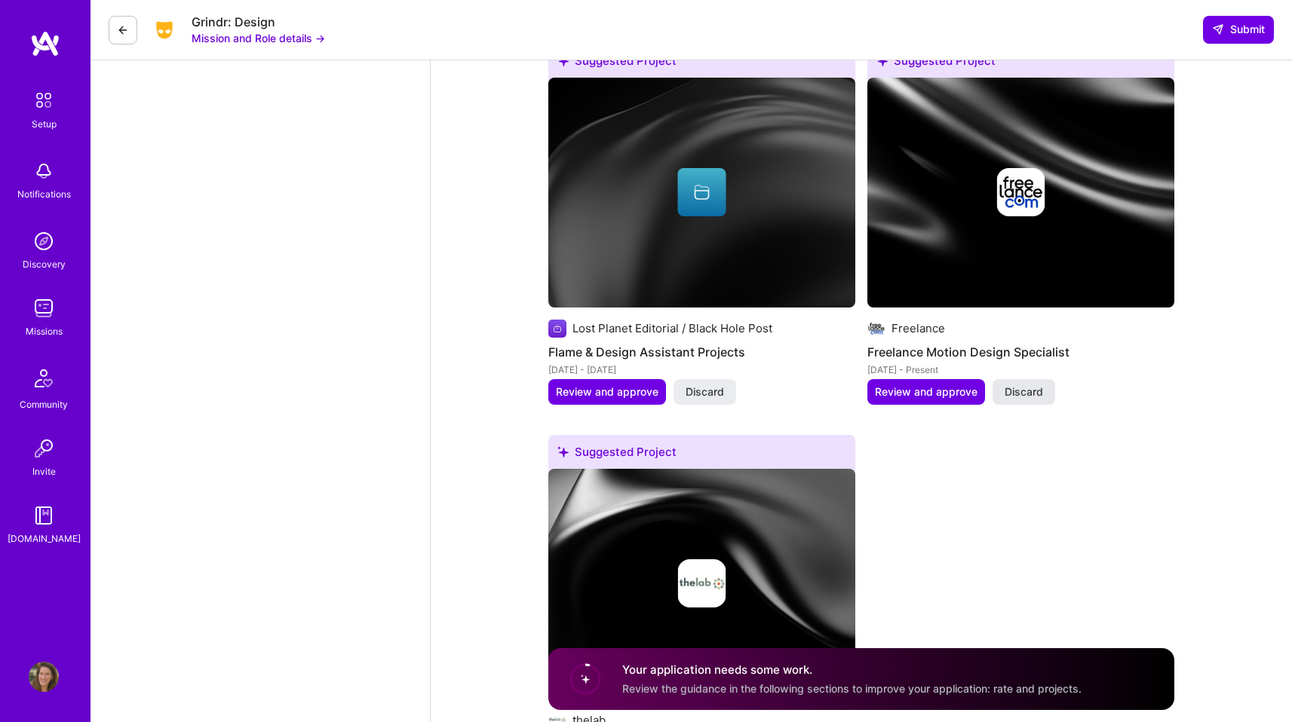
click at [1038, 390] on span "Discard" at bounding box center [1023, 392] width 38 height 15
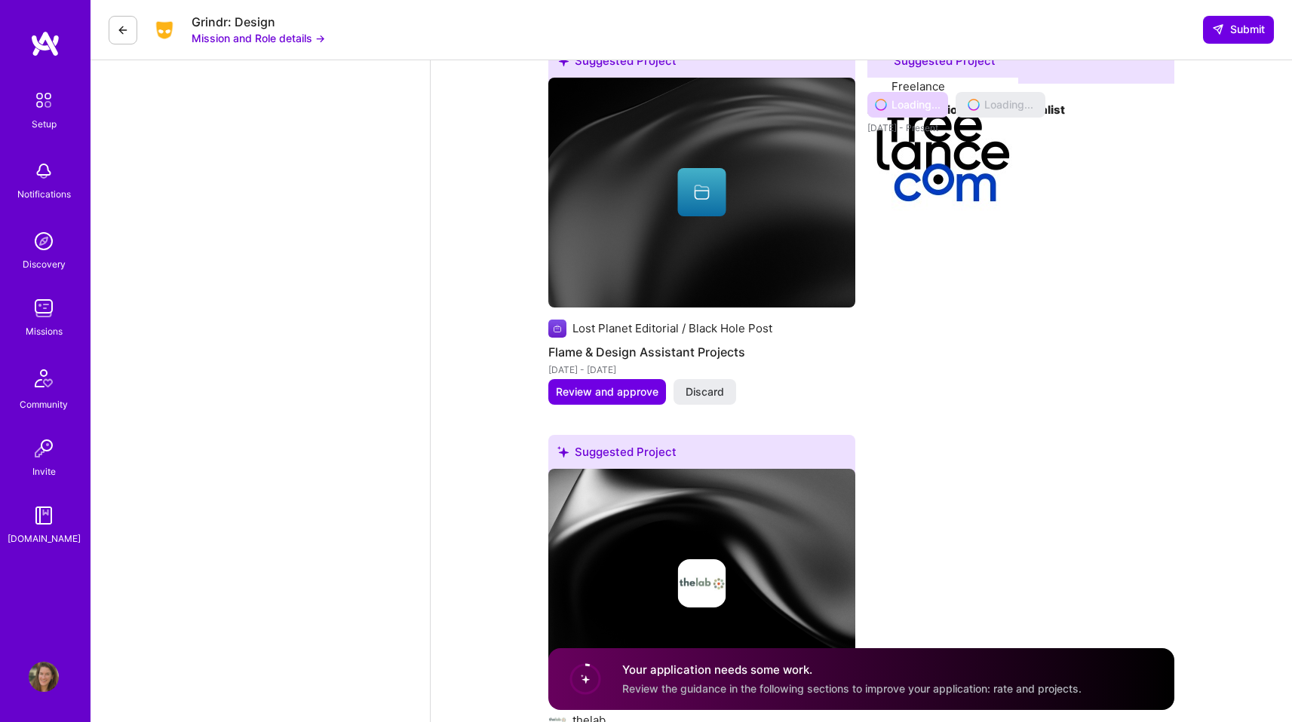
scroll to position [1747, 0]
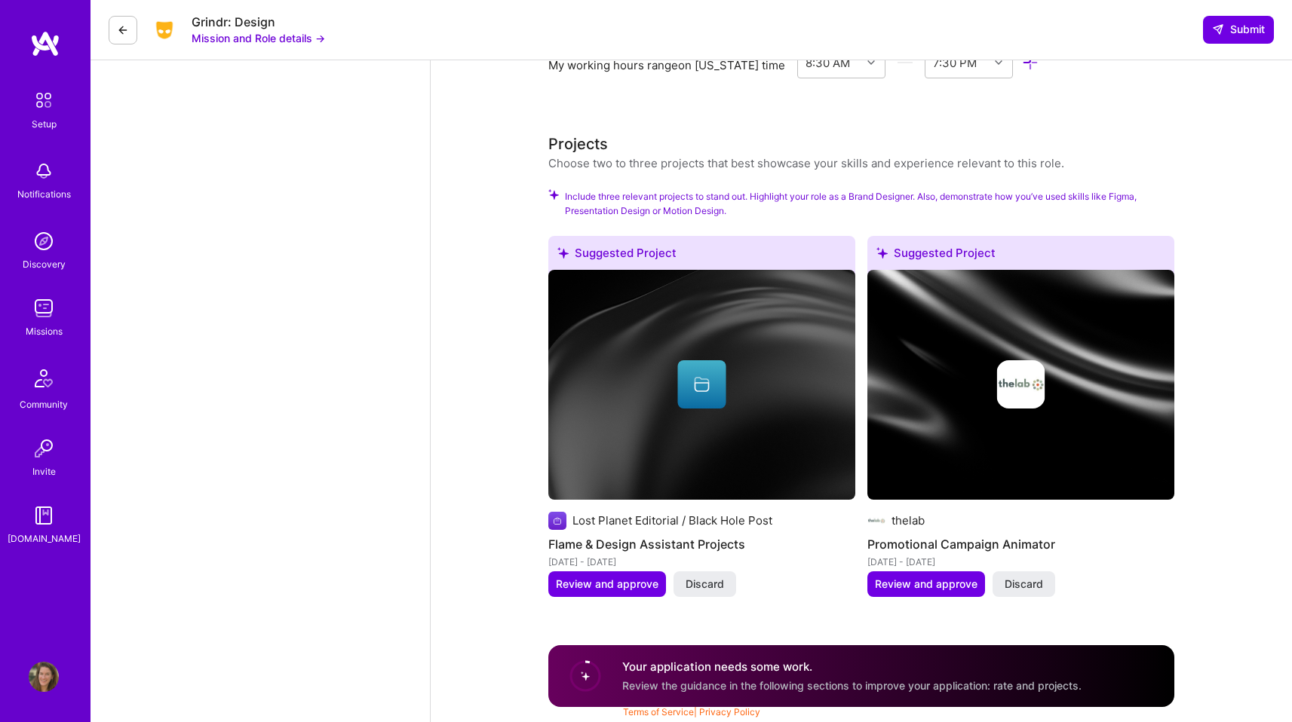
click at [580, 669] on circle at bounding box center [585, 676] width 29 height 29
click at [722, 663] on h4 "Your application needs some work." at bounding box center [851, 667] width 459 height 16
click at [875, 685] on span "Review the guidance in the following sections to improve your application: rate…" at bounding box center [851, 685] width 459 height 13
click at [1022, 574] on button "Discard" at bounding box center [1023, 585] width 63 height 26
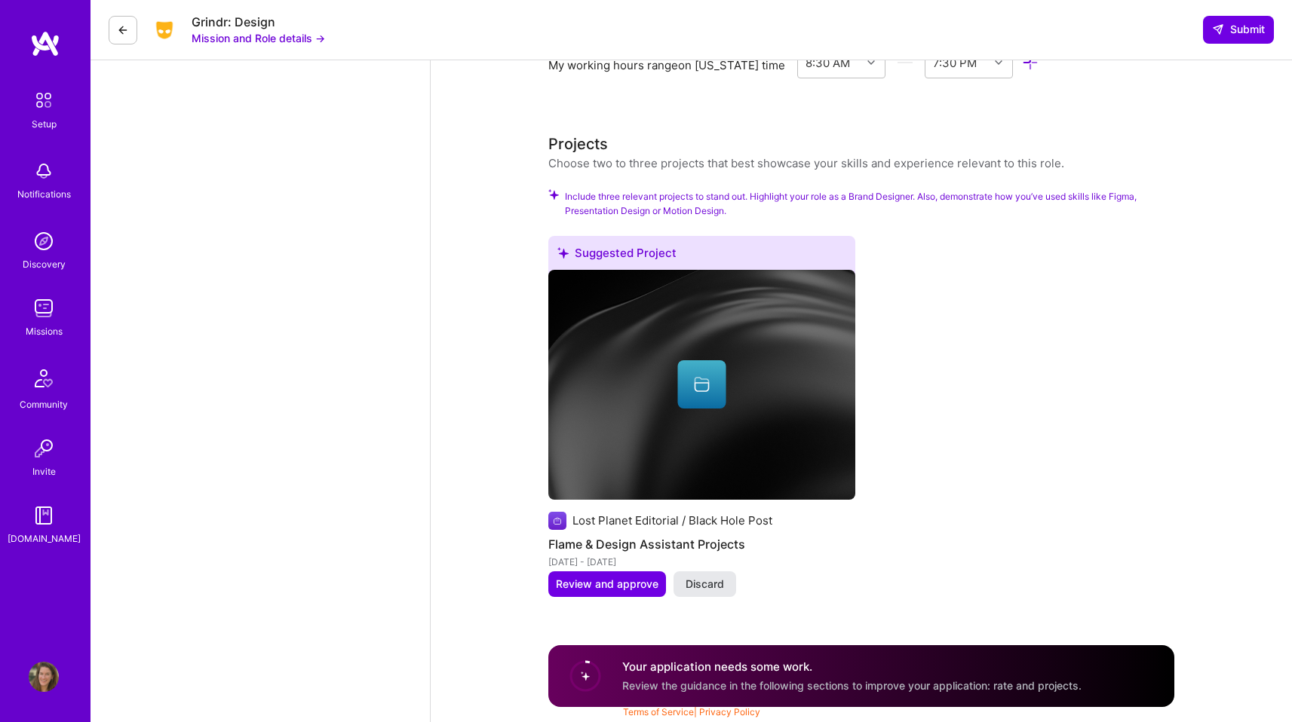
click at [707, 584] on span "Discard" at bounding box center [704, 584] width 38 height 15
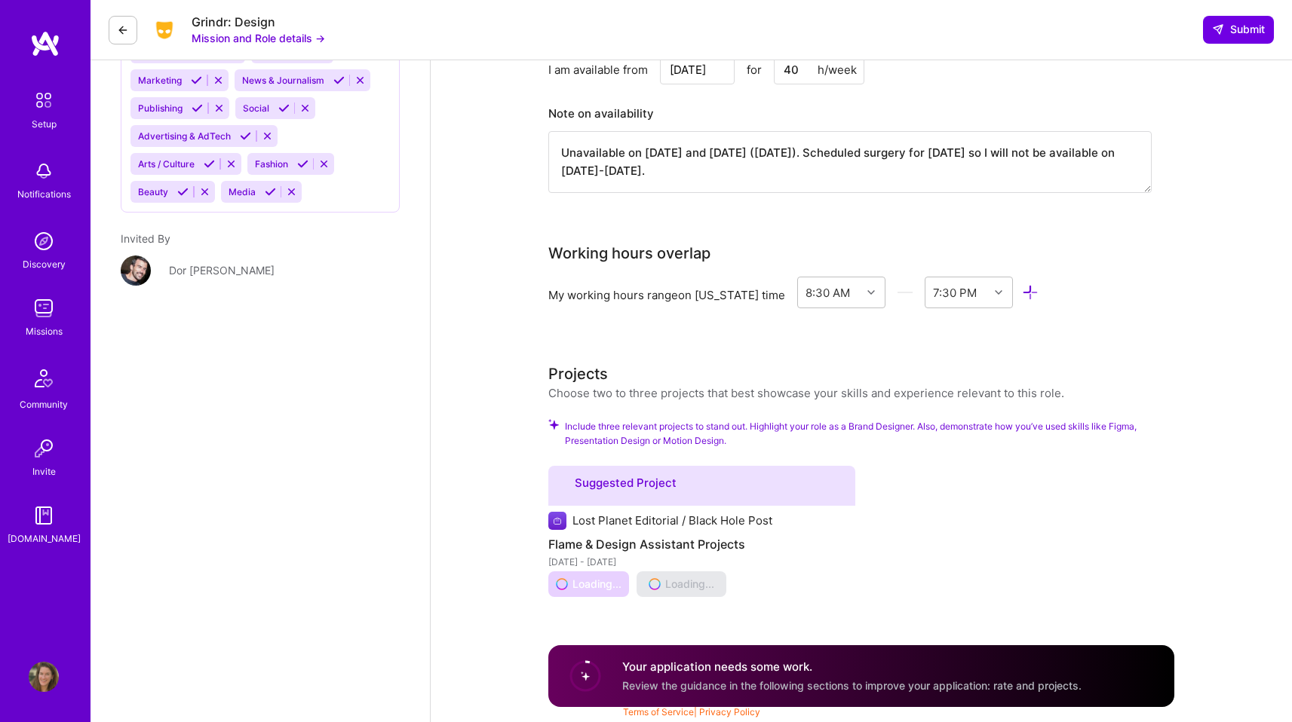
scroll to position [1367, 0]
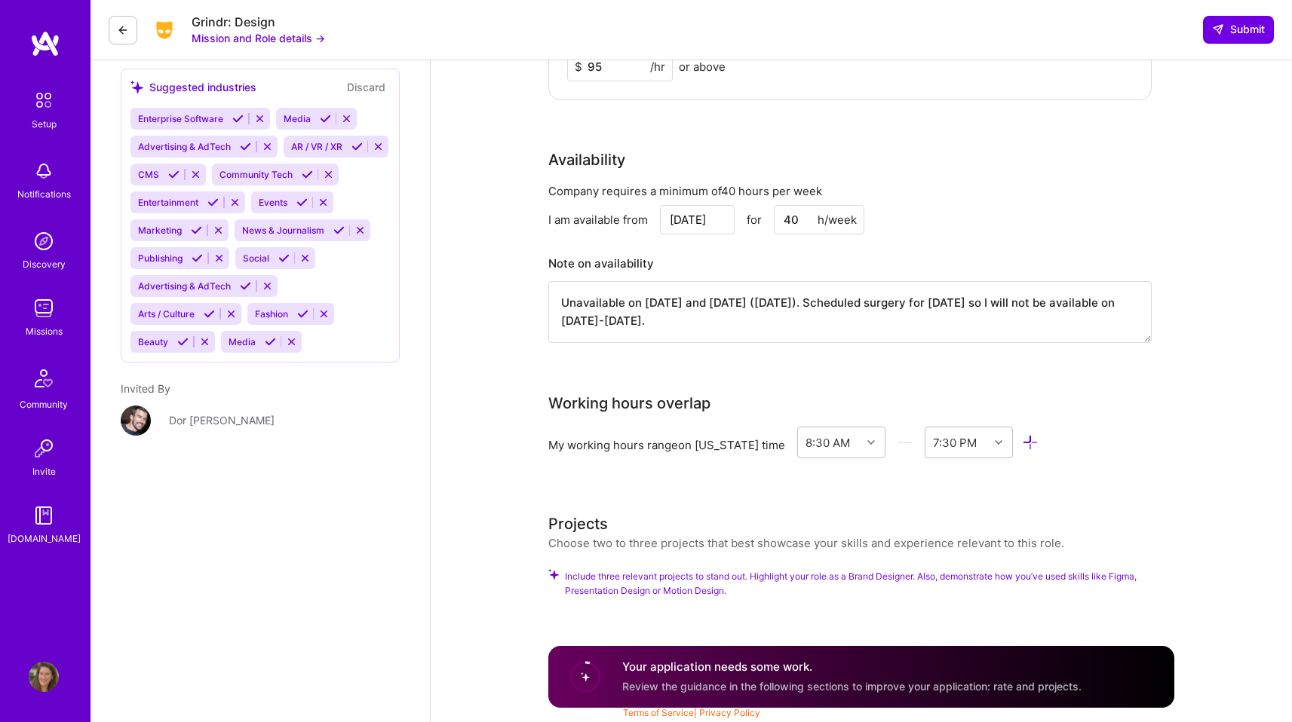
click at [697, 580] on span "Include three relevant projects to stand out. Highlight your role as a Brand De…" at bounding box center [869, 583] width 609 height 29
click at [697, 574] on span "Include three relevant projects to stand out. Highlight your role as a Brand De…" at bounding box center [869, 583] width 609 height 29
click at [698, 542] on div "Choose two to three projects that best showcase your skills and experience rele…" at bounding box center [806, 543] width 516 height 16
click at [698, 583] on span "Include three relevant projects to stand out. Highlight your role as a Brand De…" at bounding box center [869, 583] width 609 height 29
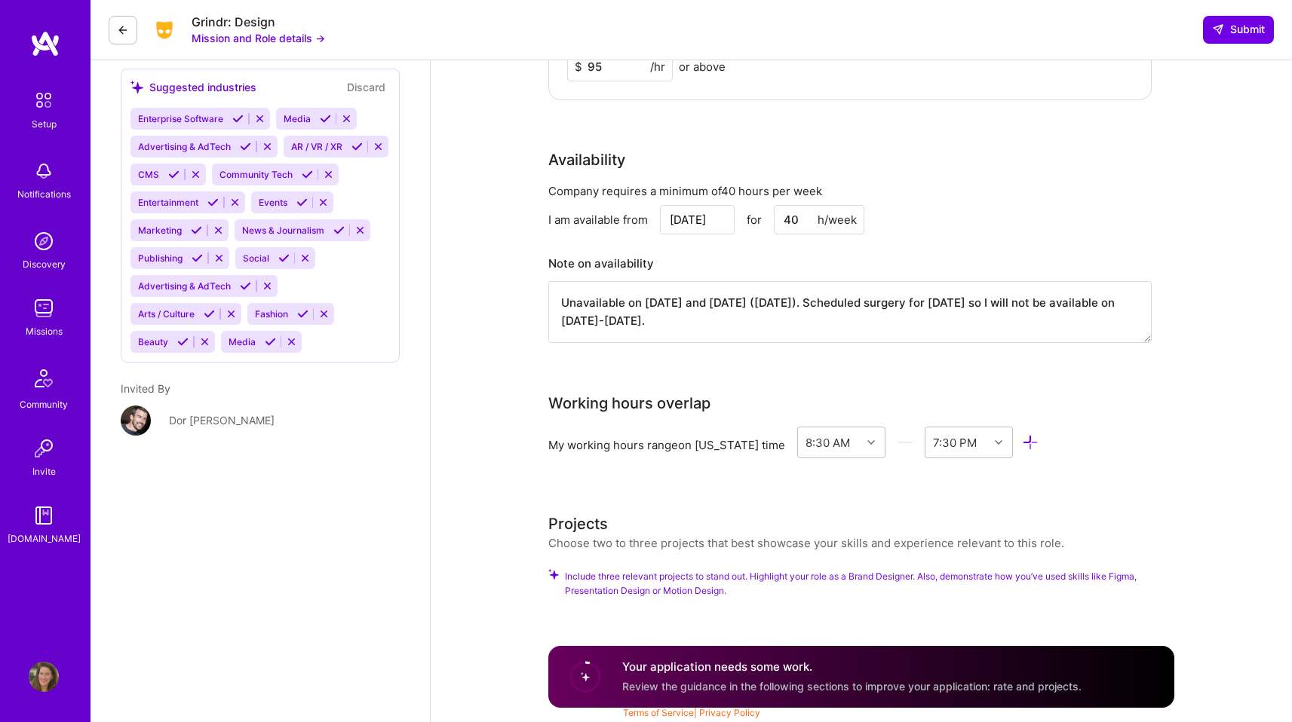
click at [685, 596] on span "Include three relevant projects to stand out. Highlight your role as a Brand De…" at bounding box center [869, 583] width 609 height 29
click at [594, 558] on div "Projects Choose two to three projects that best showcase your skills and experi…" at bounding box center [861, 564] width 626 height 103
click at [552, 575] on icon at bounding box center [553, 574] width 11 height 11
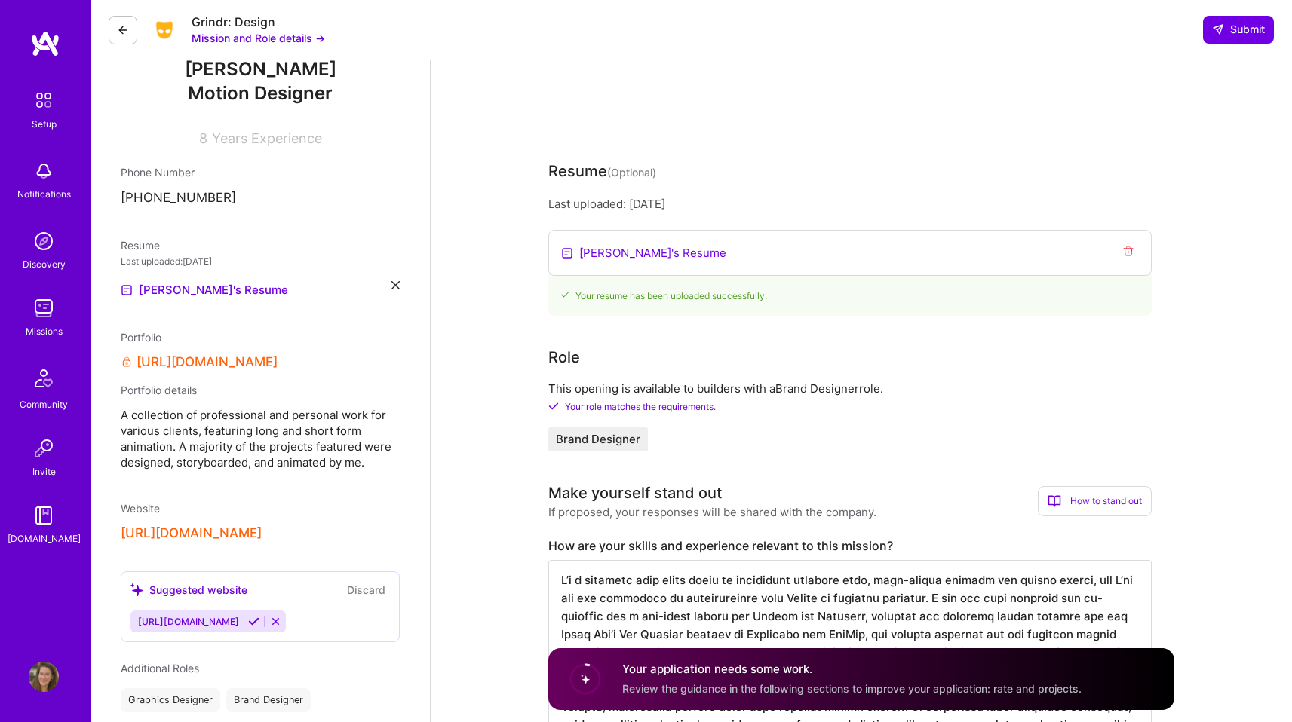
scroll to position [109, 0]
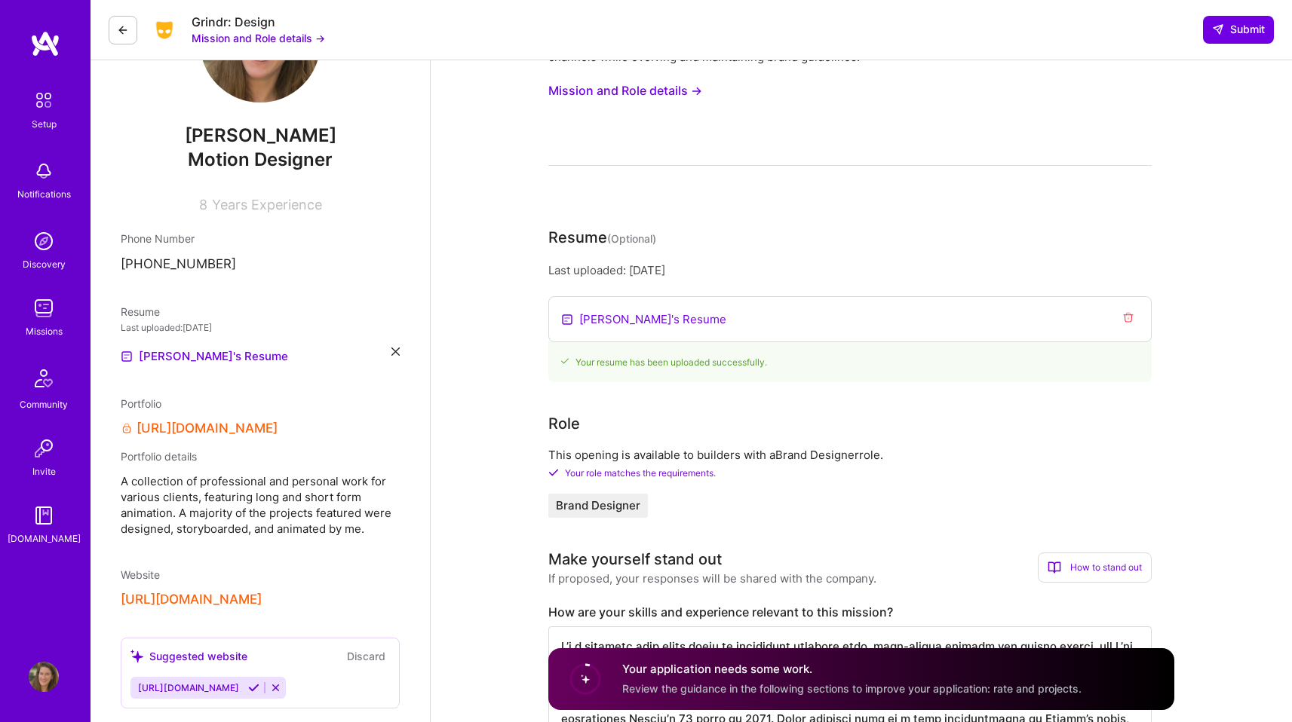
click at [582, 506] on span "Brand Designer" at bounding box center [598, 506] width 84 height 12
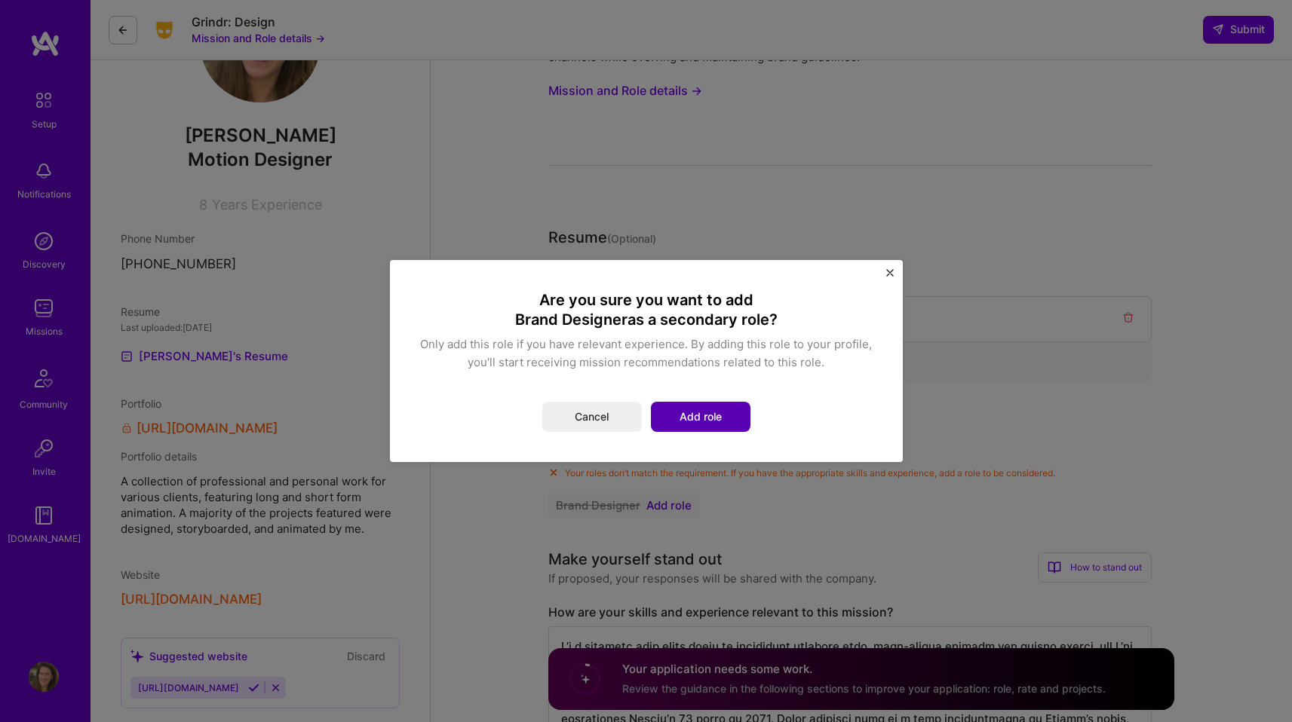
click at [680, 420] on button "Add role" at bounding box center [701, 417] width 100 height 30
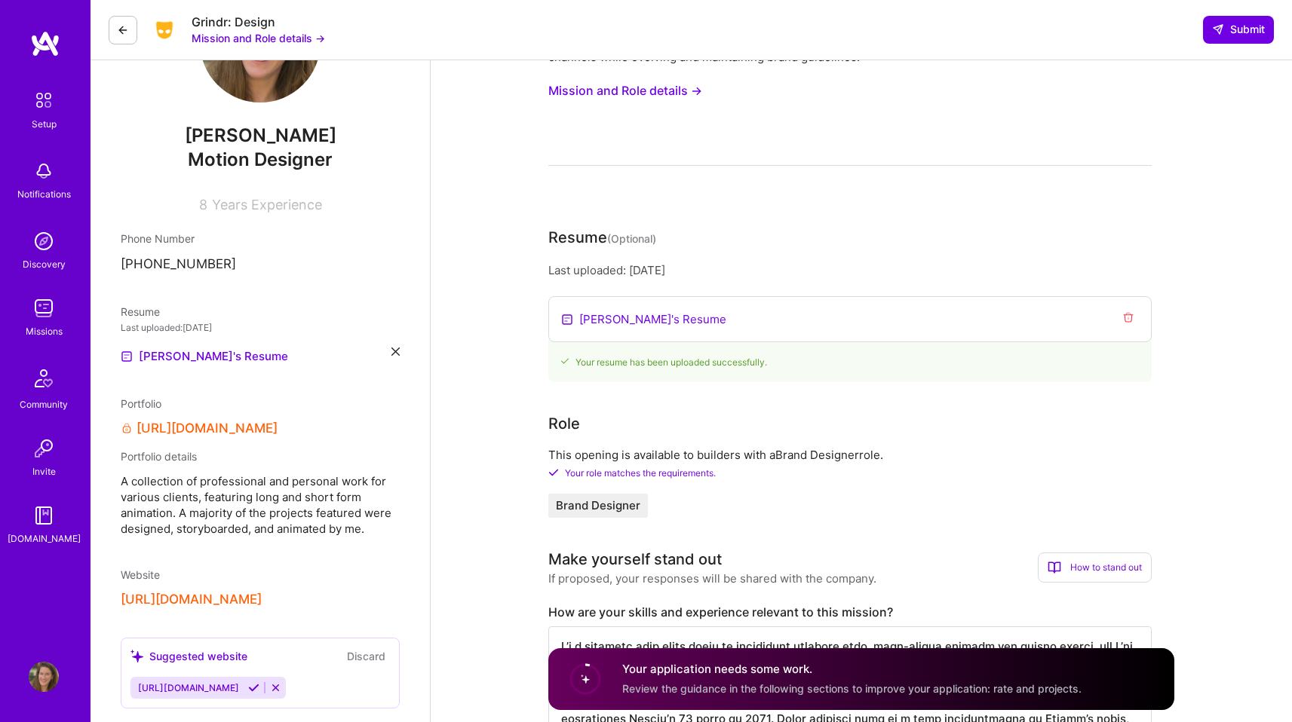
scroll to position [93, 0]
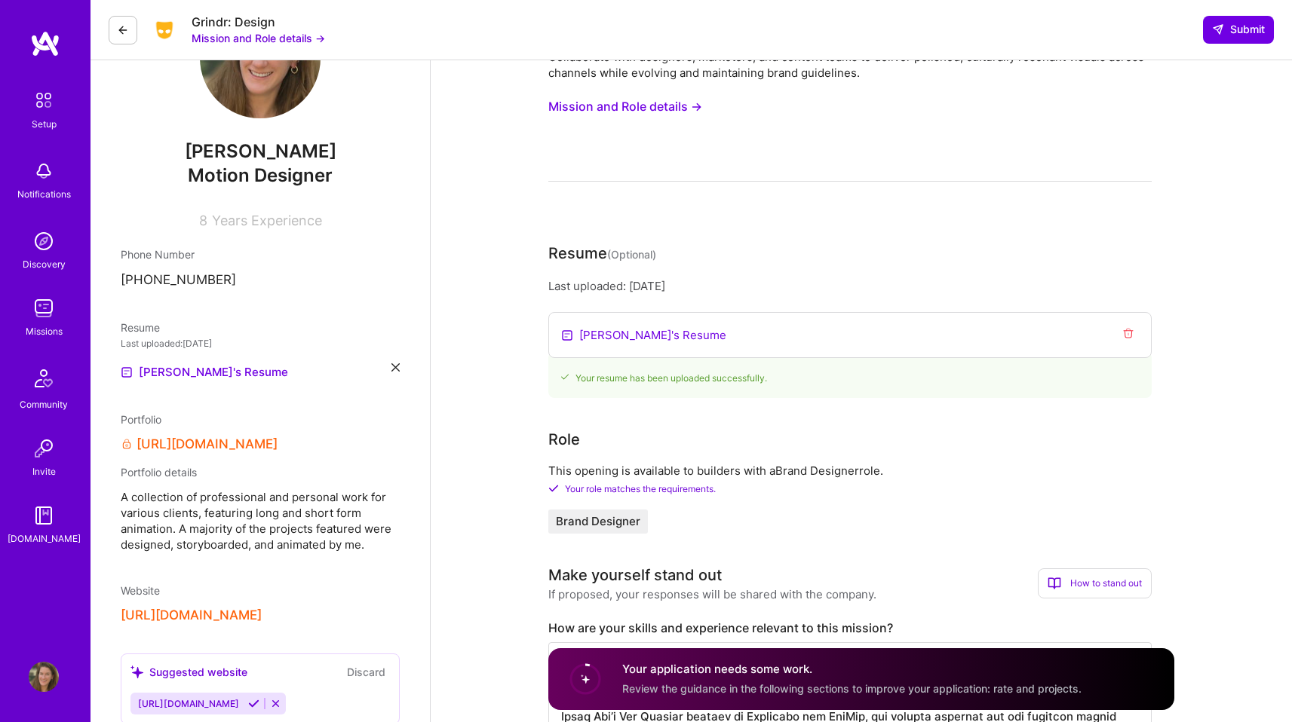
click at [264, 166] on span "Motion Designer" at bounding box center [260, 175] width 145 height 22
click at [42, 299] on img at bounding box center [44, 308] width 30 height 30
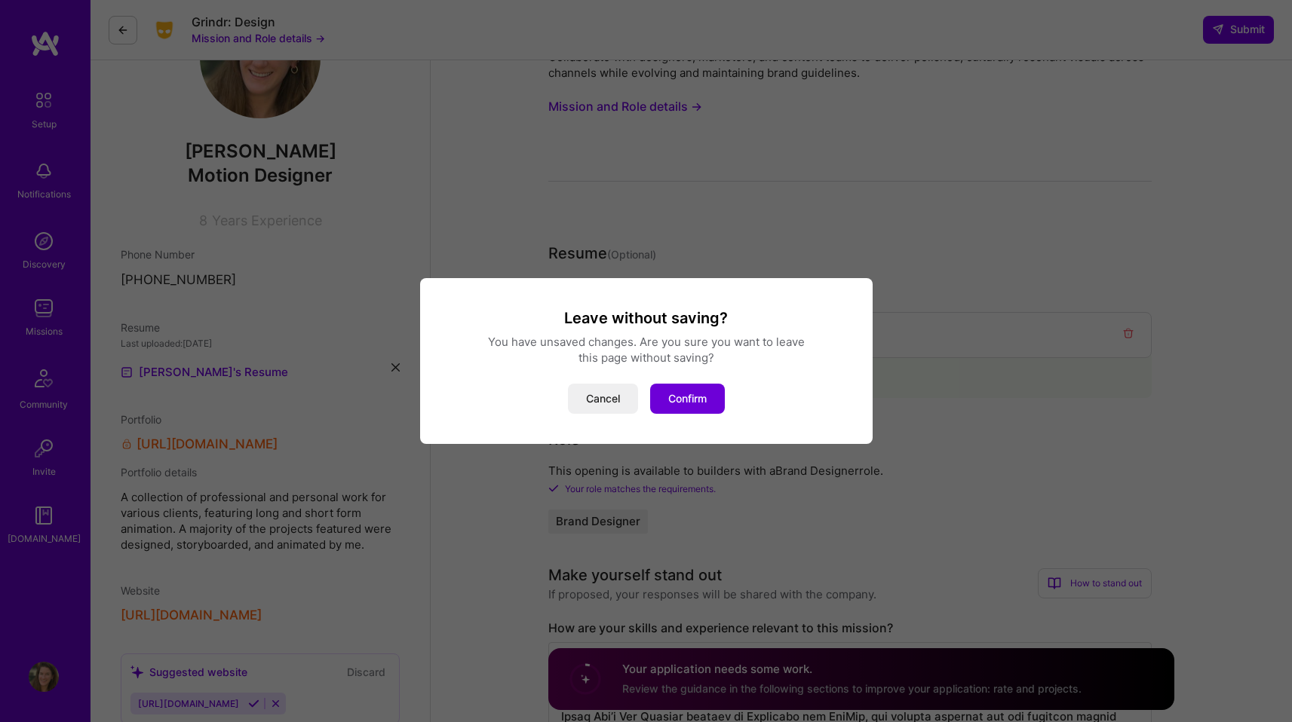
click at [609, 396] on button "Cancel" at bounding box center [603, 399] width 70 height 30
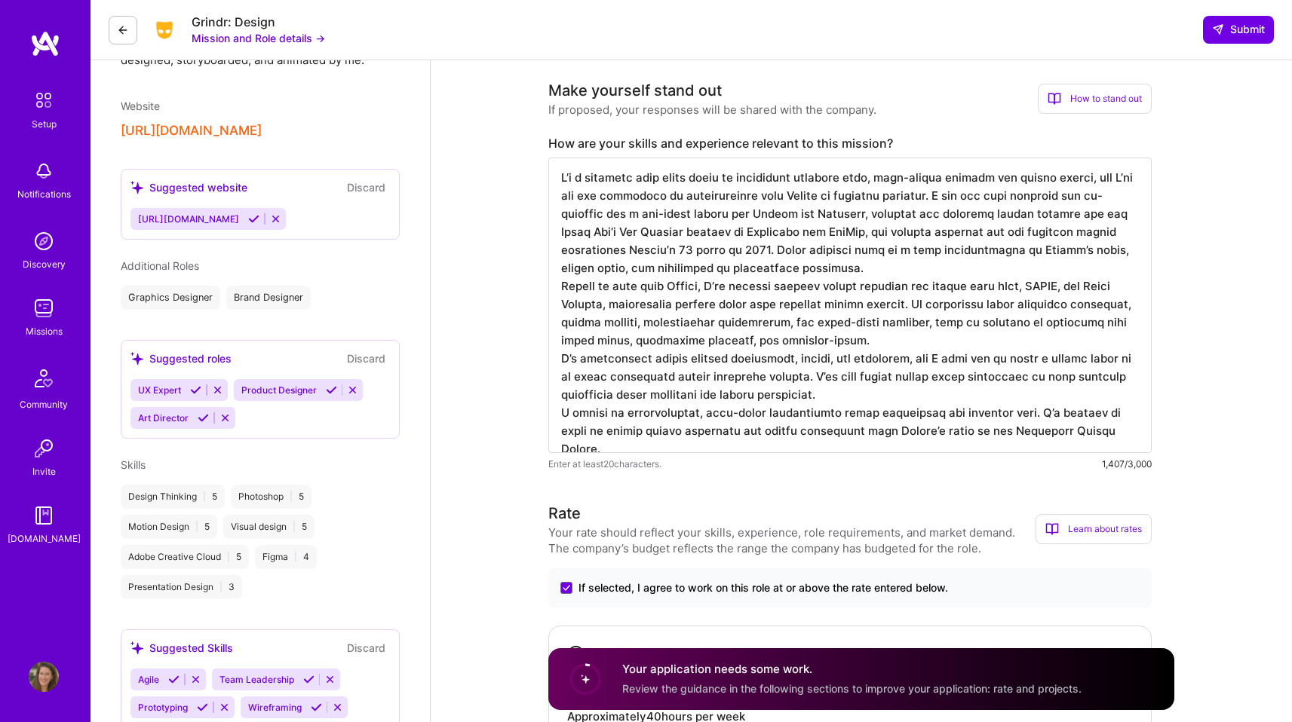
scroll to position [575, 0]
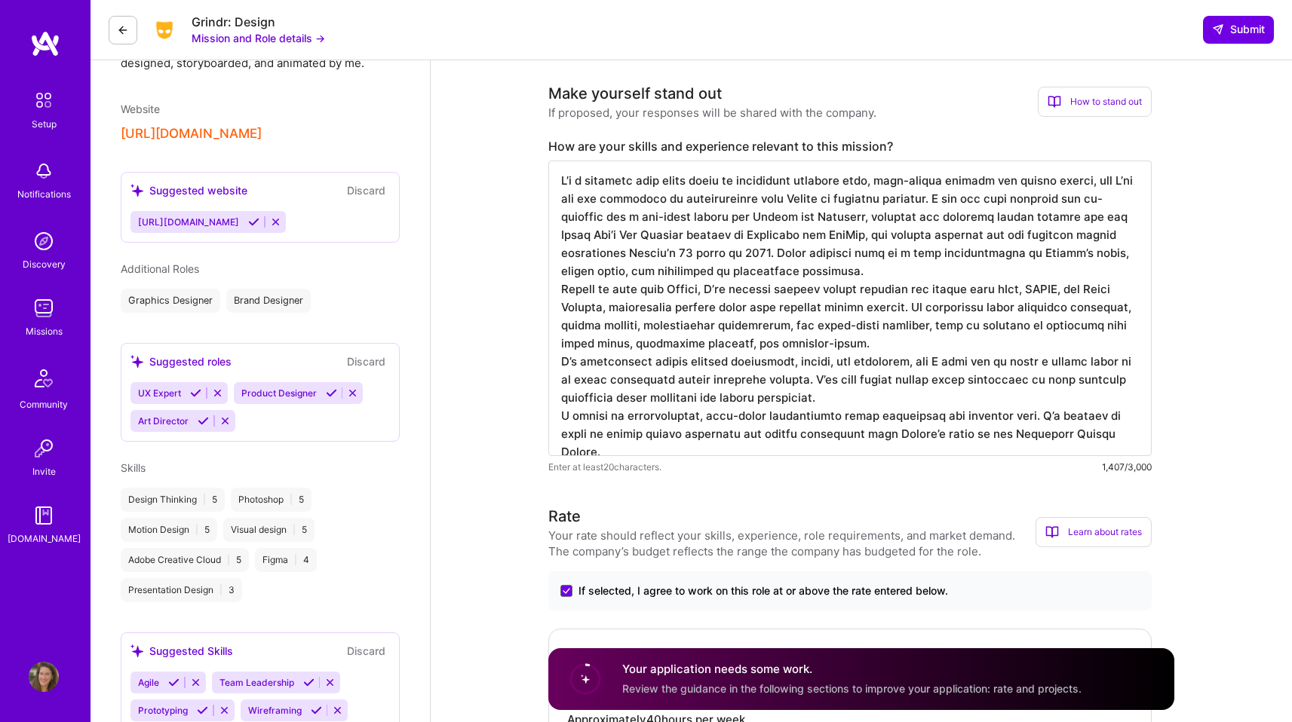
click at [163, 308] on div "Graphics Designer" at bounding box center [171, 301] width 100 height 24
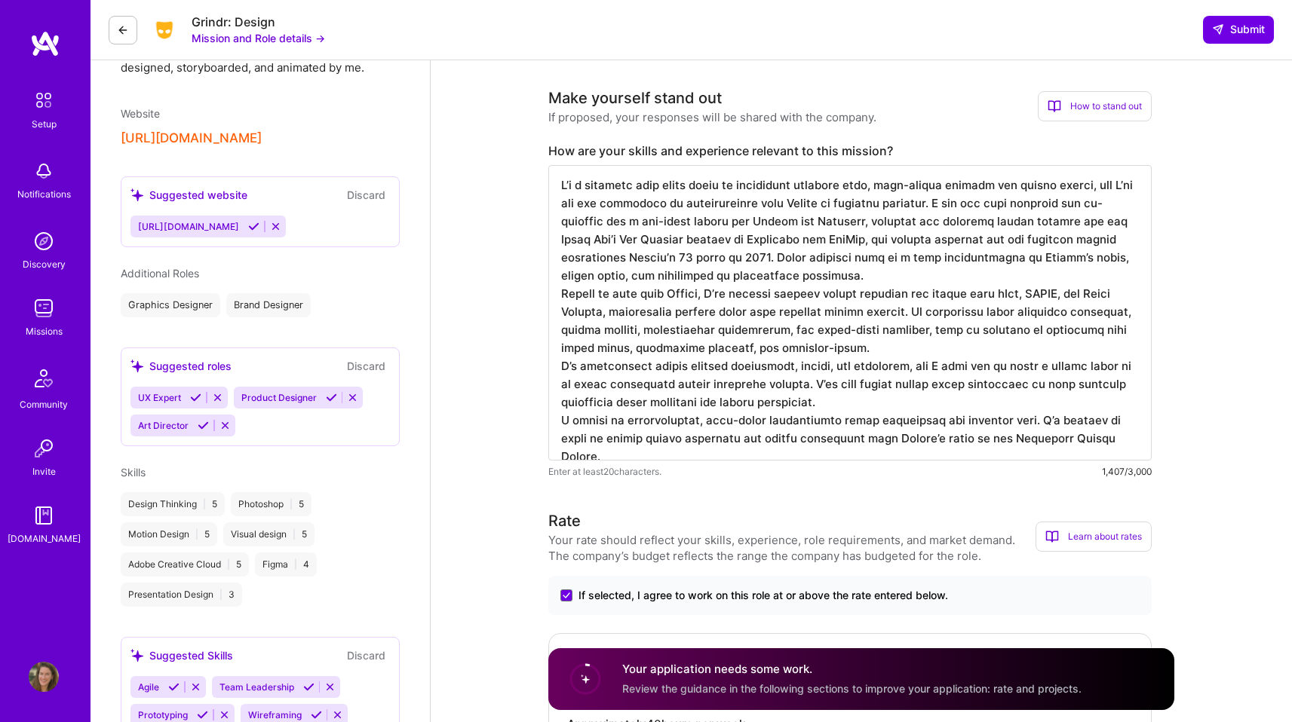
click at [259, 223] on icon at bounding box center [253, 226] width 11 height 11
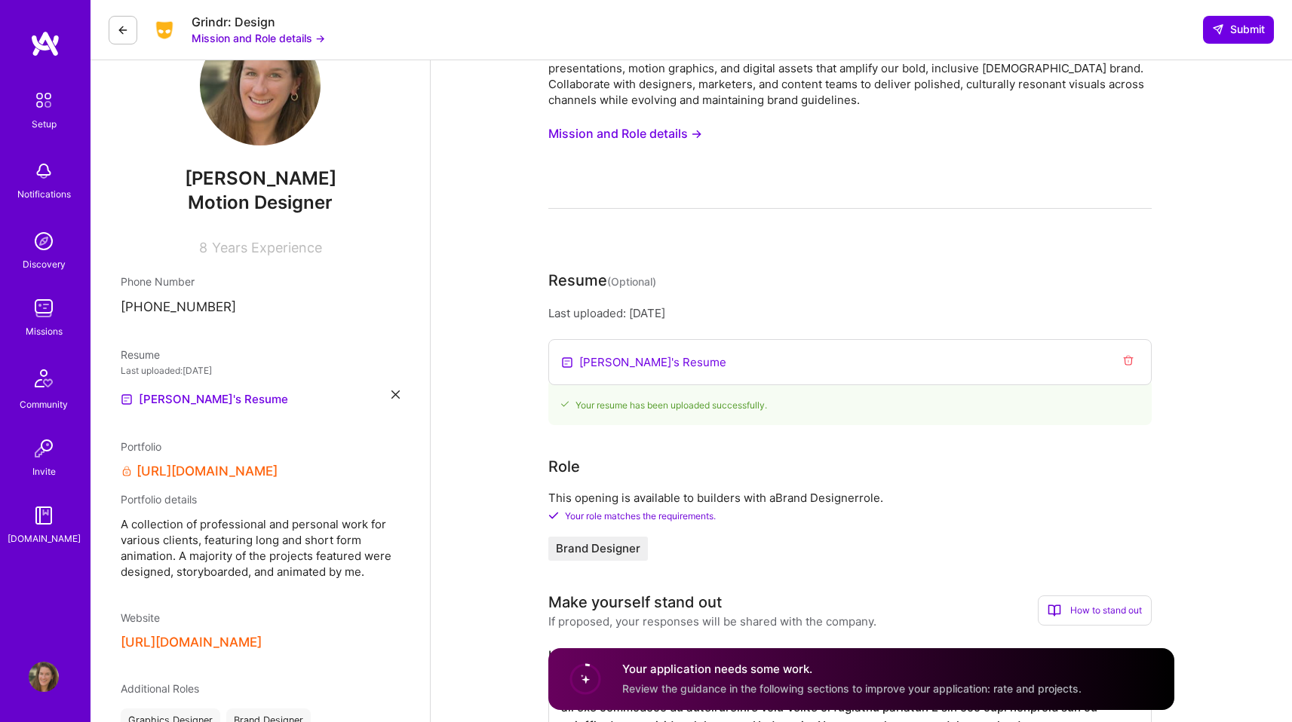
scroll to position [0, 0]
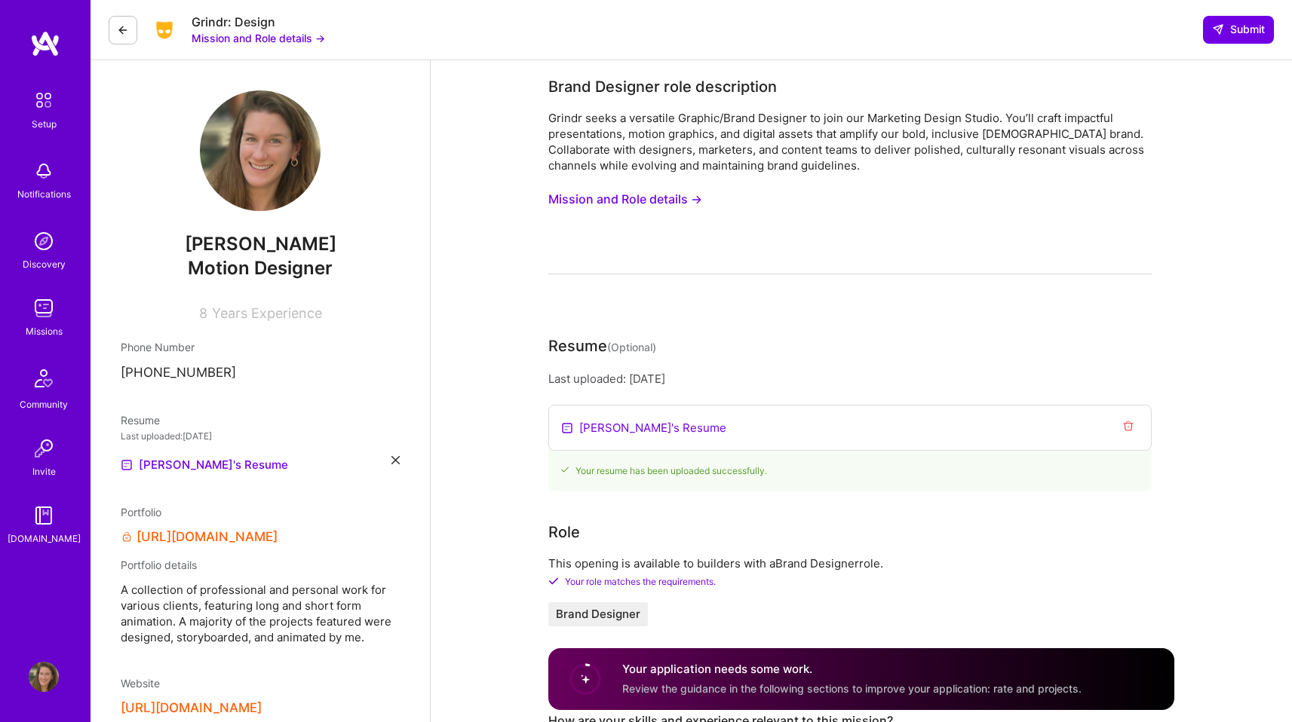
click at [49, 104] on img at bounding box center [44, 100] width 32 height 32
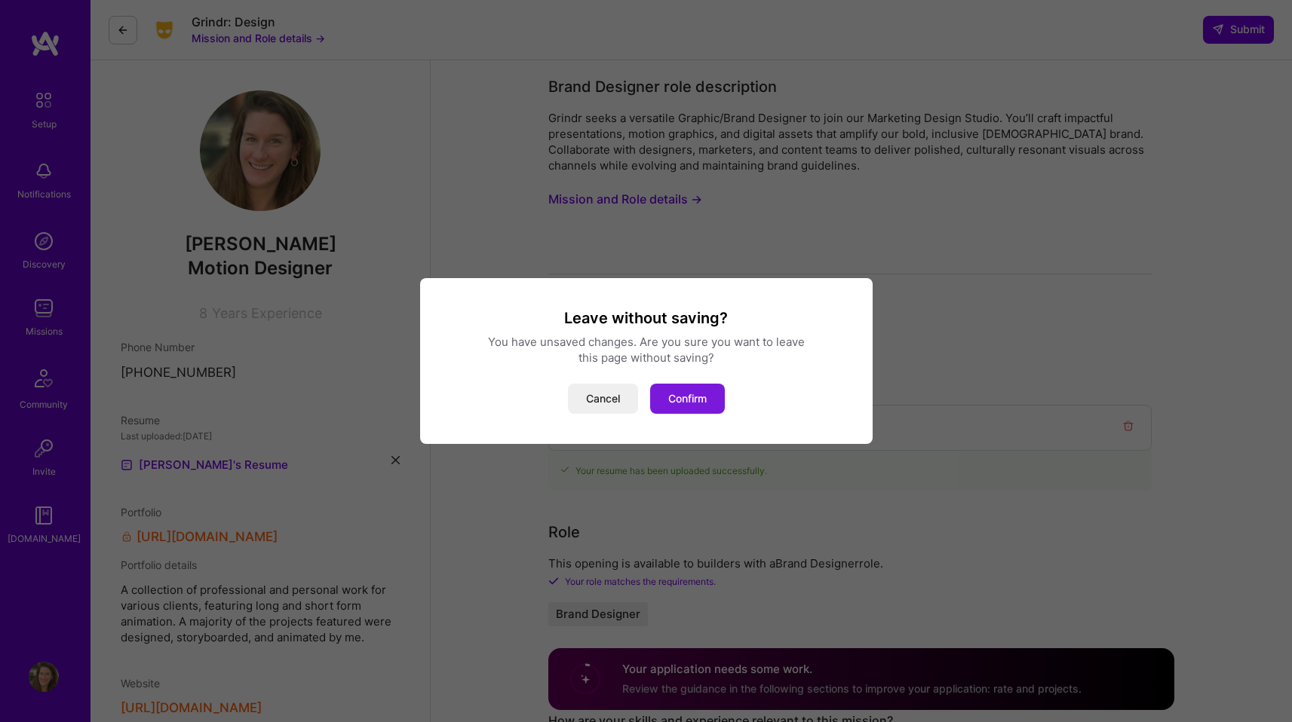
click at [701, 397] on button "Confirm" at bounding box center [687, 399] width 75 height 30
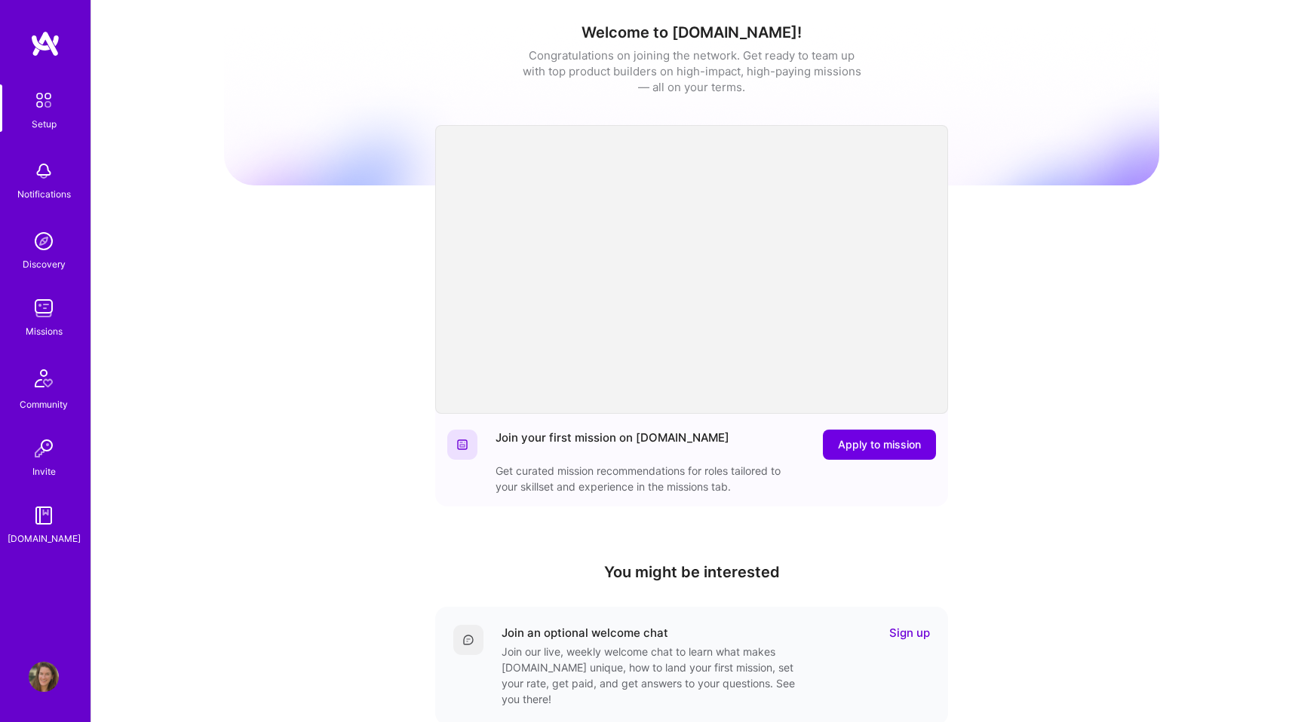
scroll to position [254, 0]
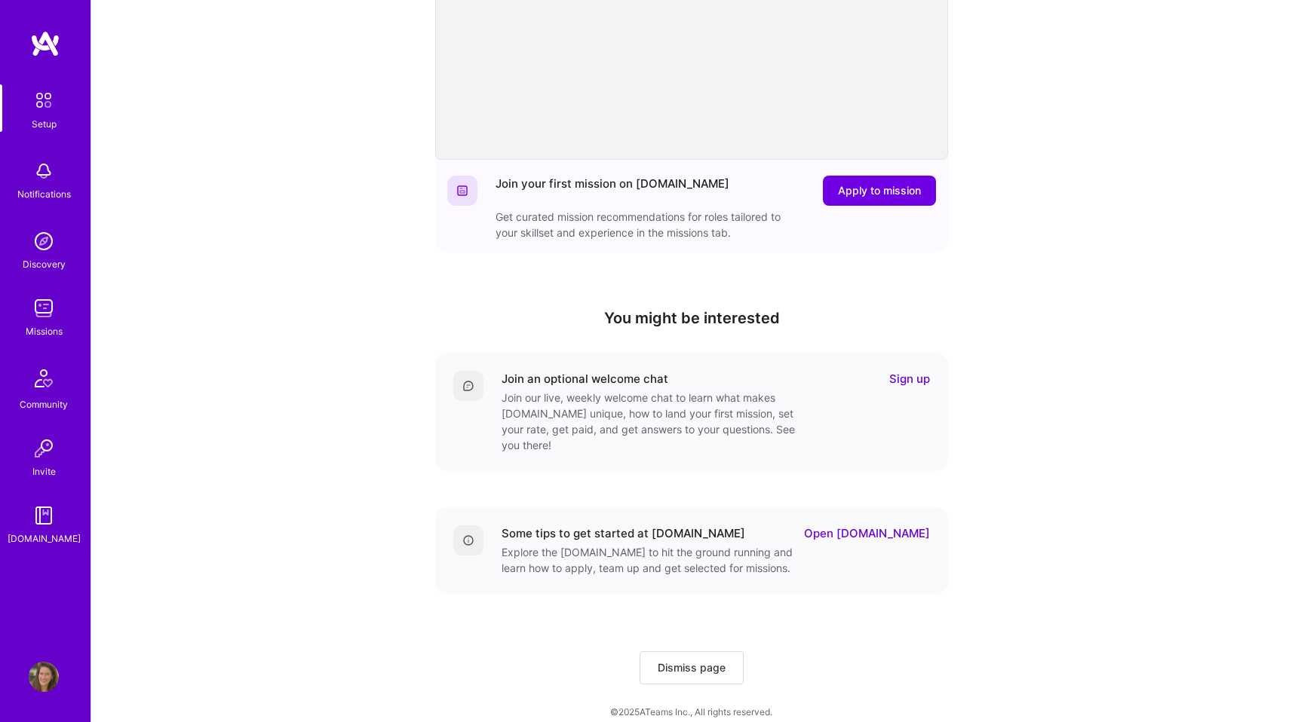
click at [43, 678] on img at bounding box center [44, 677] width 30 height 30
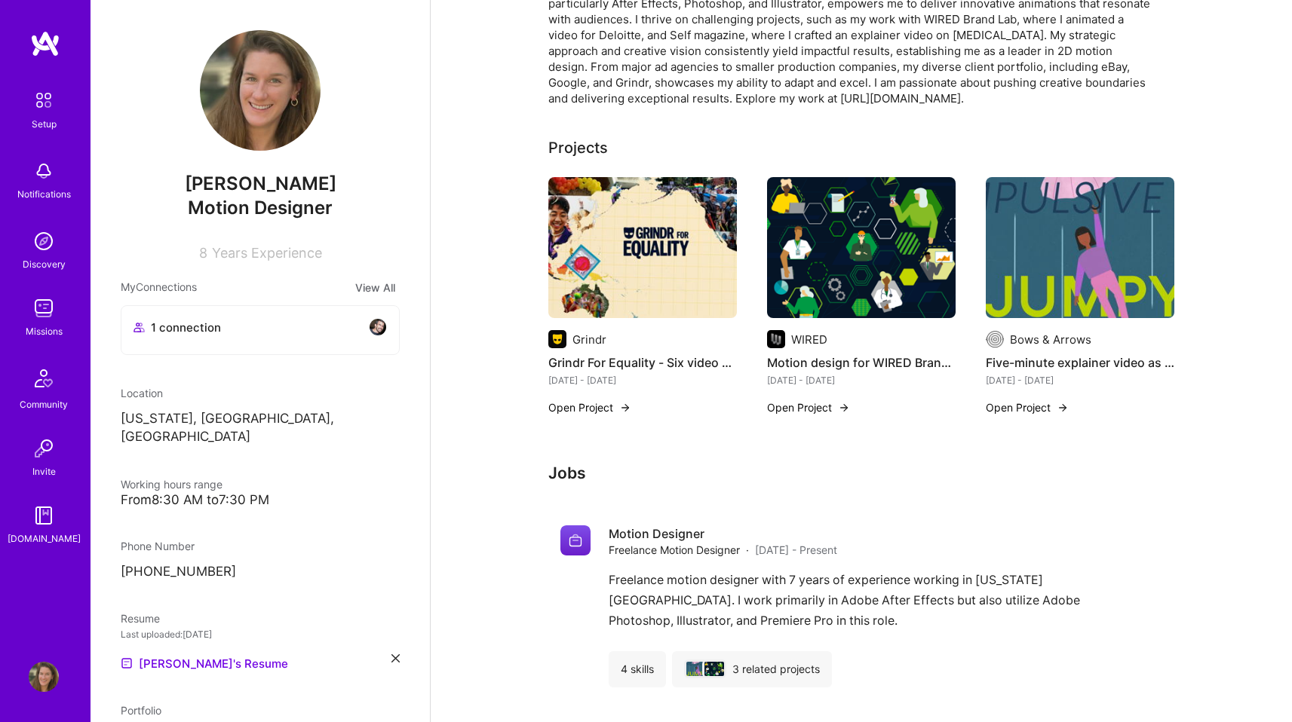
scroll to position [760, 0]
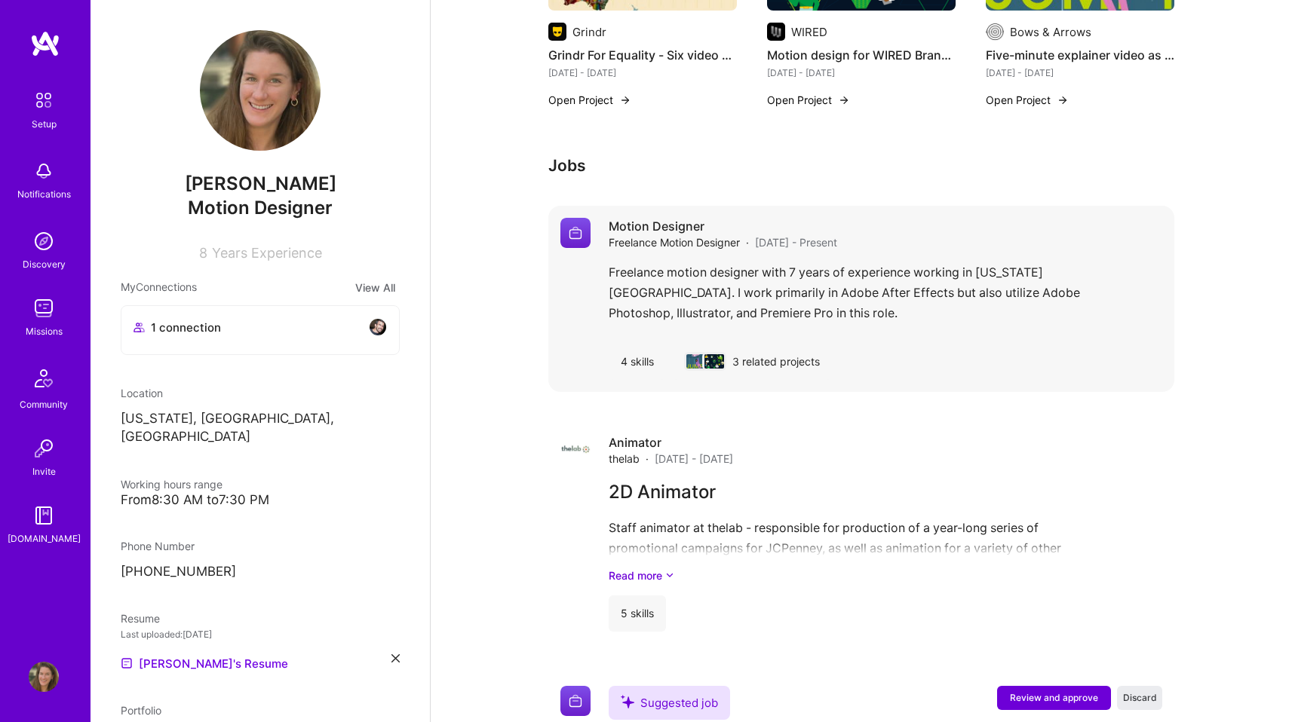
click at [652, 235] on span "Freelance Motion Designer" at bounding box center [674, 243] width 131 height 16
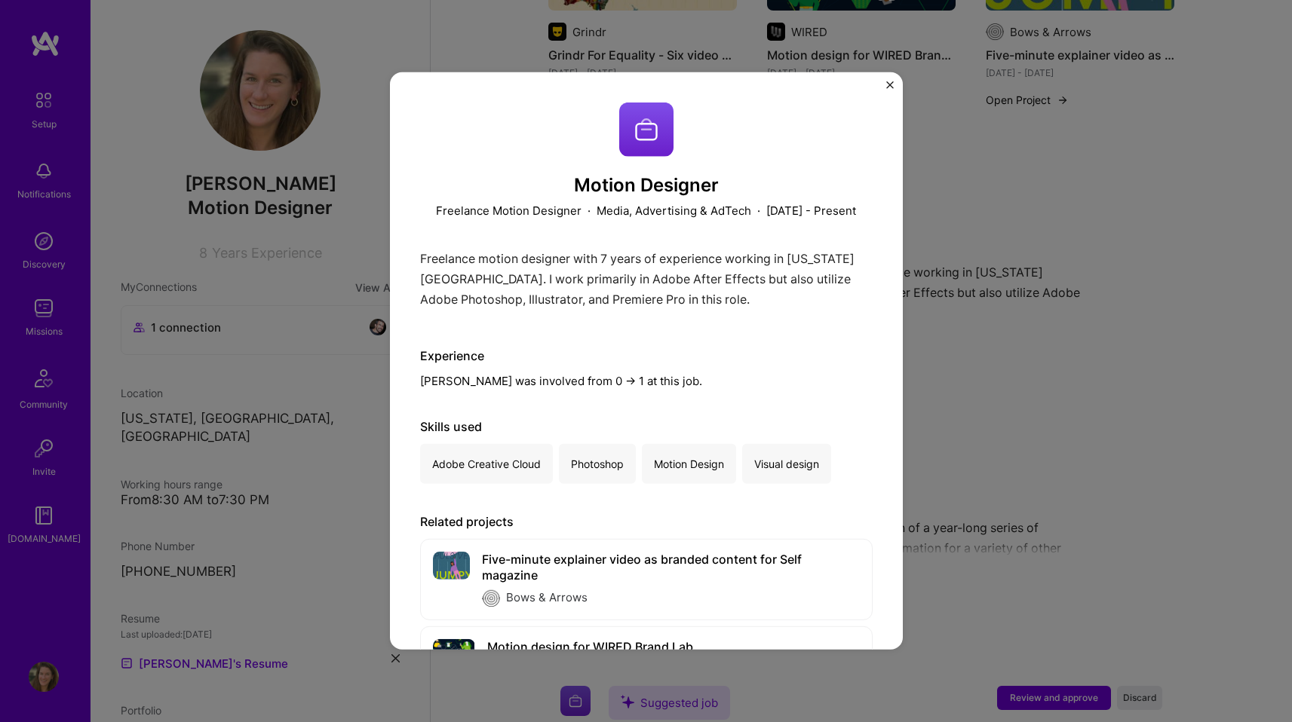
click at [651, 186] on h3 "Motion Designer" at bounding box center [646, 186] width 452 height 22
click at [621, 185] on h3 "Motion Designer" at bounding box center [646, 186] width 452 height 22
click at [888, 86] on img "Close" at bounding box center [890, 85] width 8 height 8
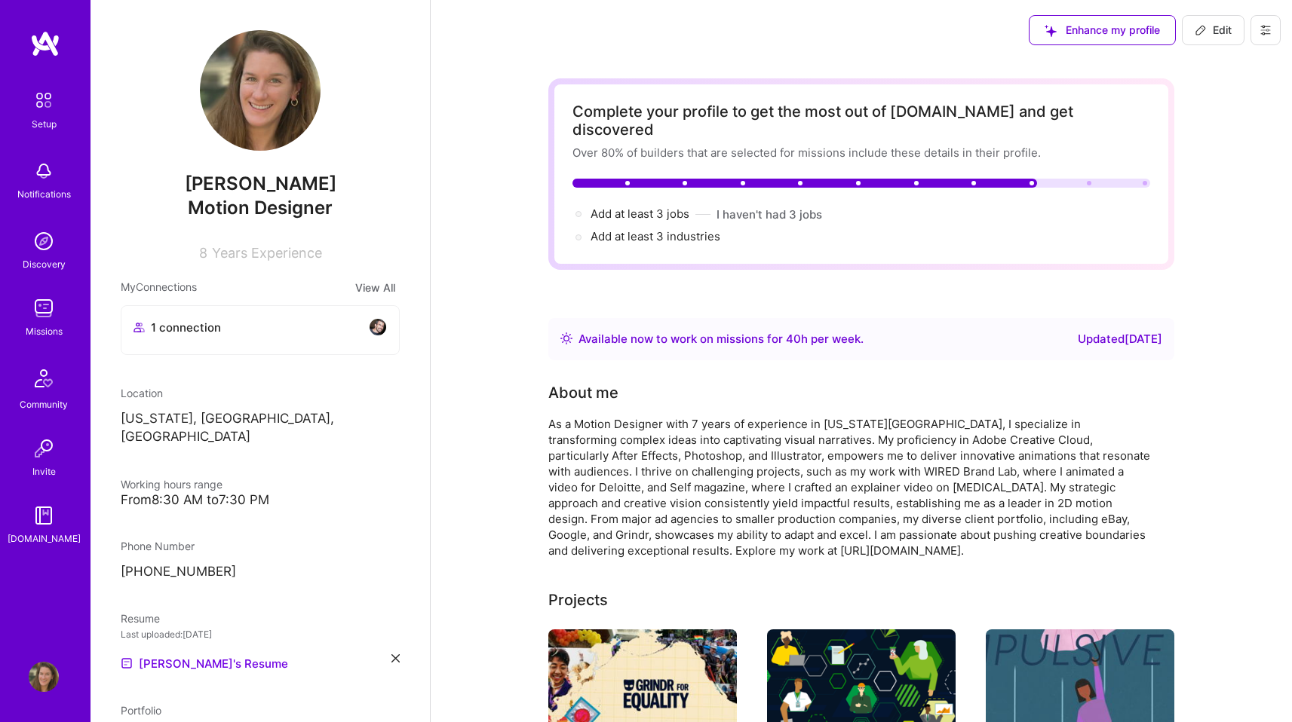
click at [1216, 26] on span "Edit" at bounding box center [1212, 30] width 37 height 15
select select "US"
select select "Right Now"
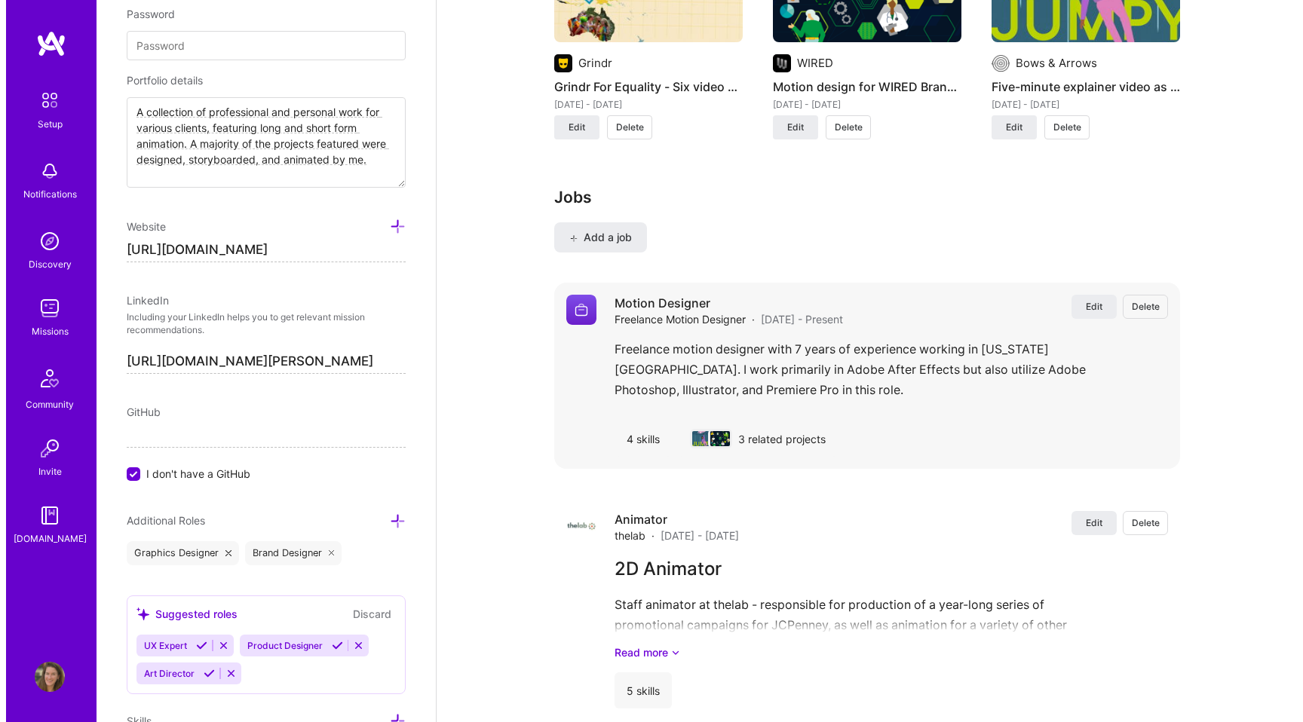
scroll to position [1401, 0]
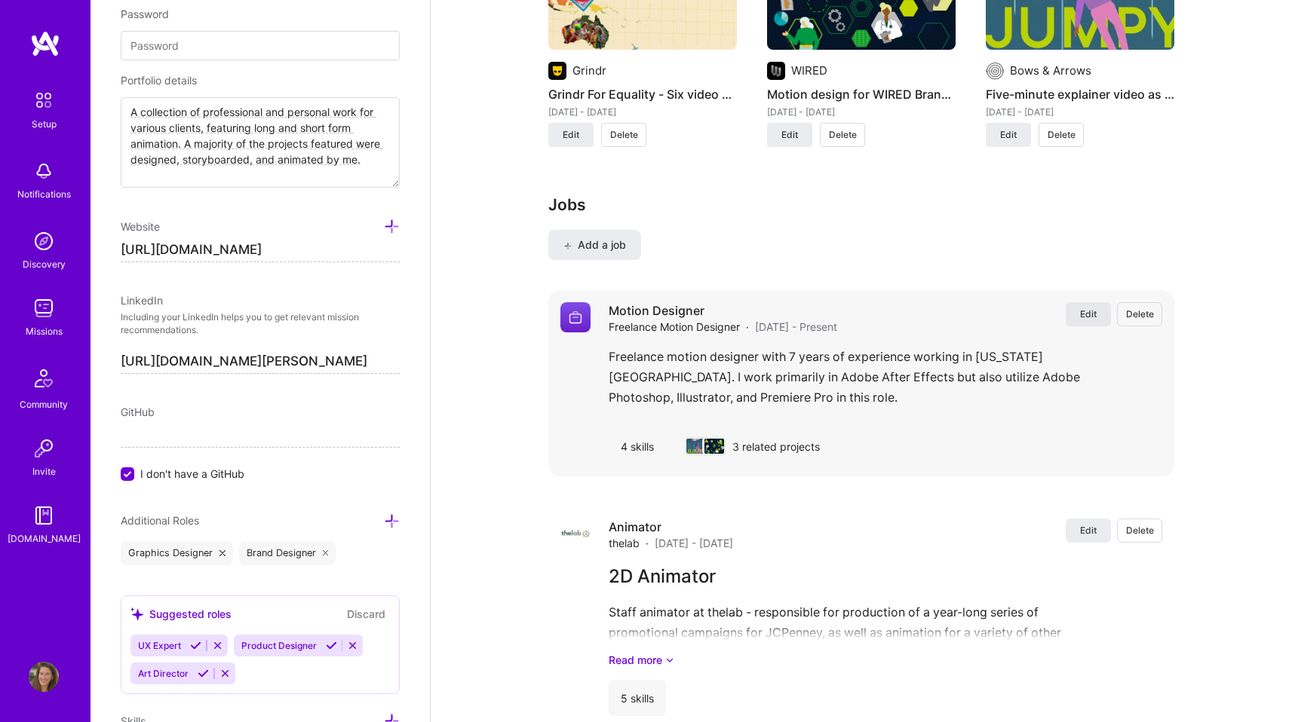
click at [1084, 308] on span "Edit" at bounding box center [1088, 314] width 17 height 13
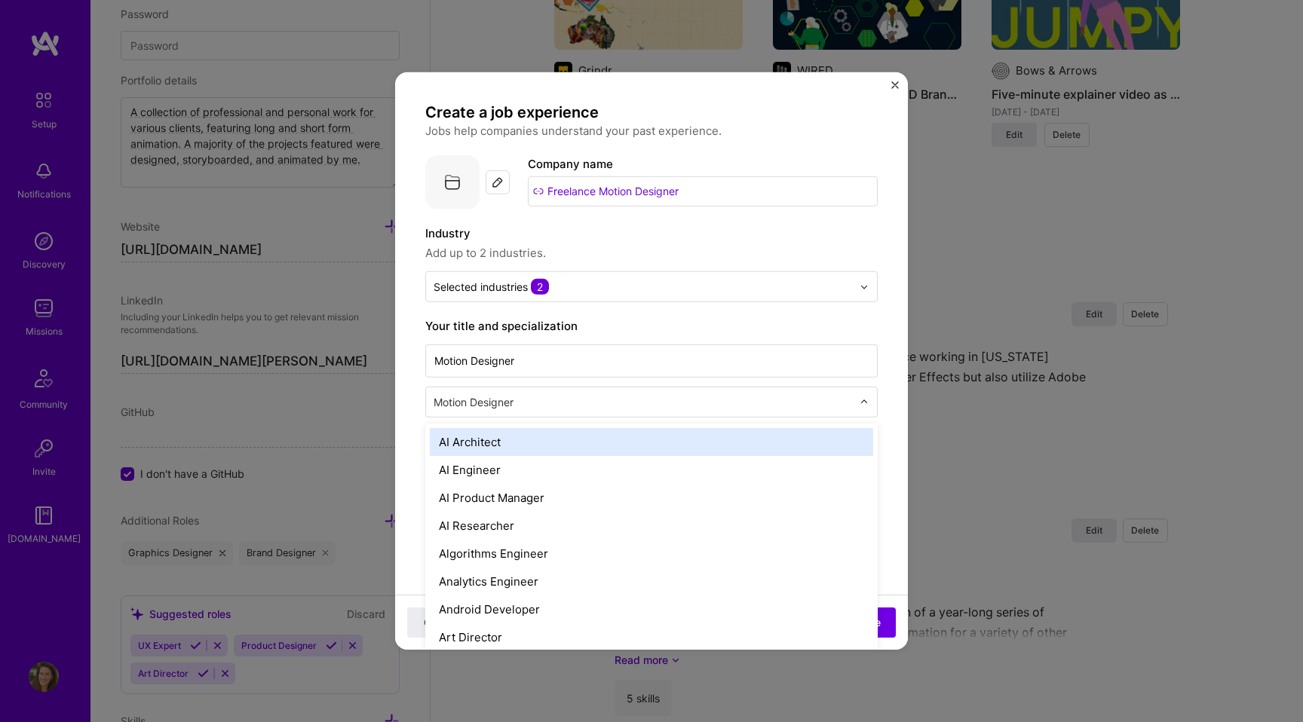
click at [571, 413] on div "Motion Designer" at bounding box center [643, 402] width 434 height 29
type input "br"
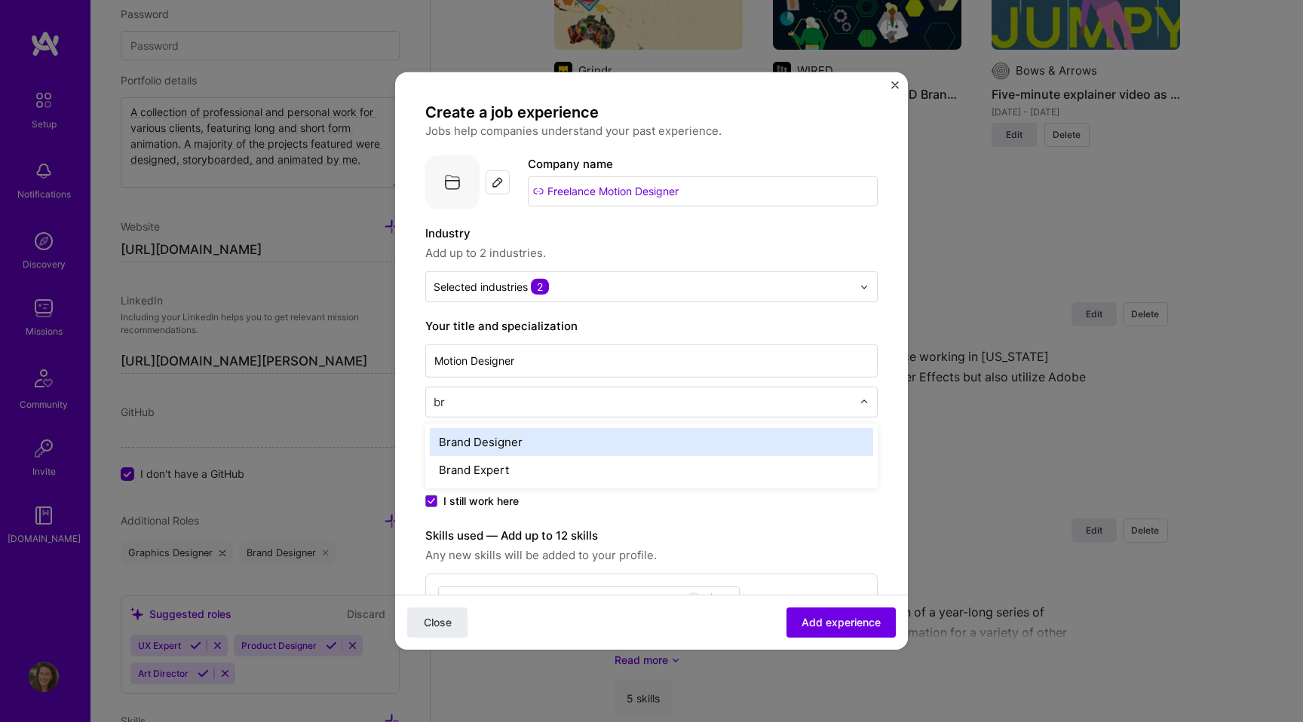
click at [553, 441] on div "Brand Designer" at bounding box center [651, 442] width 443 height 28
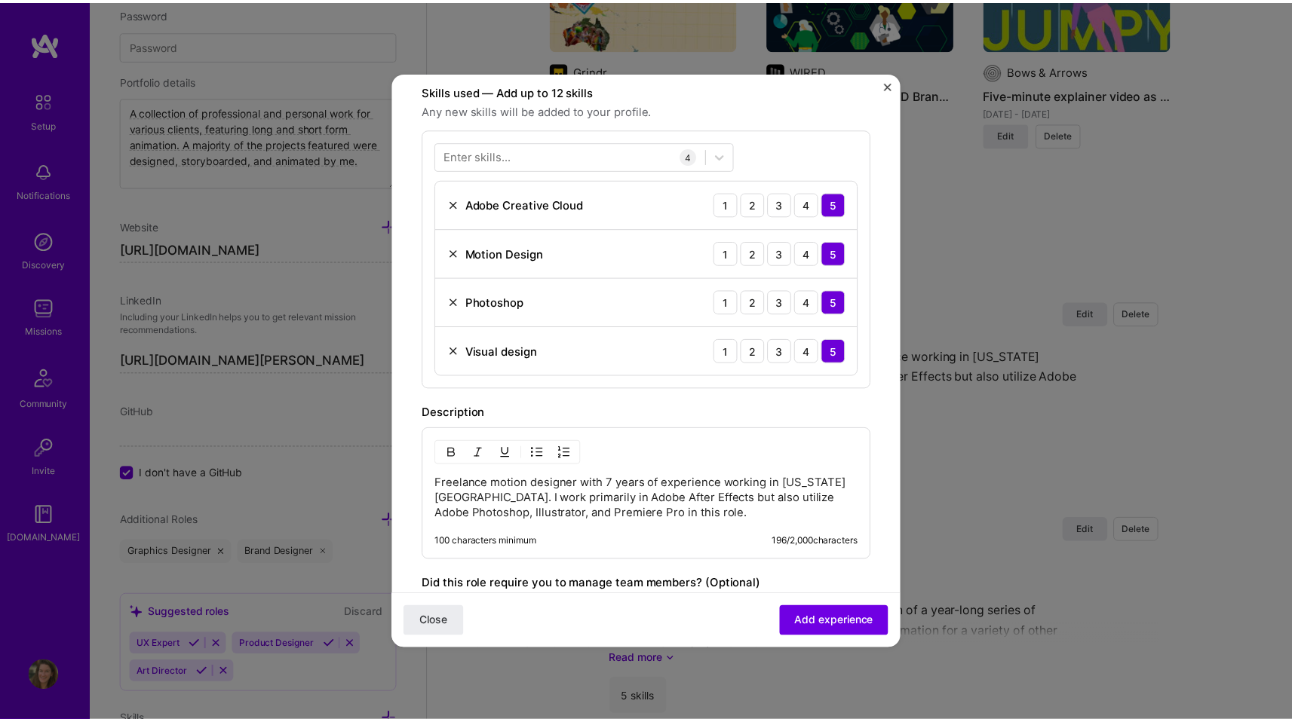
scroll to position [460, 0]
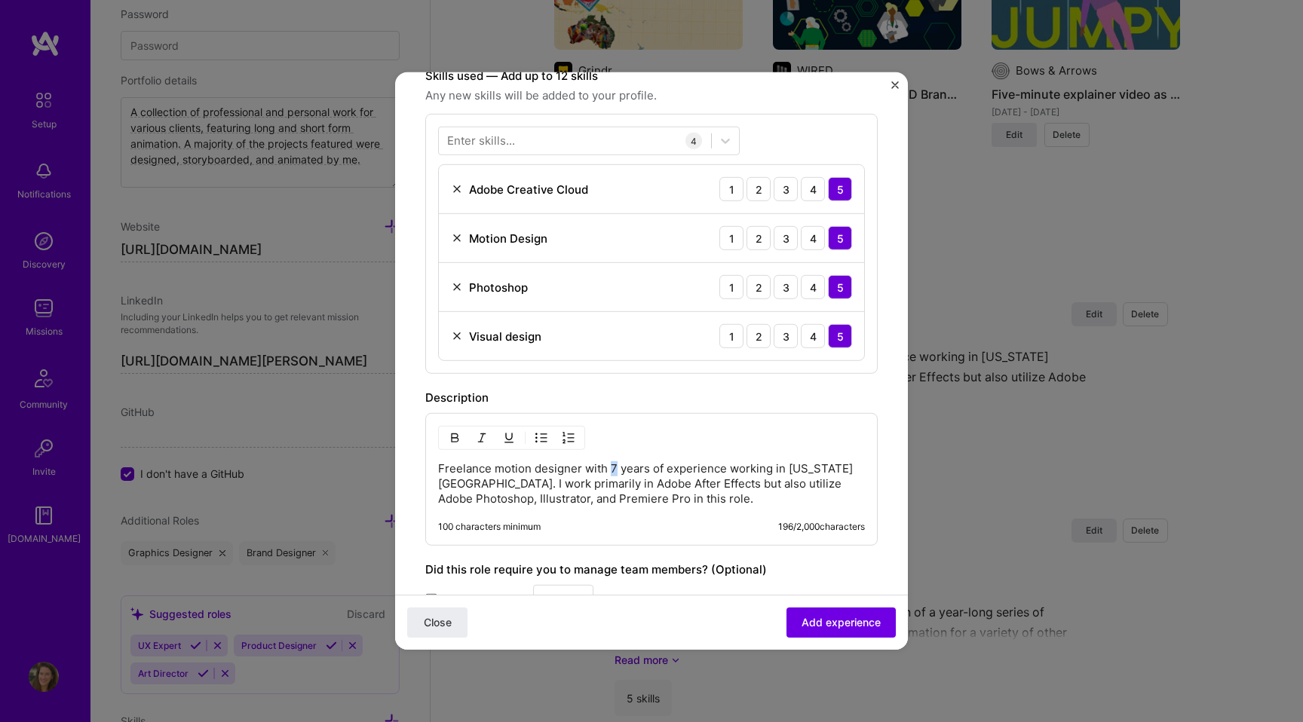
click at [609, 467] on p "Freelance motion designer with 7 years of experience working in [US_STATE][GEOG…" at bounding box center [651, 483] width 427 height 45
click at [848, 618] on span "Add experience" at bounding box center [841, 622] width 79 height 15
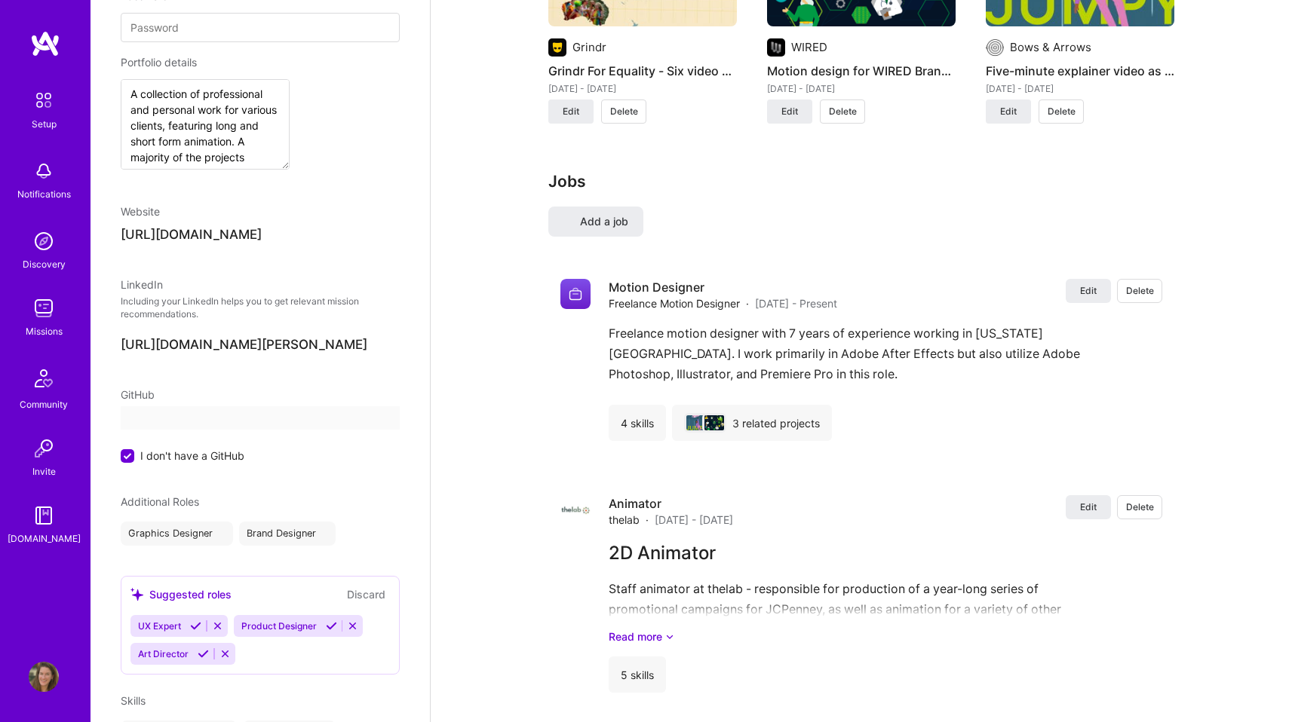
select select "US"
select select "Right Now"
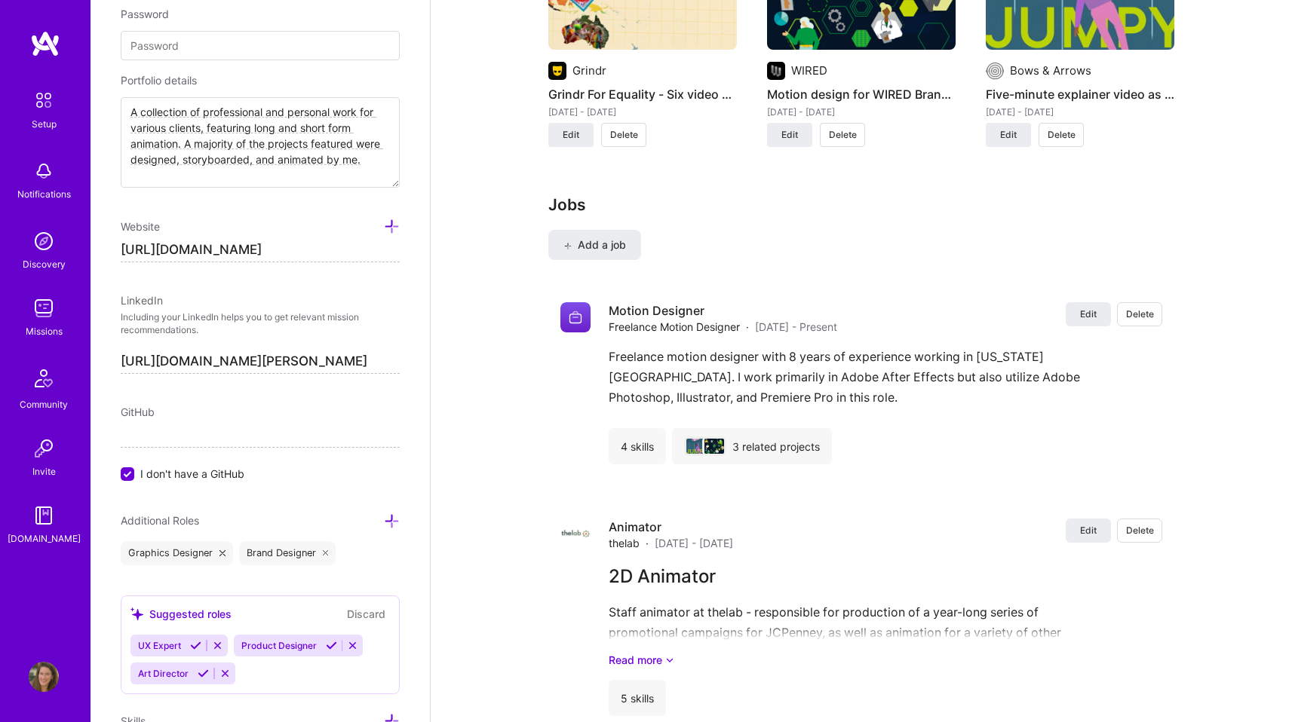
scroll to position [11, 0]
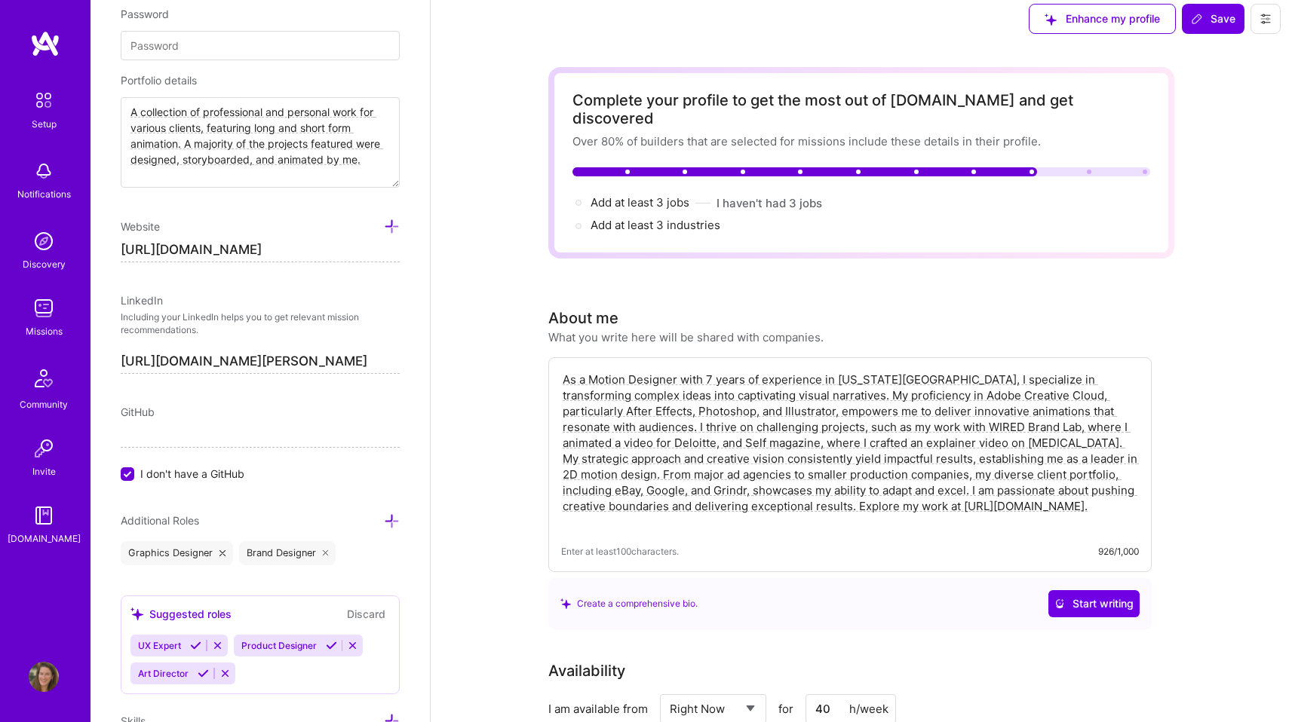
click at [707, 370] on textarea "As a Motion Designer with 7 years of experience in [US_STATE][GEOGRAPHIC_DATA],…" at bounding box center [850, 450] width 578 height 161
type textarea "As a Motion Designer with 8 years of experience in [US_STATE][GEOGRAPHIC_DATA],…"
click at [1148, 313] on div "About me What you write here will be shared with companies." at bounding box center [849, 326] width 603 height 38
click at [1192, 23] on icon at bounding box center [1197, 19] width 12 height 12
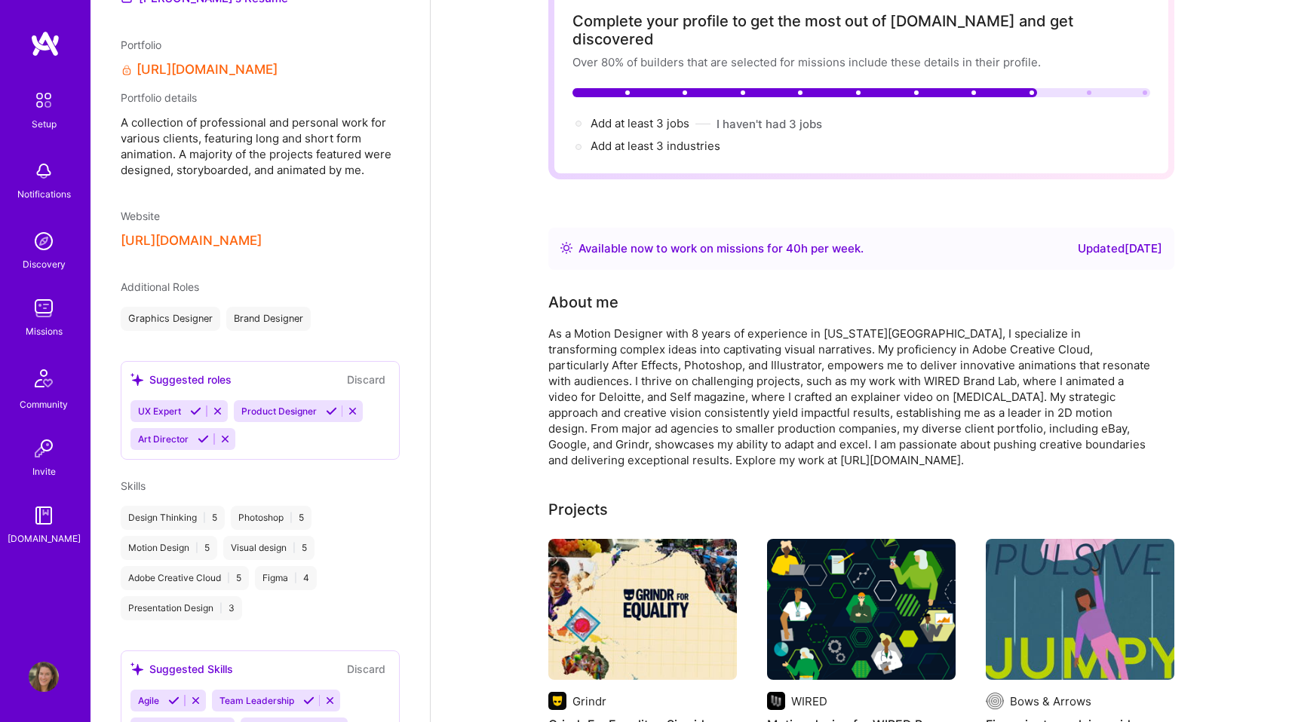
scroll to position [0, 0]
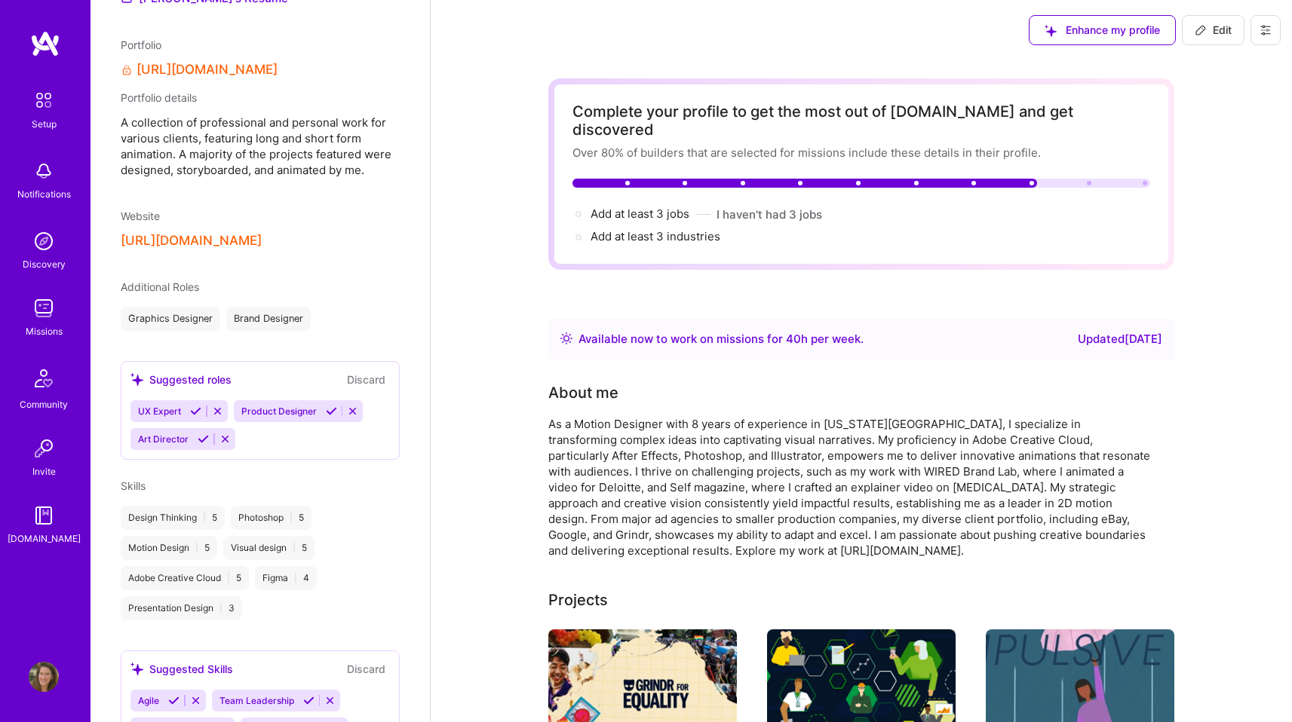
click at [1208, 26] on span "Edit" at bounding box center [1212, 30] width 37 height 15
select select "US"
select select "Right Now"
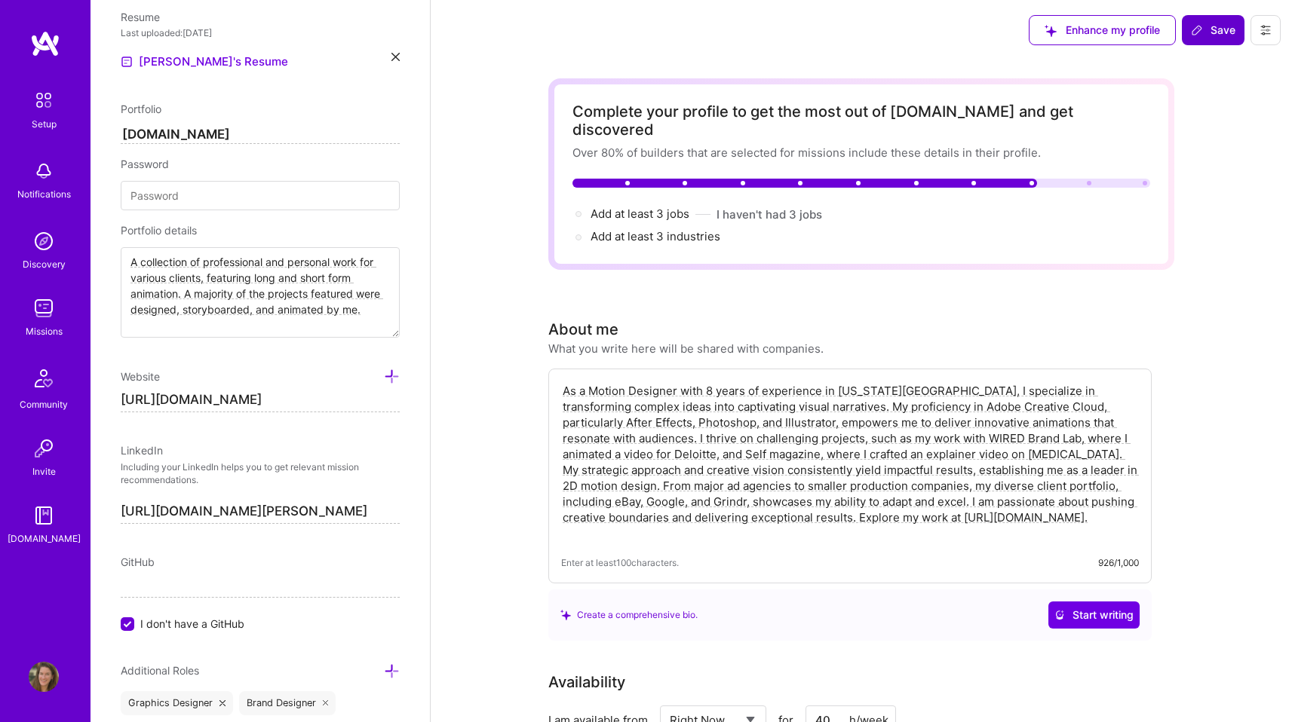
scroll to position [816, 0]
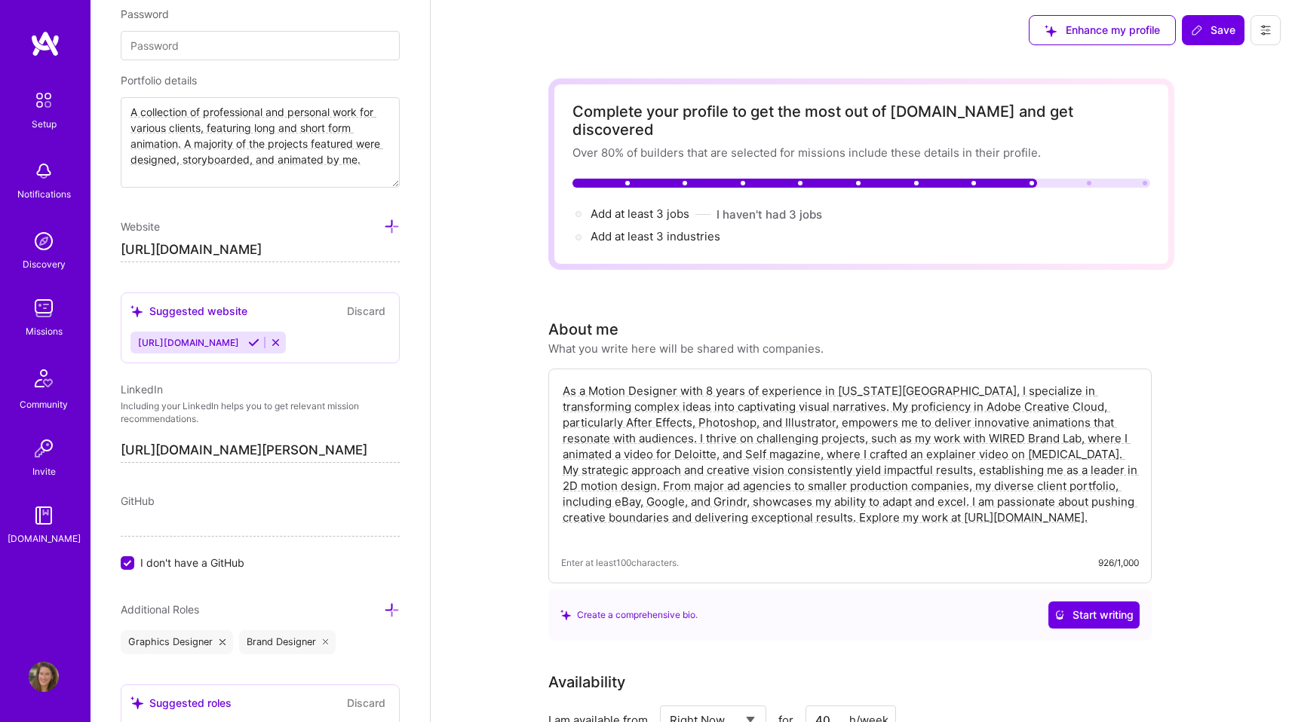
drag, startPoint x: 1038, startPoint y: 501, endPoint x: 1063, endPoint y: 501, distance: 25.6
click at [1063, 501] on textarea "As a Motion Designer with 8 years of experience in [US_STATE][GEOGRAPHIC_DATA],…" at bounding box center [850, 462] width 578 height 161
type textarea "As a Motion Designer with 8 years of experience in [US_STATE][GEOGRAPHIC_DATA],…"
click at [1203, 32] on icon at bounding box center [1197, 30] width 12 height 12
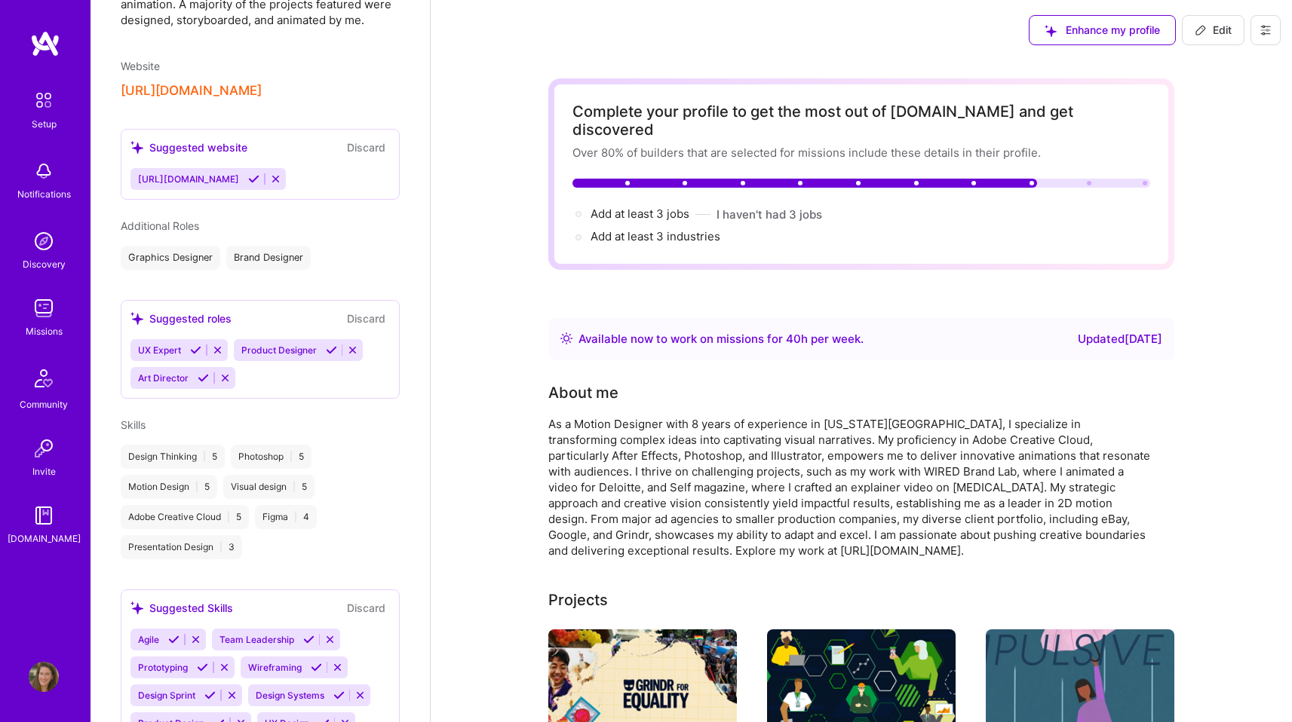
scroll to position [666, 0]
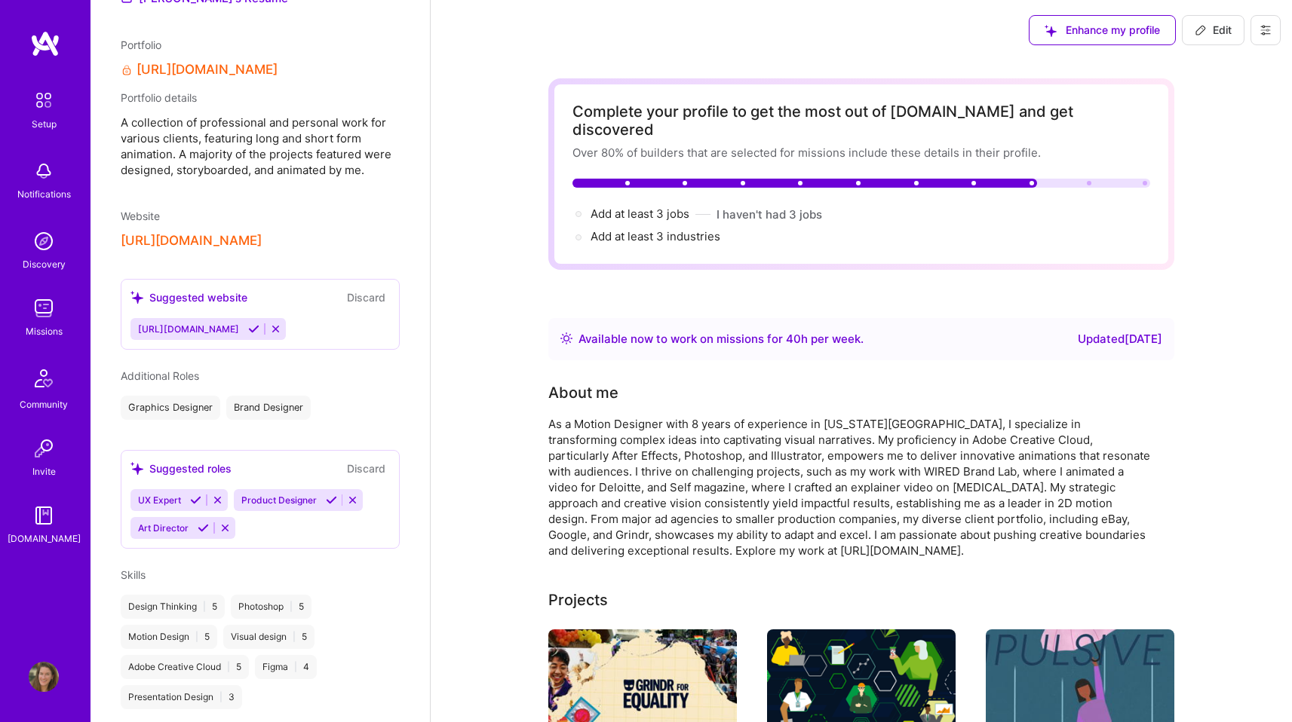
click at [1197, 27] on icon at bounding box center [1200, 30] width 12 height 12
select select "US"
select select "Right Now"
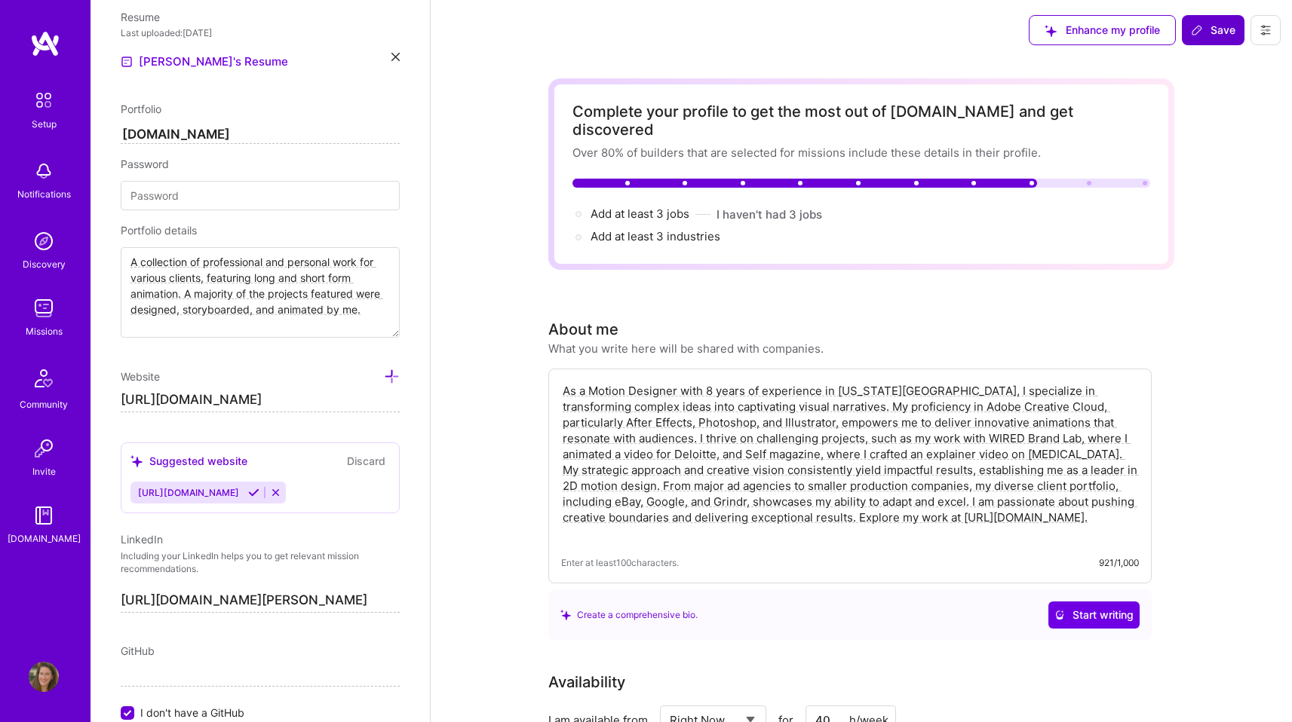
scroll to position [816, 0]
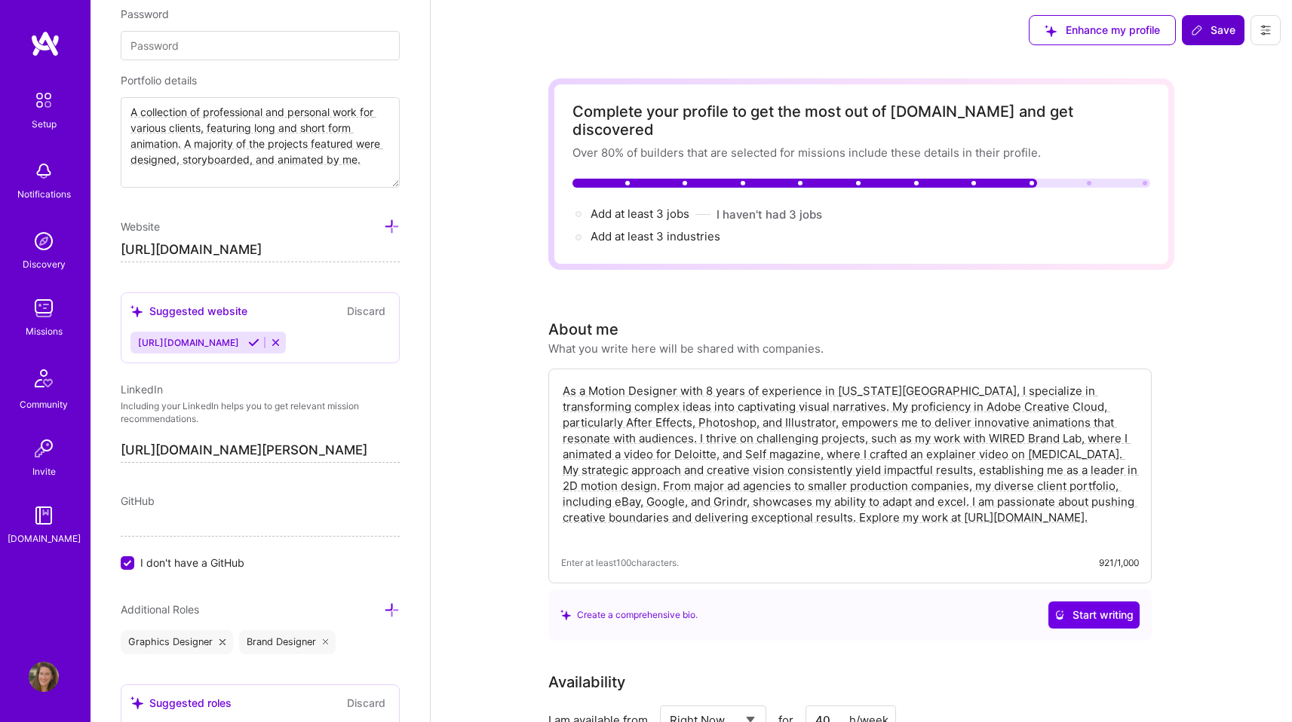
click at [955, 504] on textarea "As a Motion Designer with 8 years of experience in [US_STATE][GEOGRAPHIC_DATA],…" at bounding box center [850, 462] width 578 height 161
type textarea "As a Motion Designer with 8 years of experience in [US_STATE][GEOGRAPHIC_DATA],…"
click at [1207, 35] on span "Save" at bounding box center [1213, 30] width 44 height 15
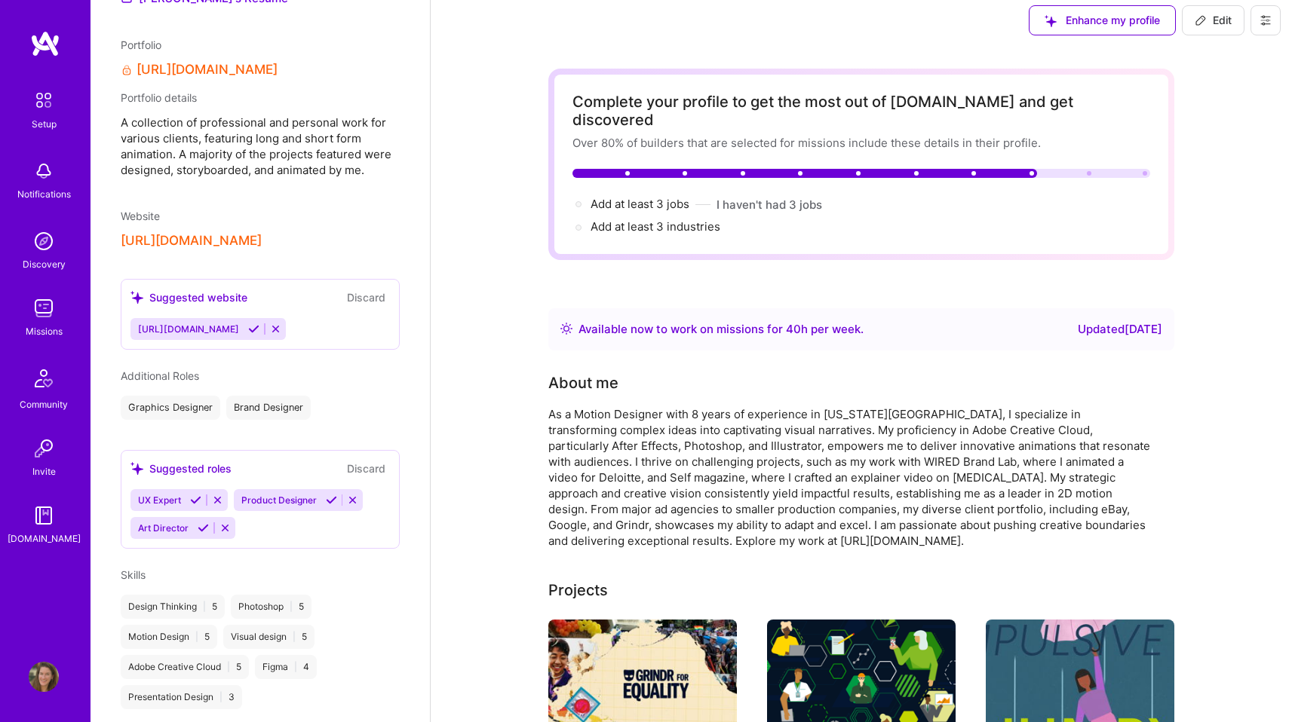
scroll to position [0, 0]
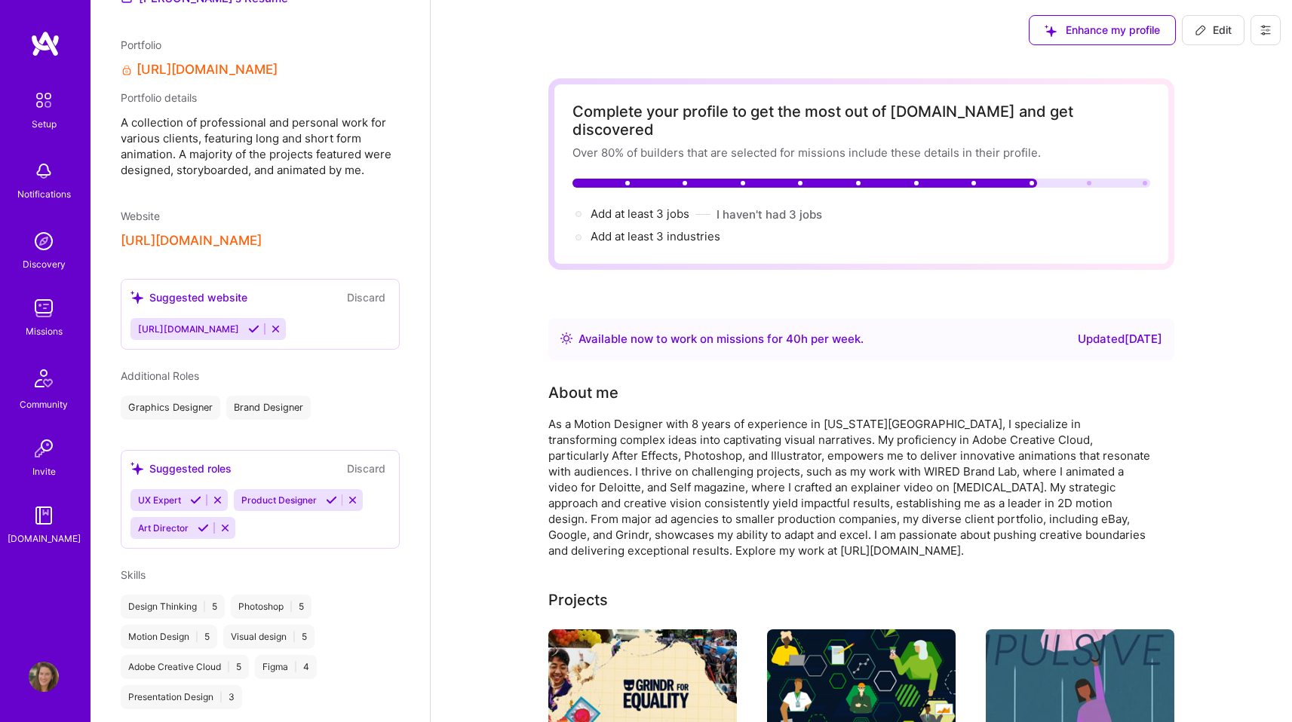
click at [30, 313] on img at bounding box center [44, 308] width 30 height 30
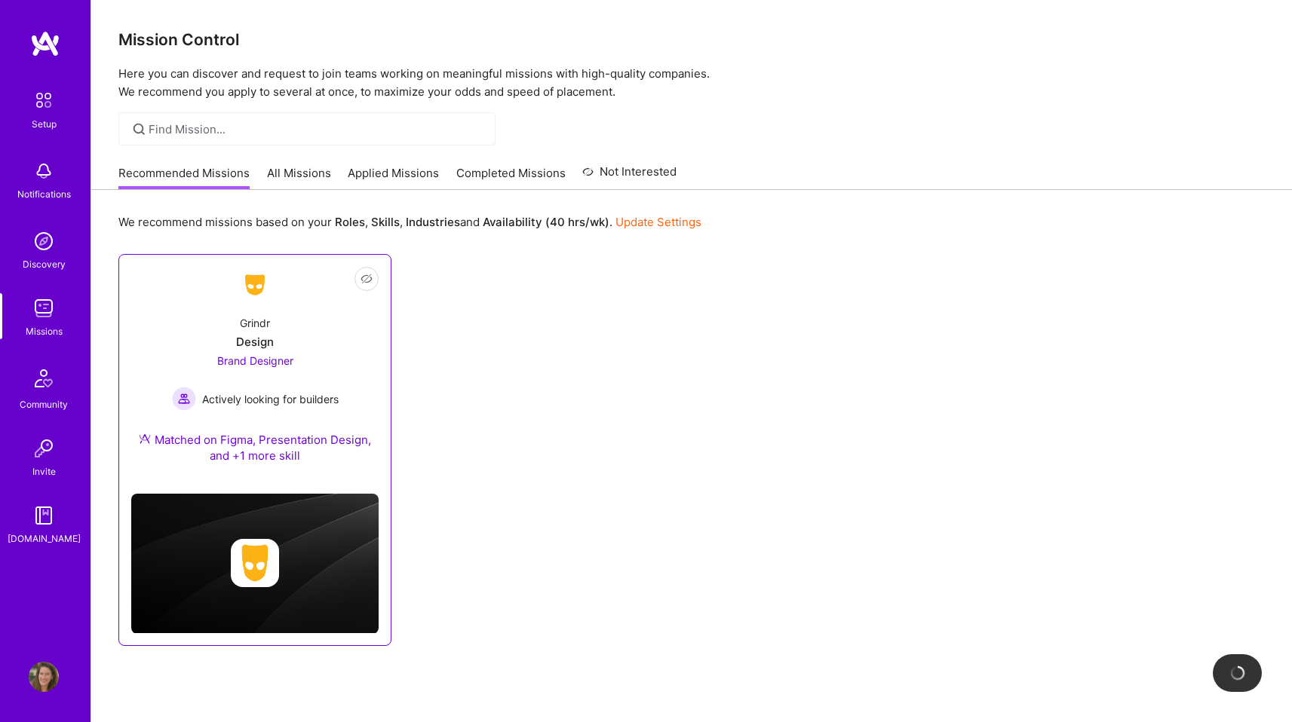
click at [294, 367] on div "Brand Designer Actively looking for builders" at bounding box center [255, 382] width 167 height 58
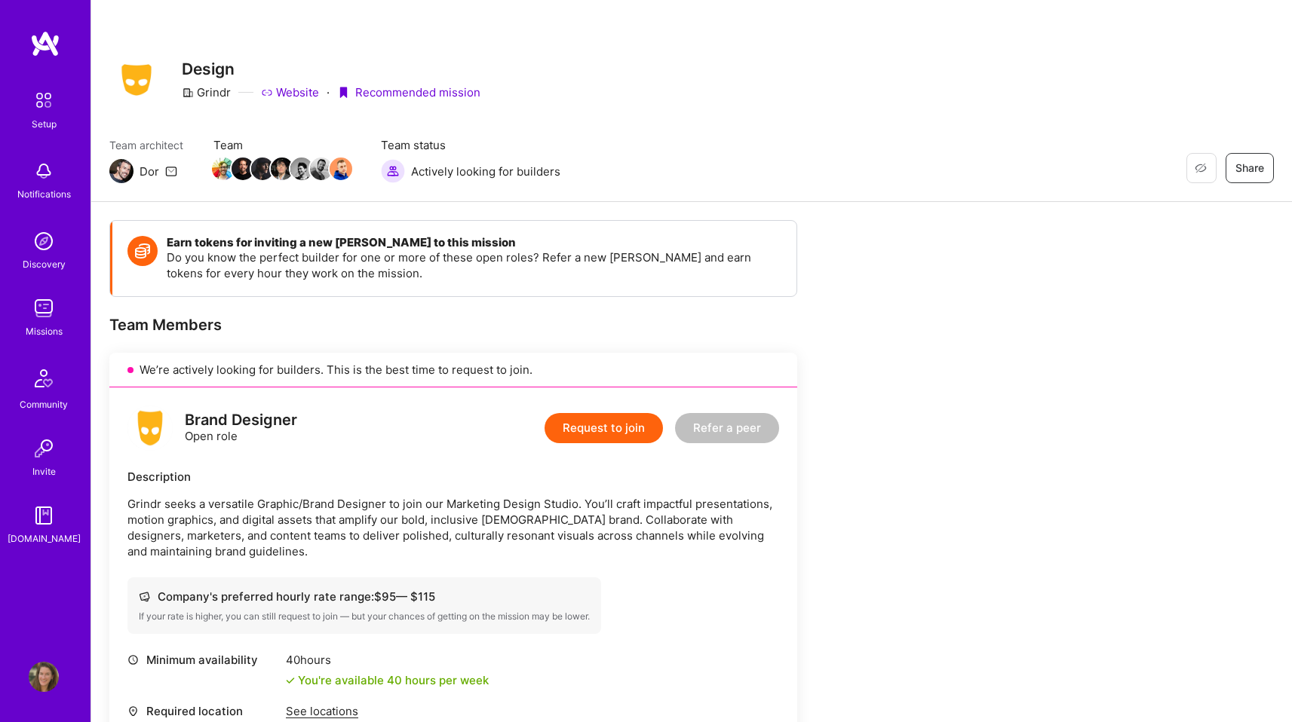
click at [578, 427] on button "Request to join" at bounding box center [603, 428] width 118 height 30
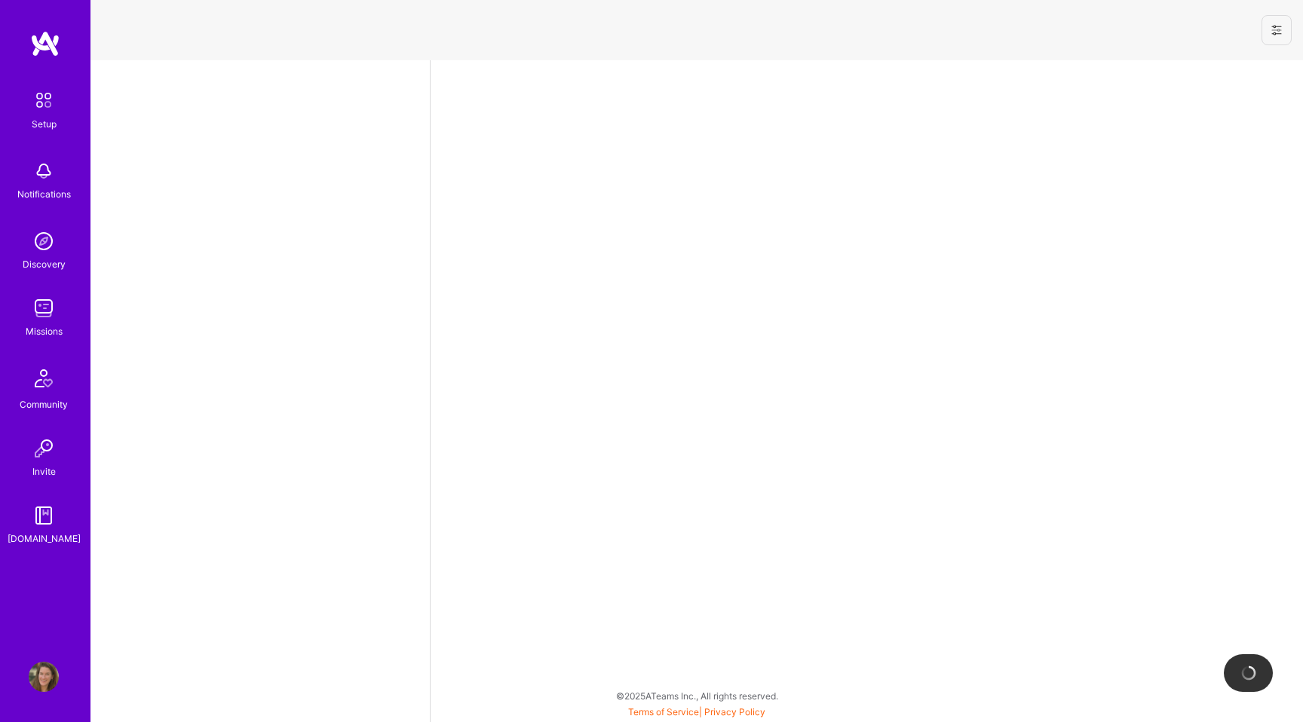
select select "US"
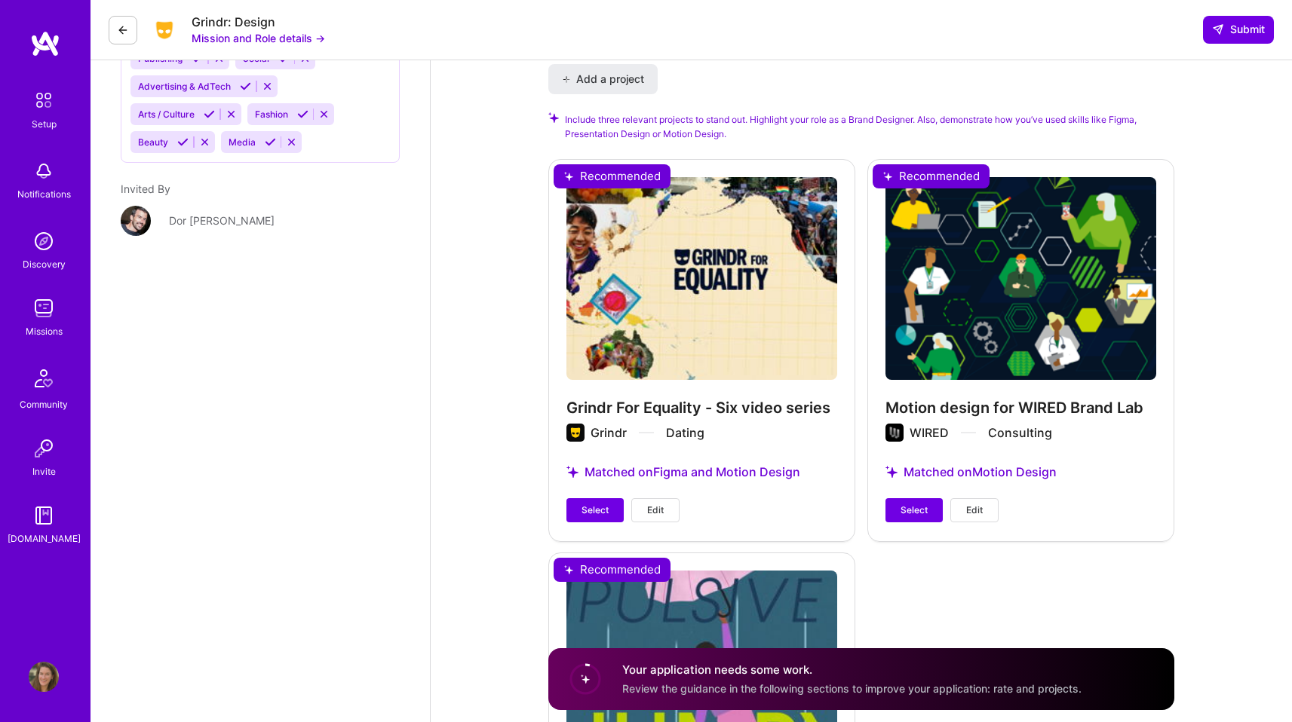
scroll to position [1753, 0]
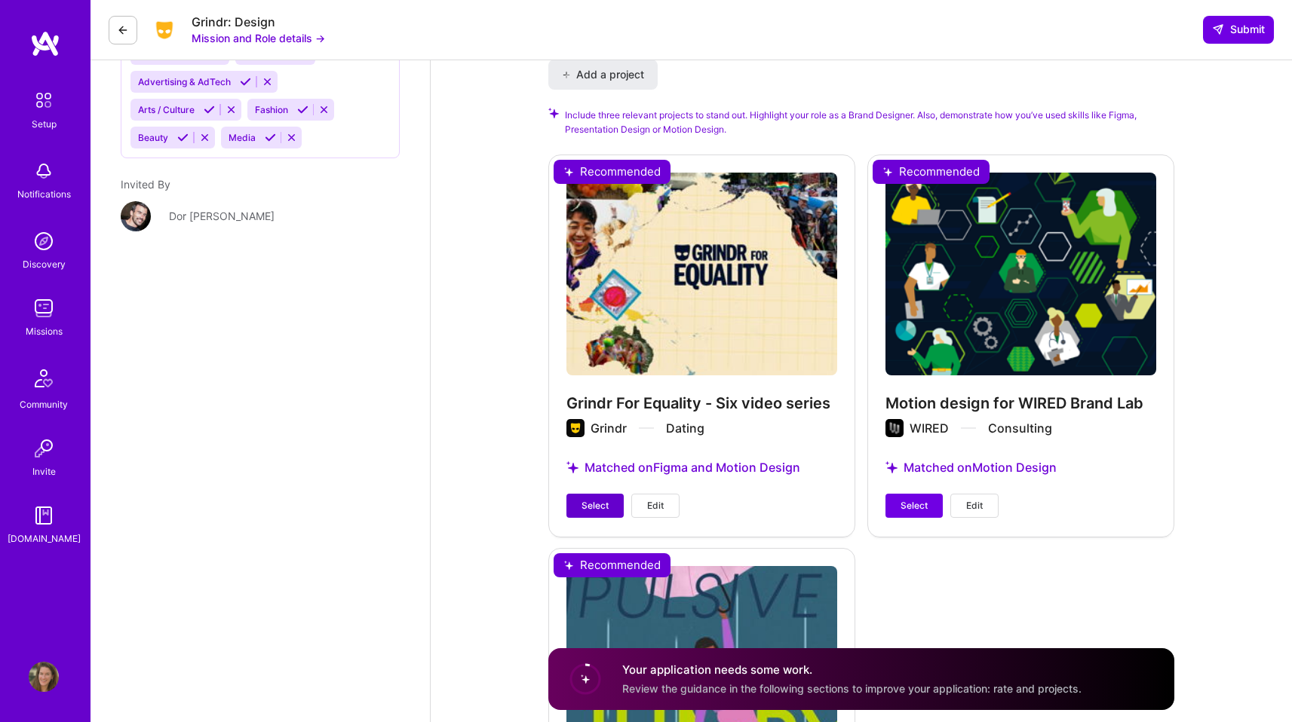
click at [598, 505] on span "Select" at bounding box center [594, 506] width 27 height 14
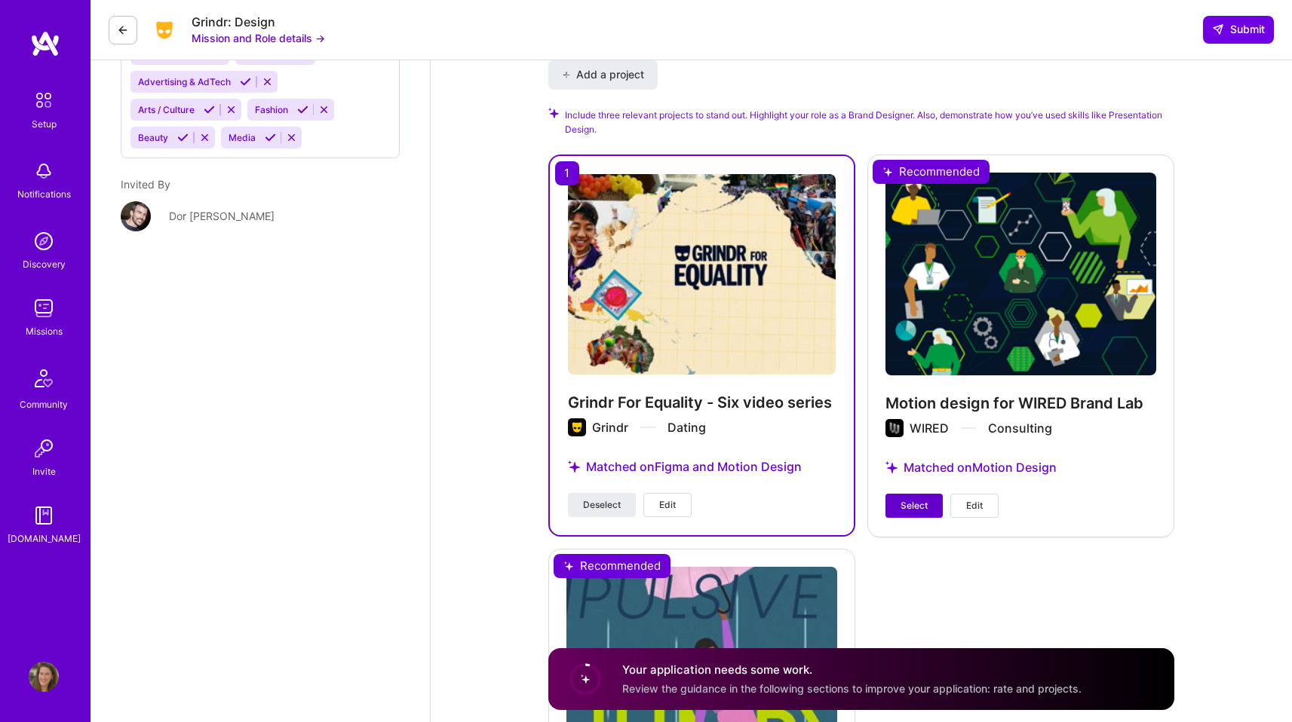
click at [912, 506] on span "Select" at bounding box center [913, 506] width 27 height 14
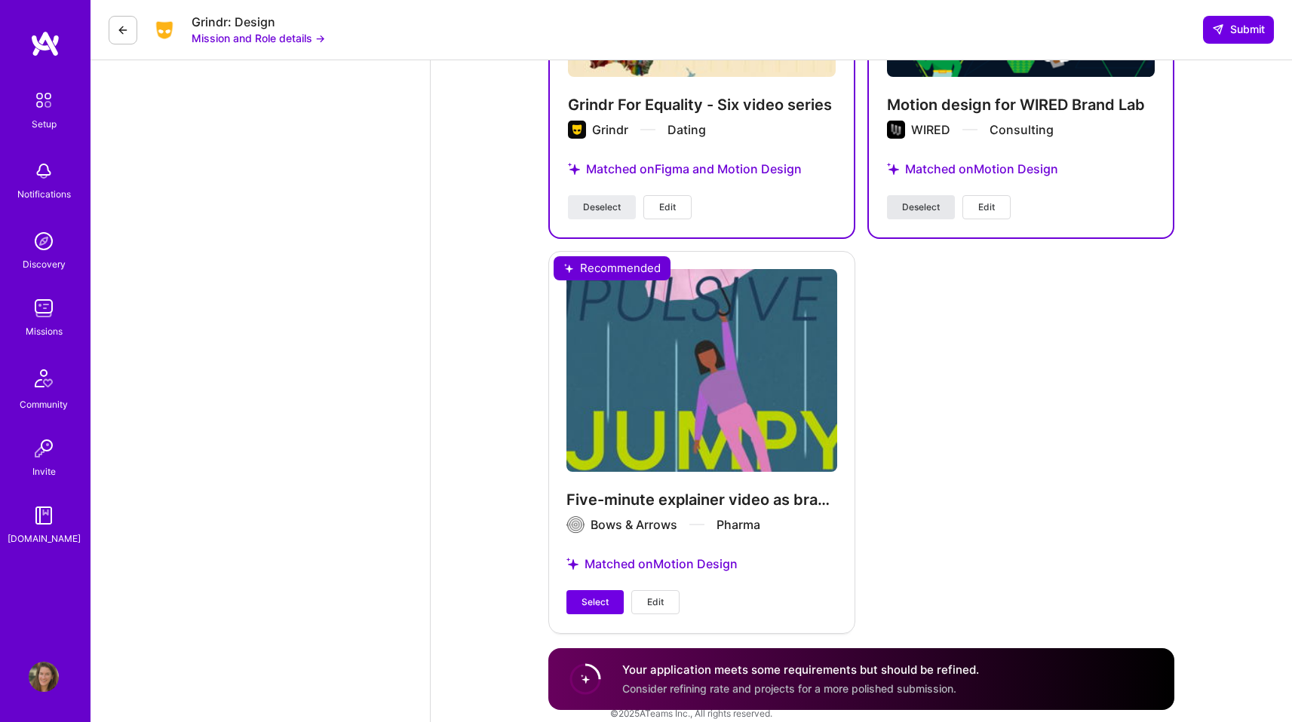
scroll to position [2068, 0]
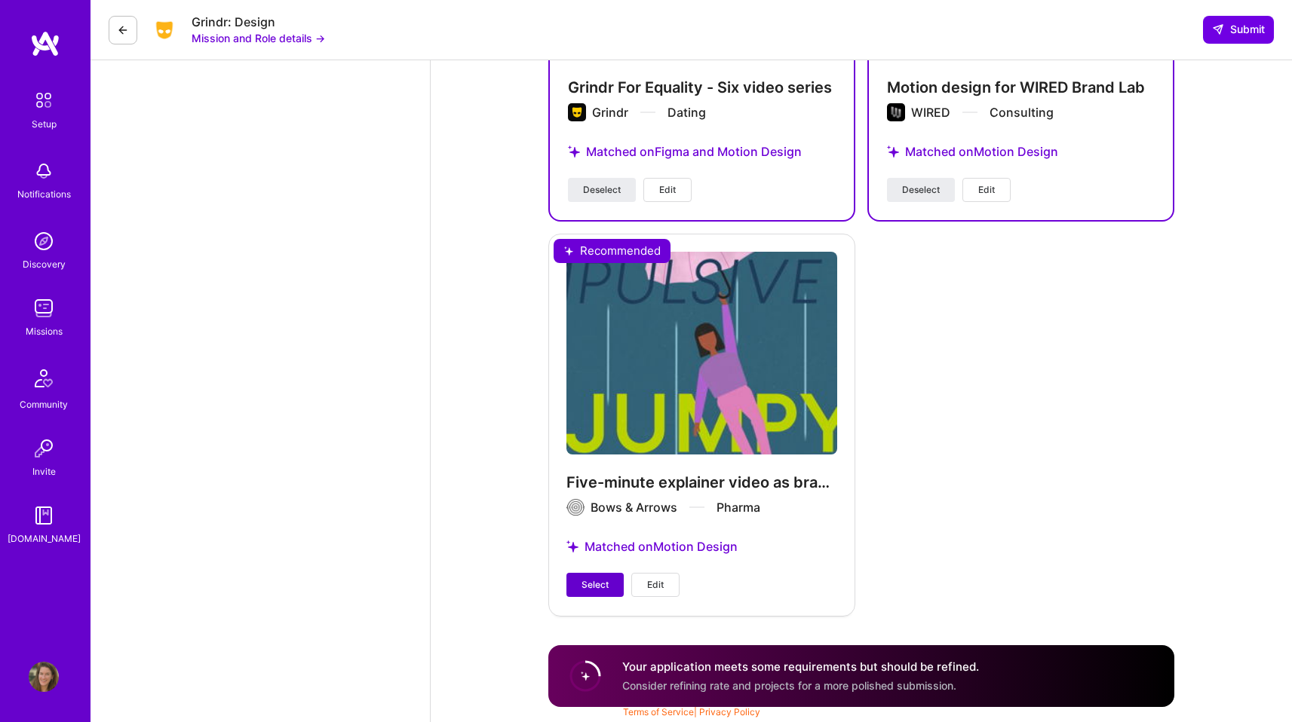
click at [590, 592] on button "Select" at bounding box center [594, 585] width 57 height 24
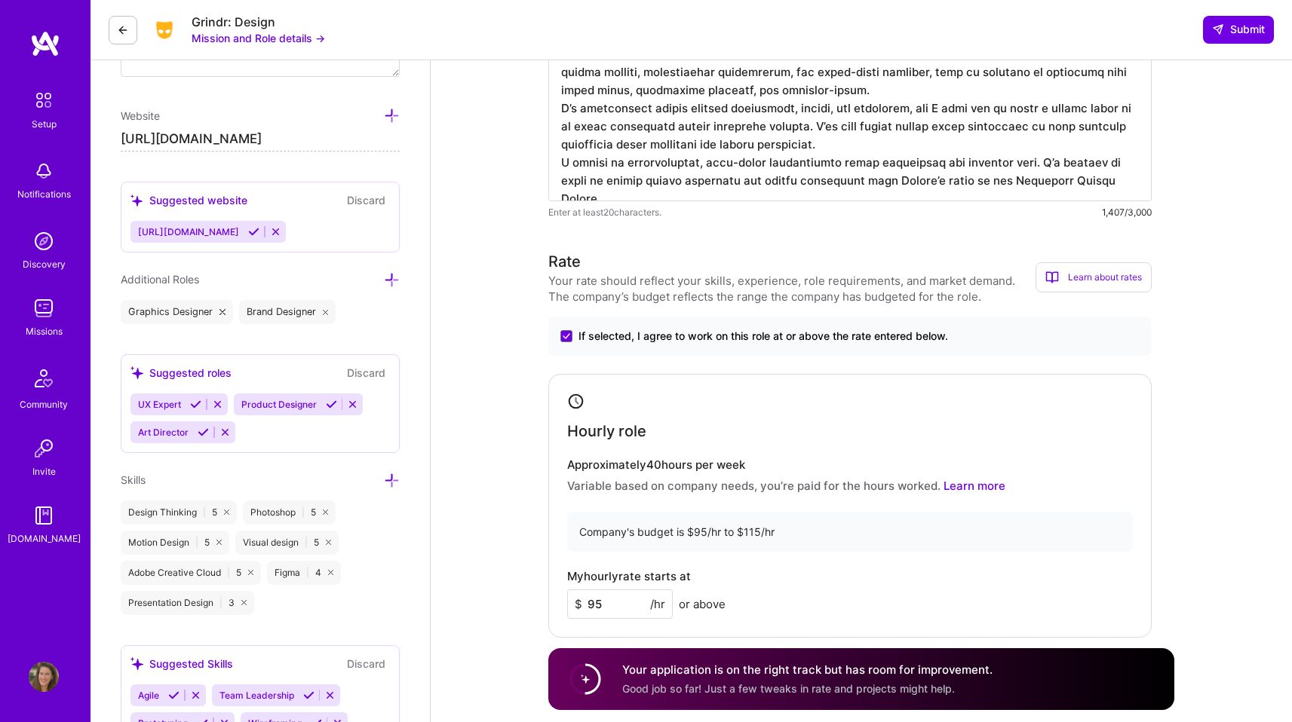
scroll to position [688, 0]
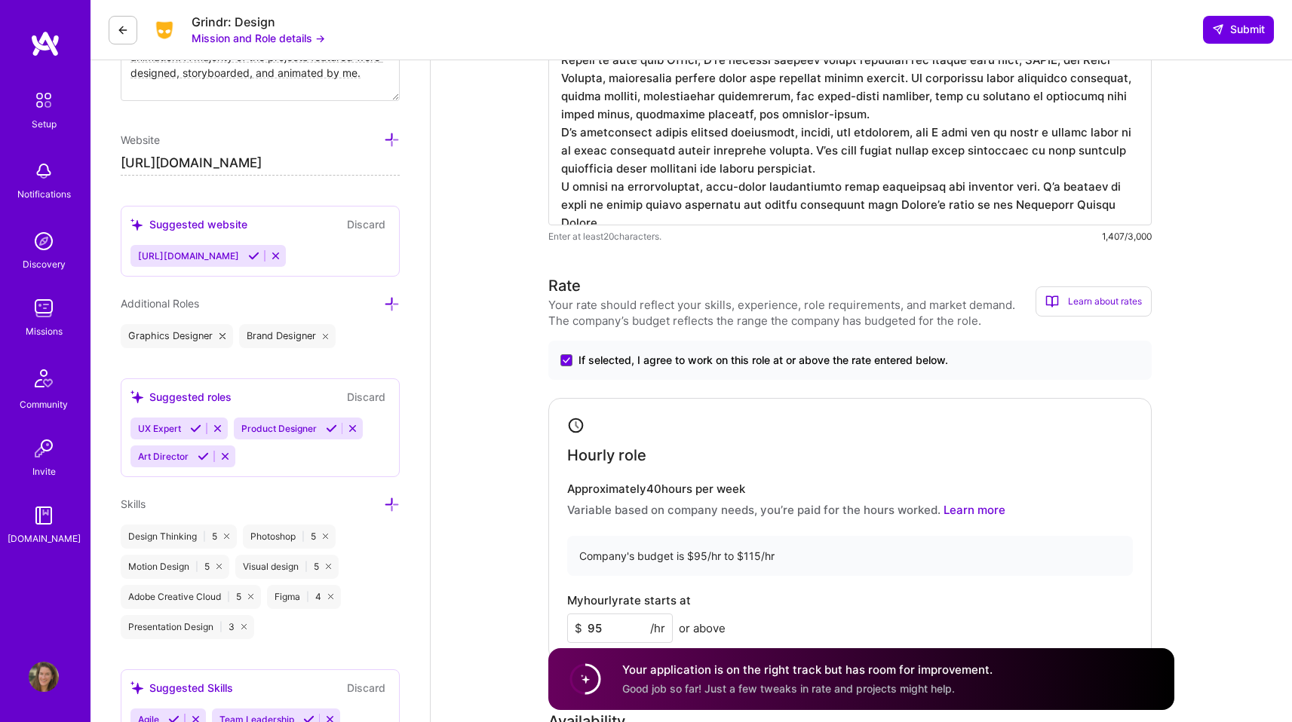
click at [259, 256] on icon at bounding box center [253, 255] width 11 height 11
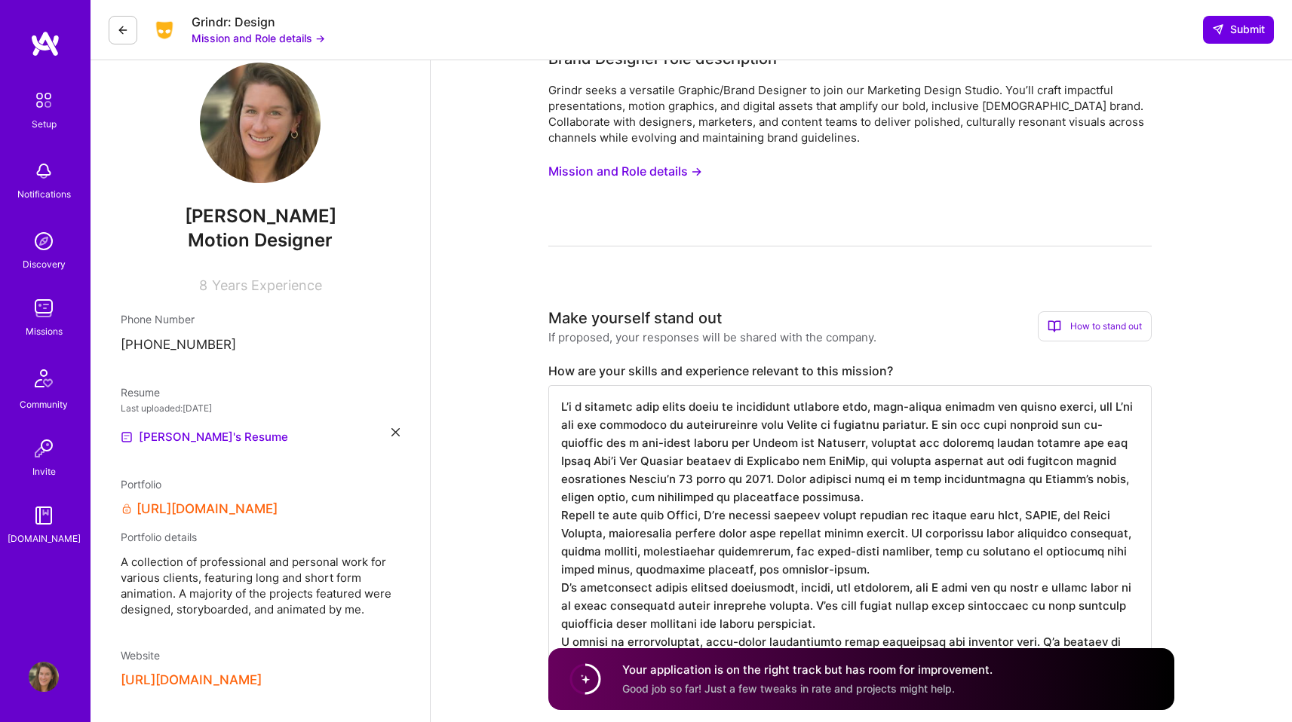
scroll to position [17, 0]
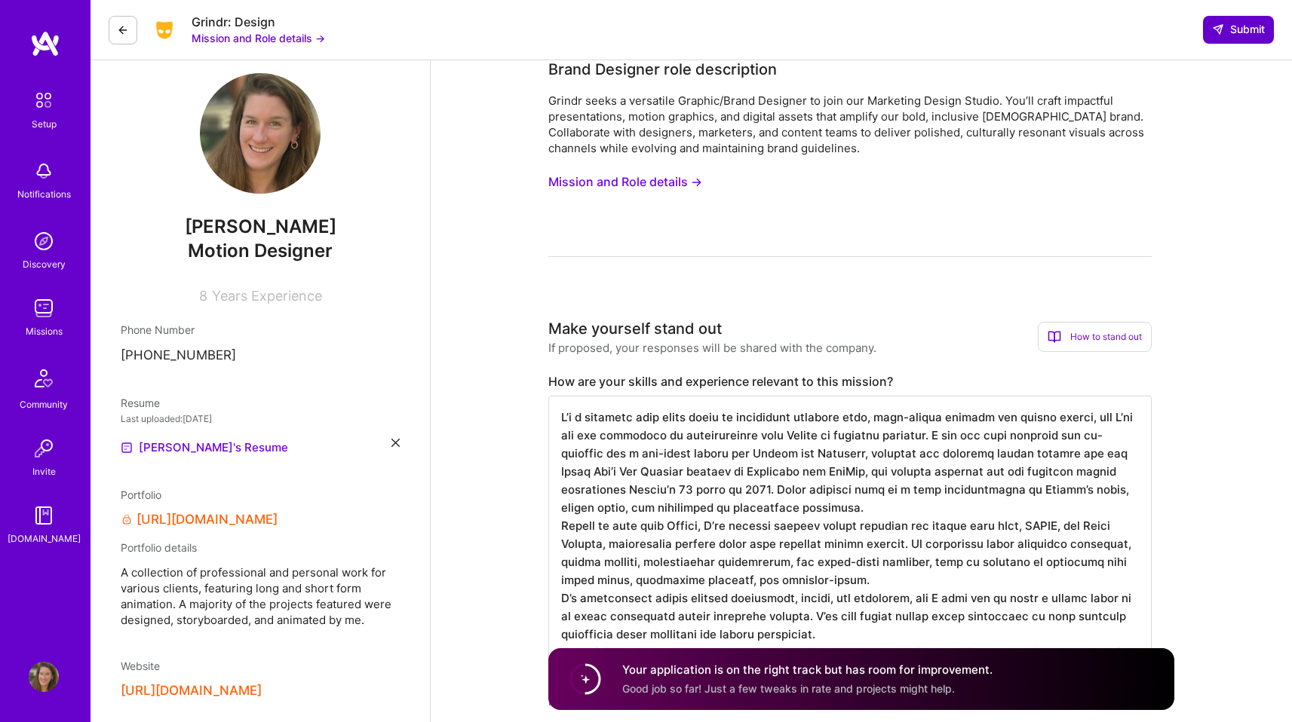
click at [1217, 34] on icon at bounding box center [1218, 29] width 12 height 12
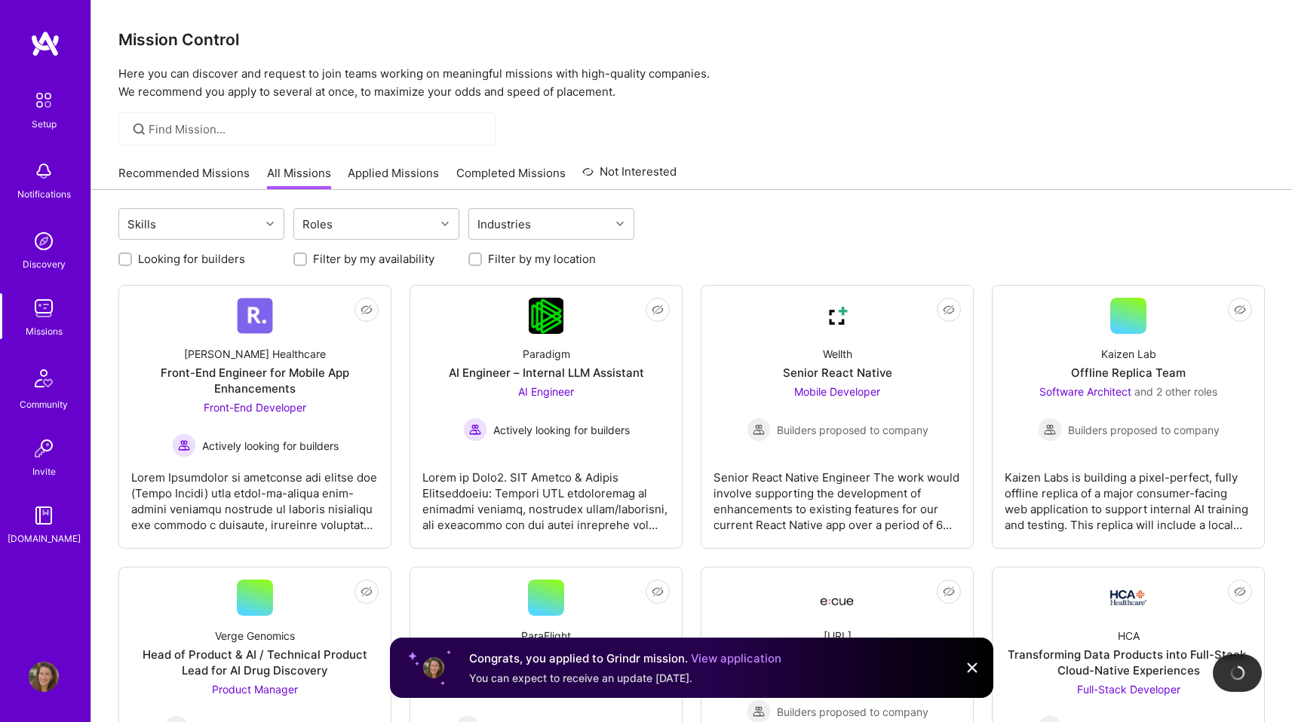
click at [975, 667] on img at bounding box center [972, 668] width 18 height 18
